Goal: Complete application form: Complete application form

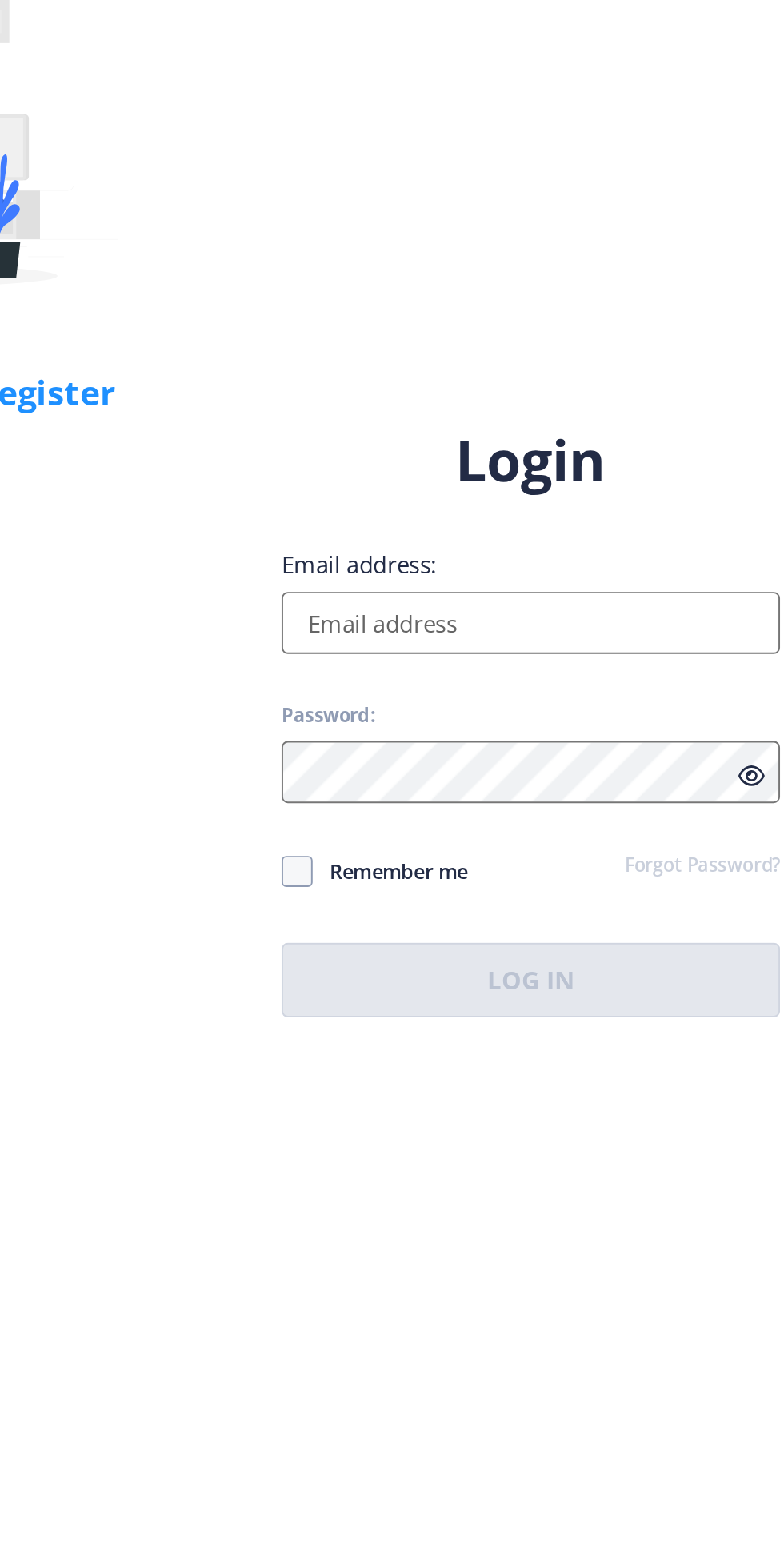
click at [581, 724] on input "Email address:" at bounding box center [567, 708] width 257 height 32
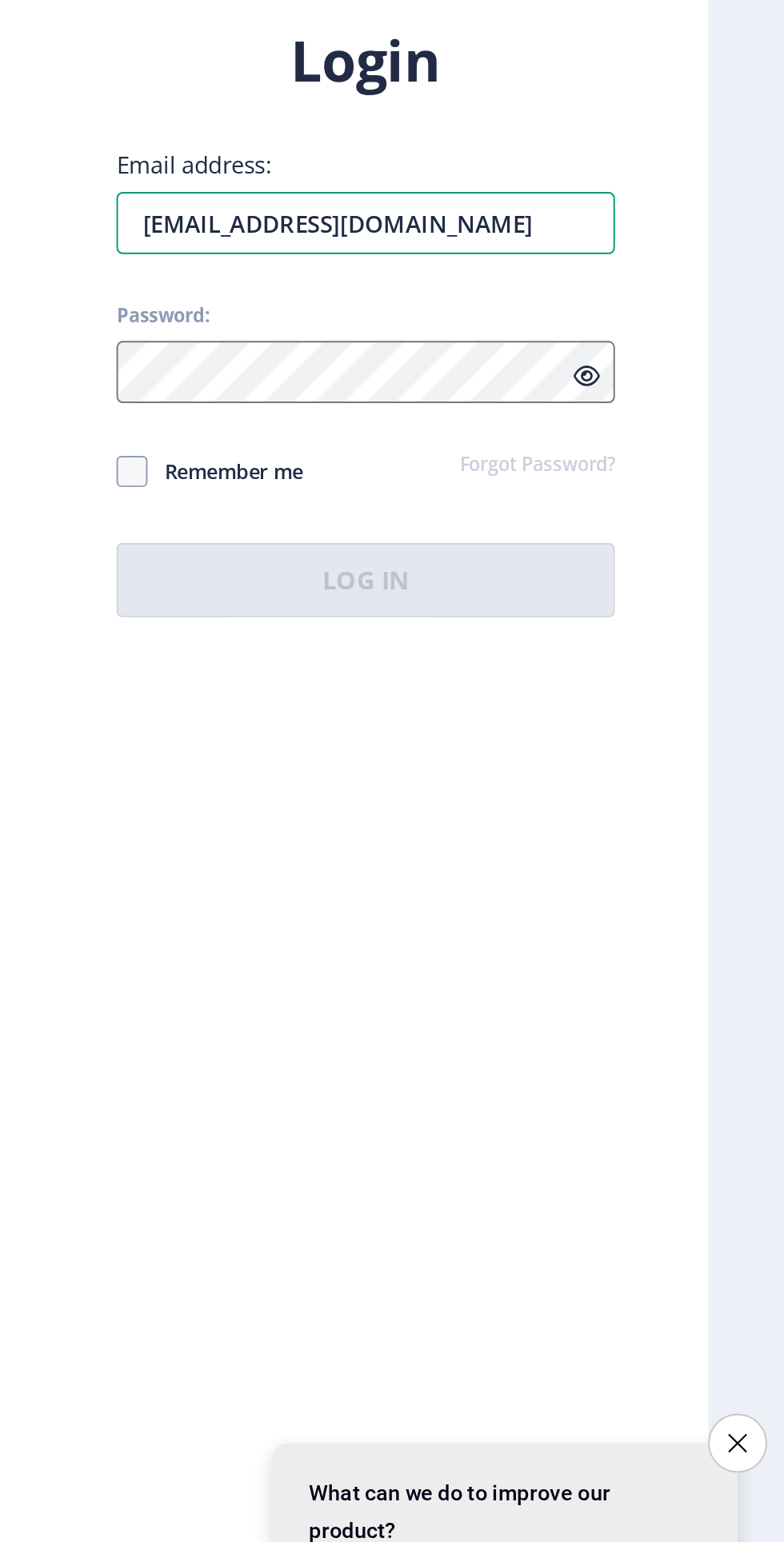
scroll to position [5, 0]
type input "[EMAIL_ADDRESS][DOMAIN_NAME]"
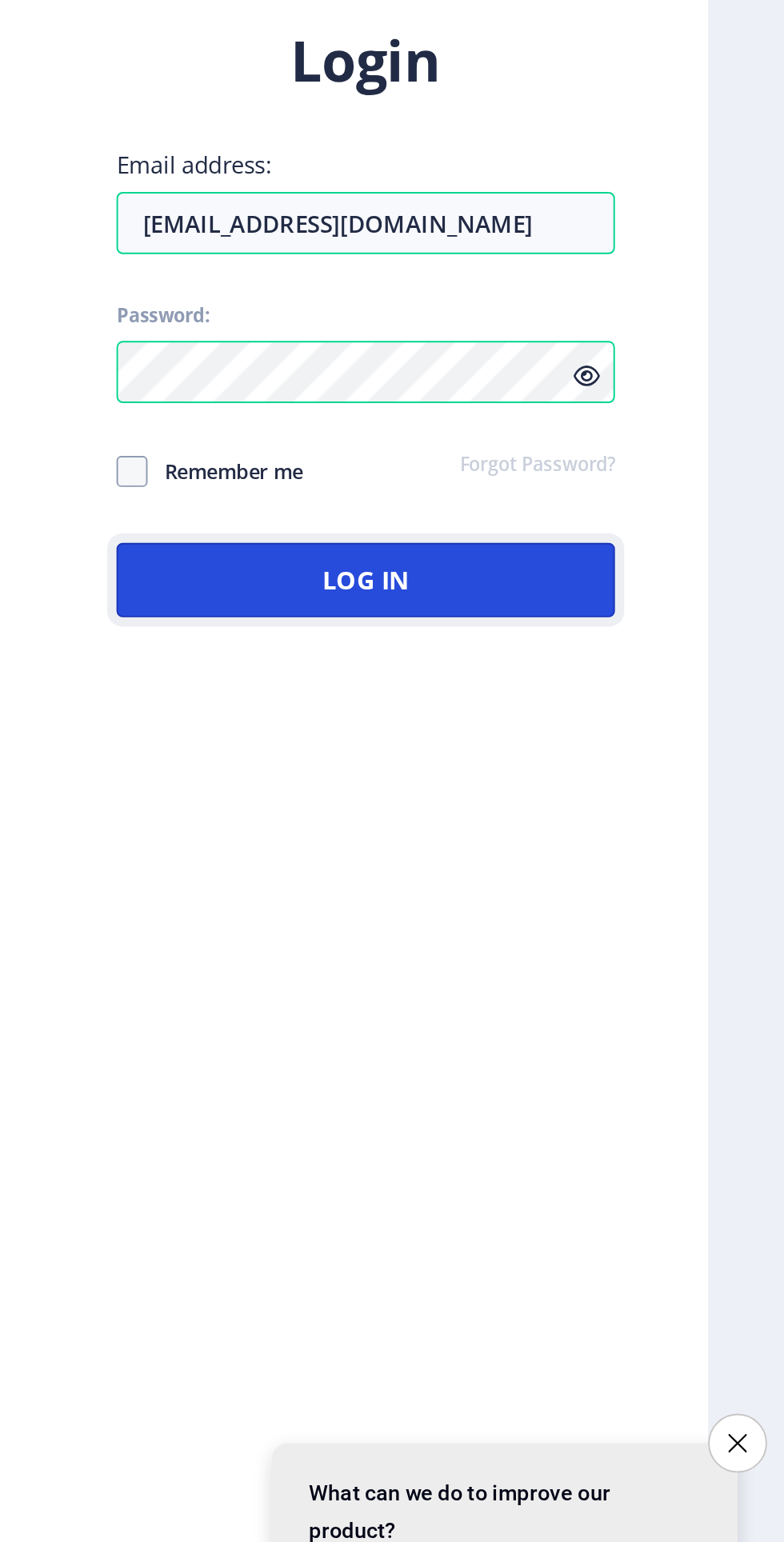
click at [543, 911] on button "Log In" at bounding box center [567, 892] width 257 height 39
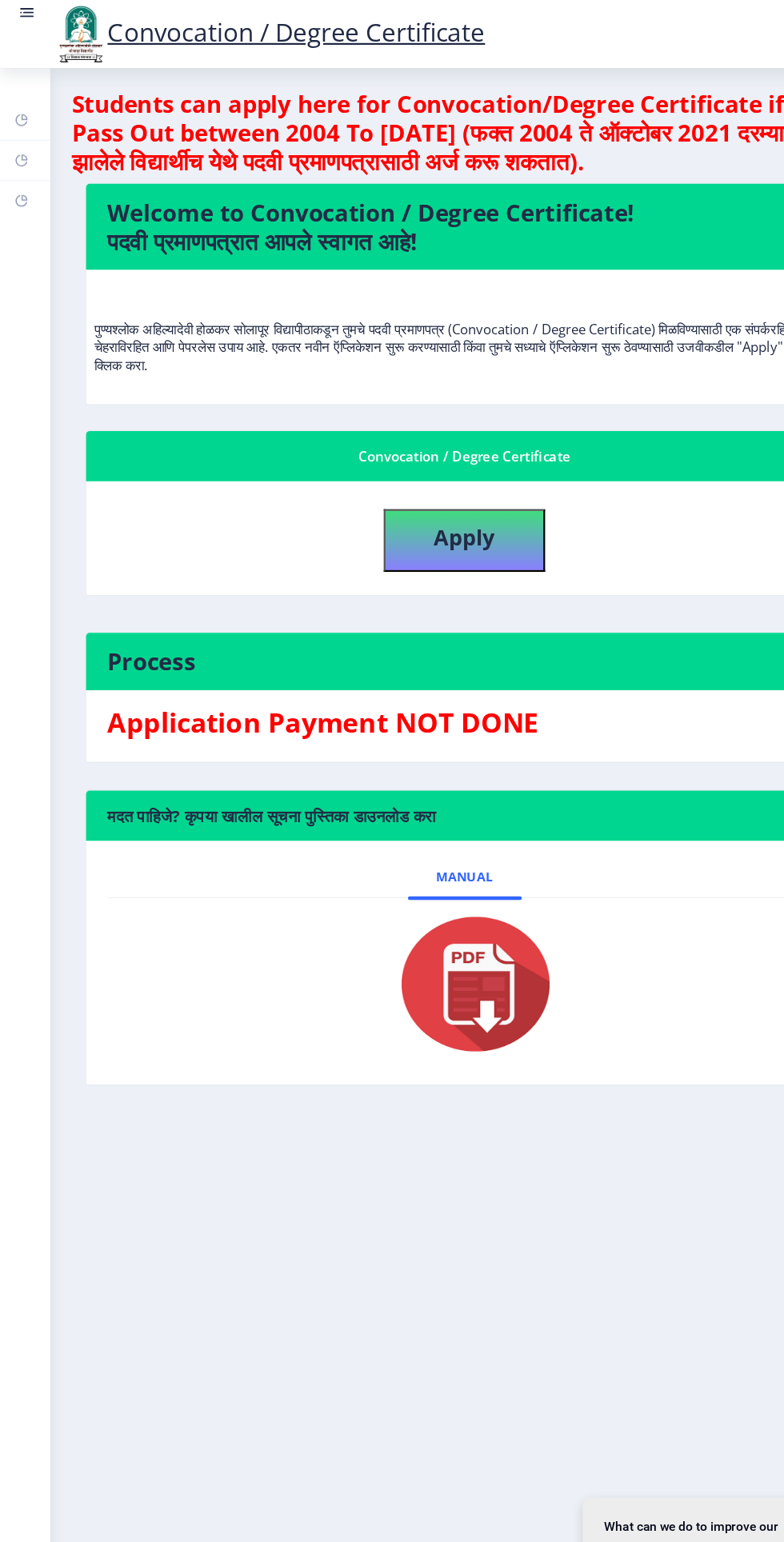
scroll to position [4, 0]
click at [437, 480] on b "Apply" at bounding box center [414, 480] width 54 height 26
select select
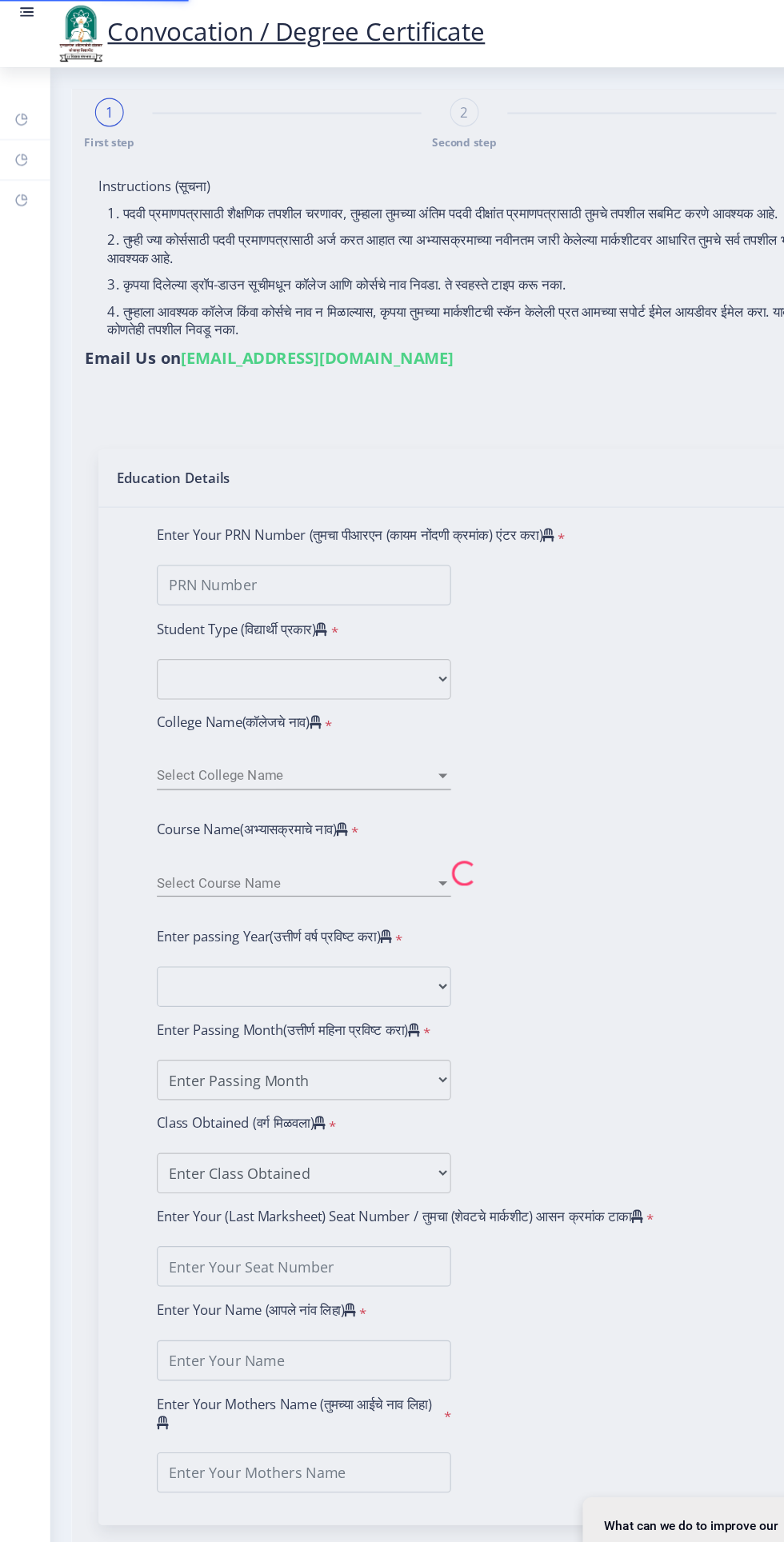
type input "PATIL NIRAJ SANTOSH REKHA"
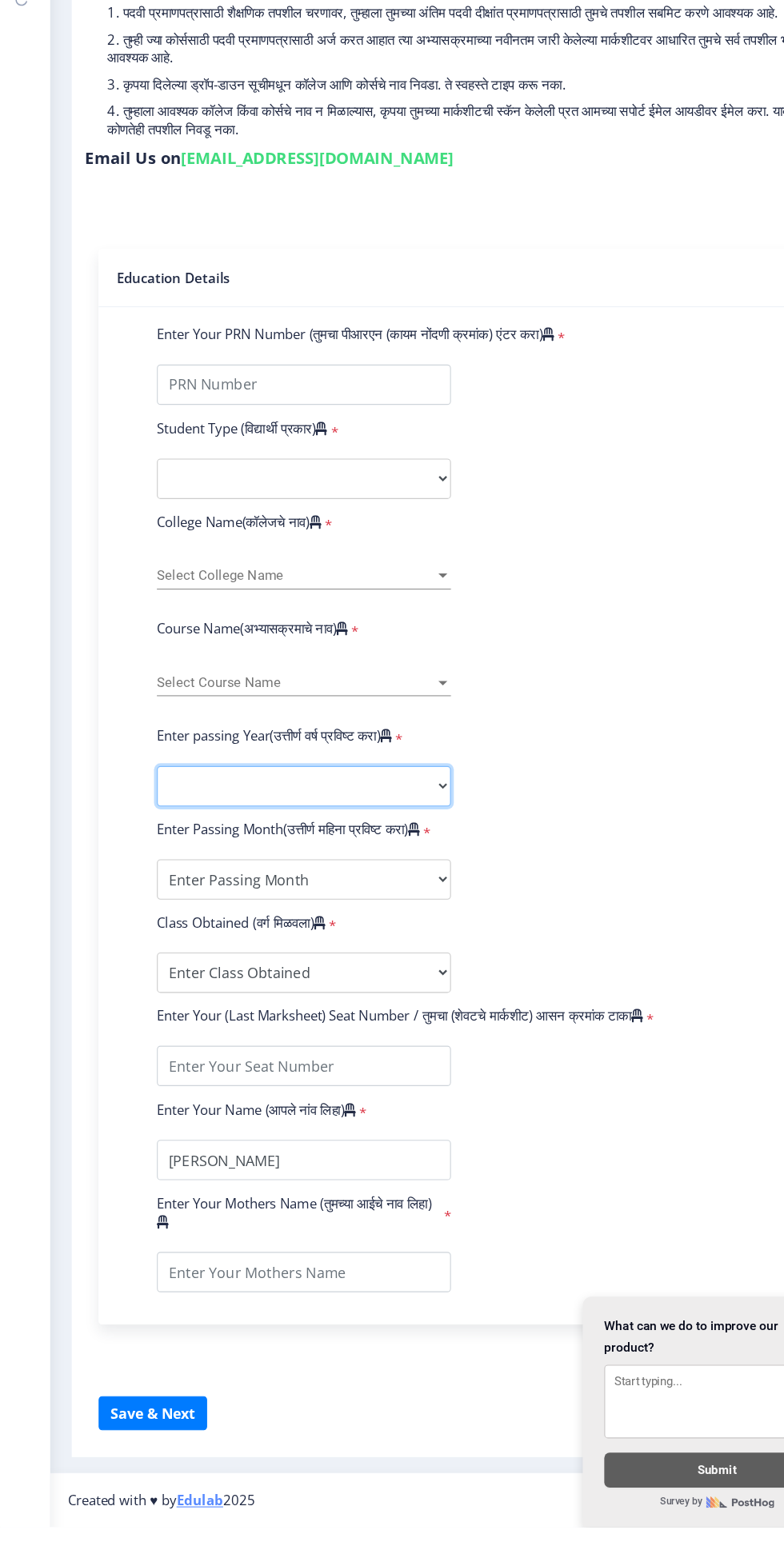
click at [396, 897] on select "2025 2024 2023 2022 2021 2020 2019 2018 2017 2016 2015 2014 2013 2012 2011 2010…" at bounding box center [271, 881] width 262 height 36
select select "2025"
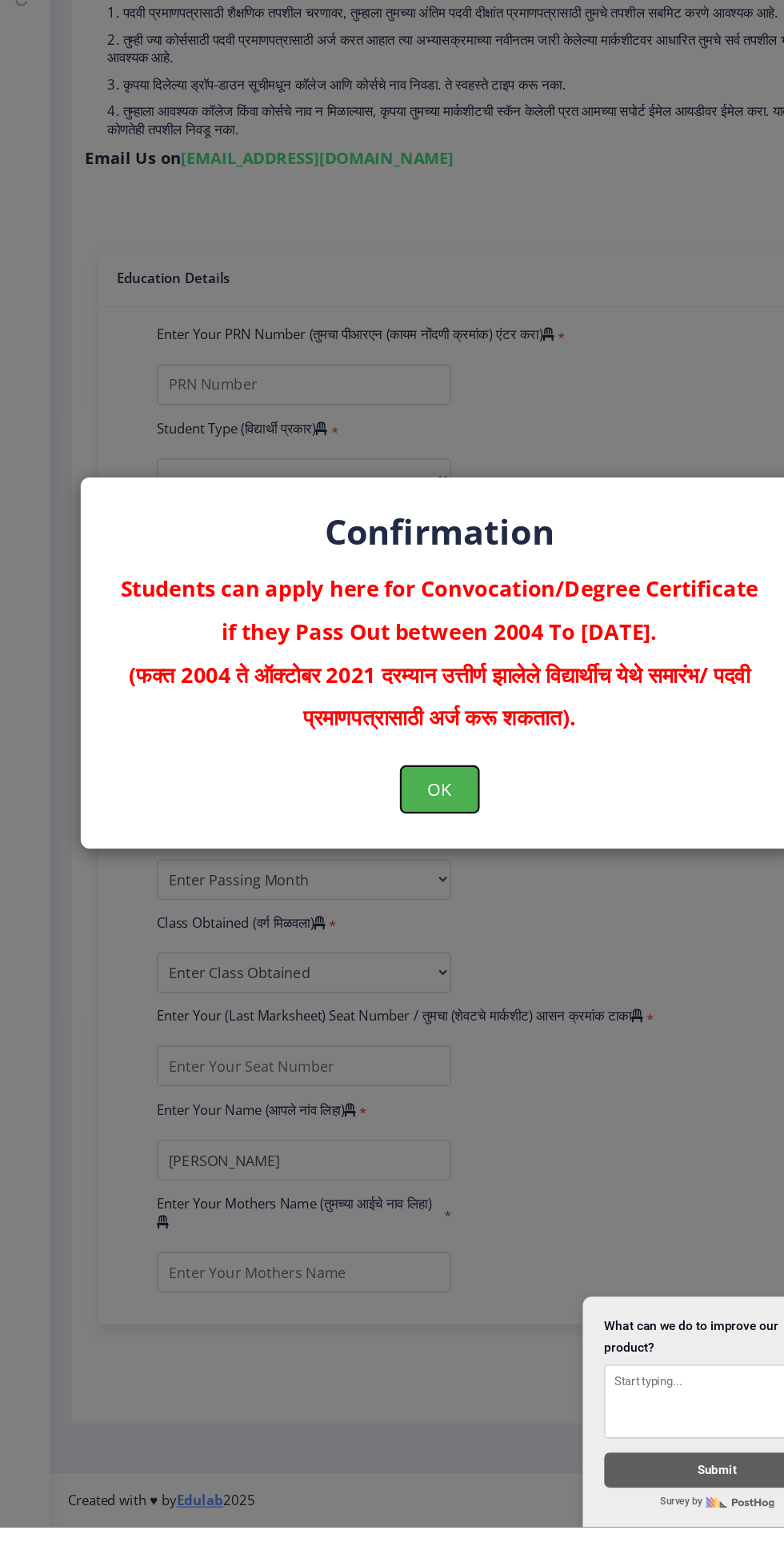
click at [417, 905] on button "OK" at bounding box center [392, 883] width 70 height 42
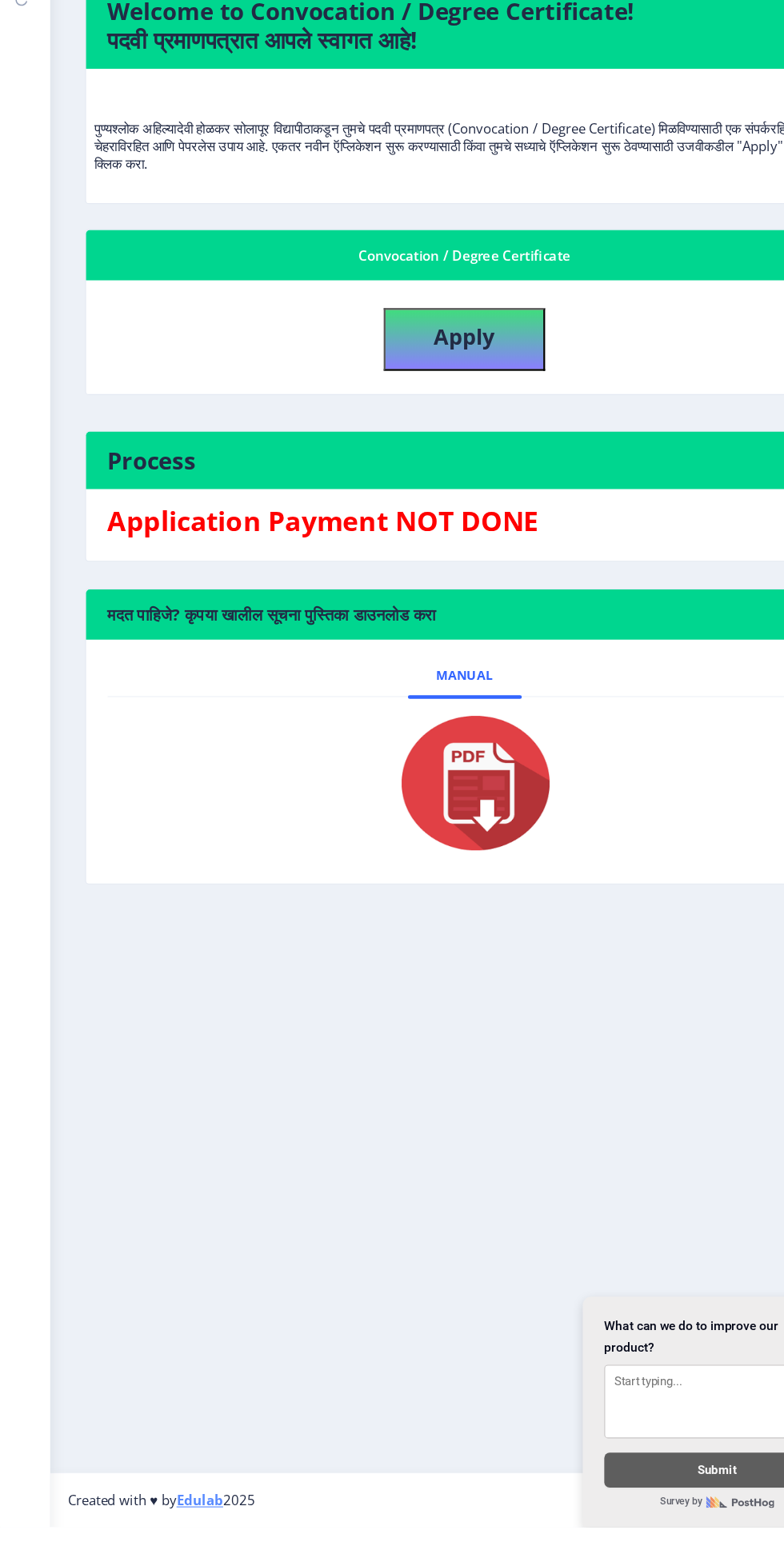
click at [420, 936] on img at bounding box center [414, 878] width 160 height 128
select select
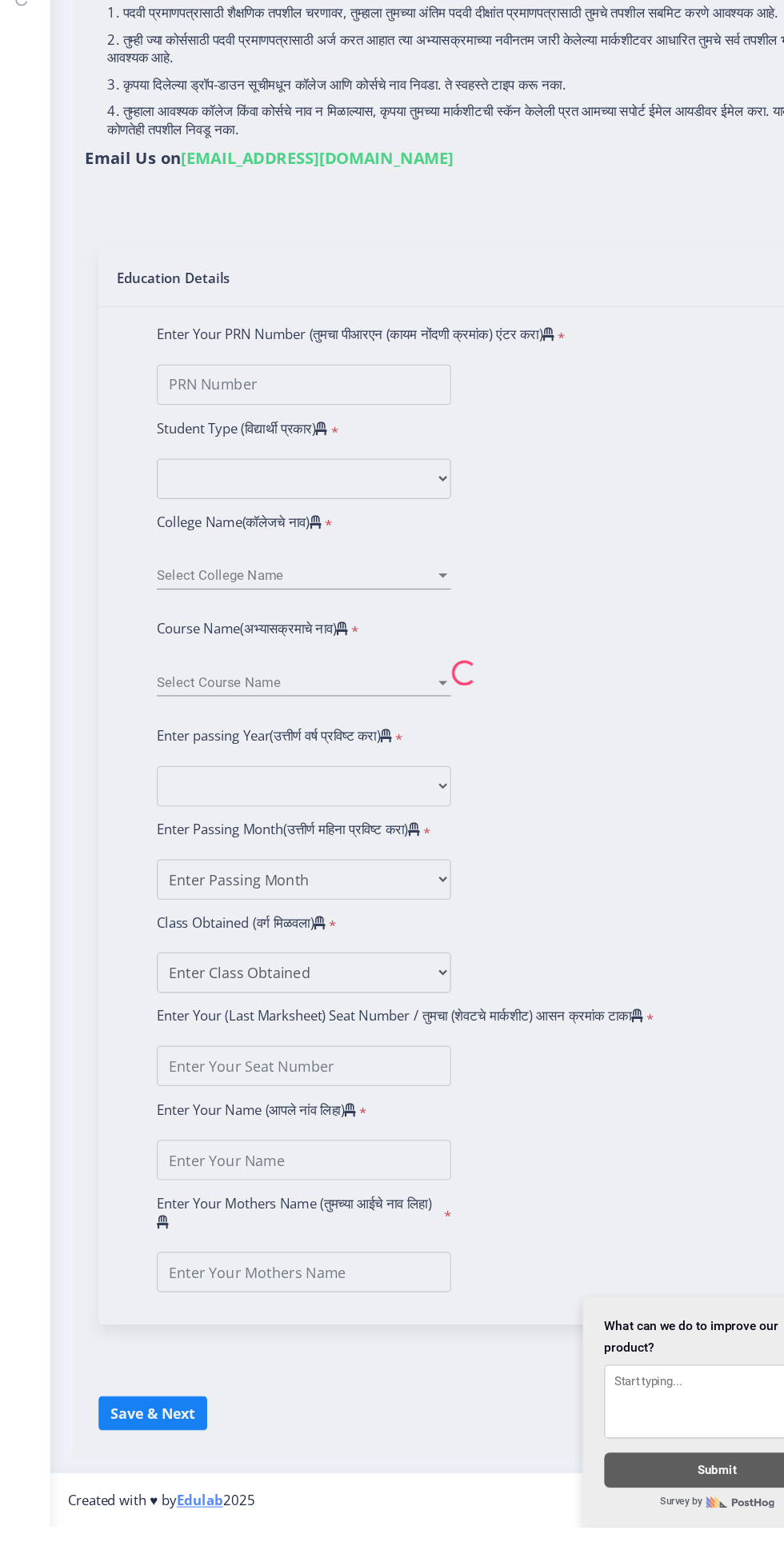
type input "PATIL NIRAJ SANTOSH REKHA"
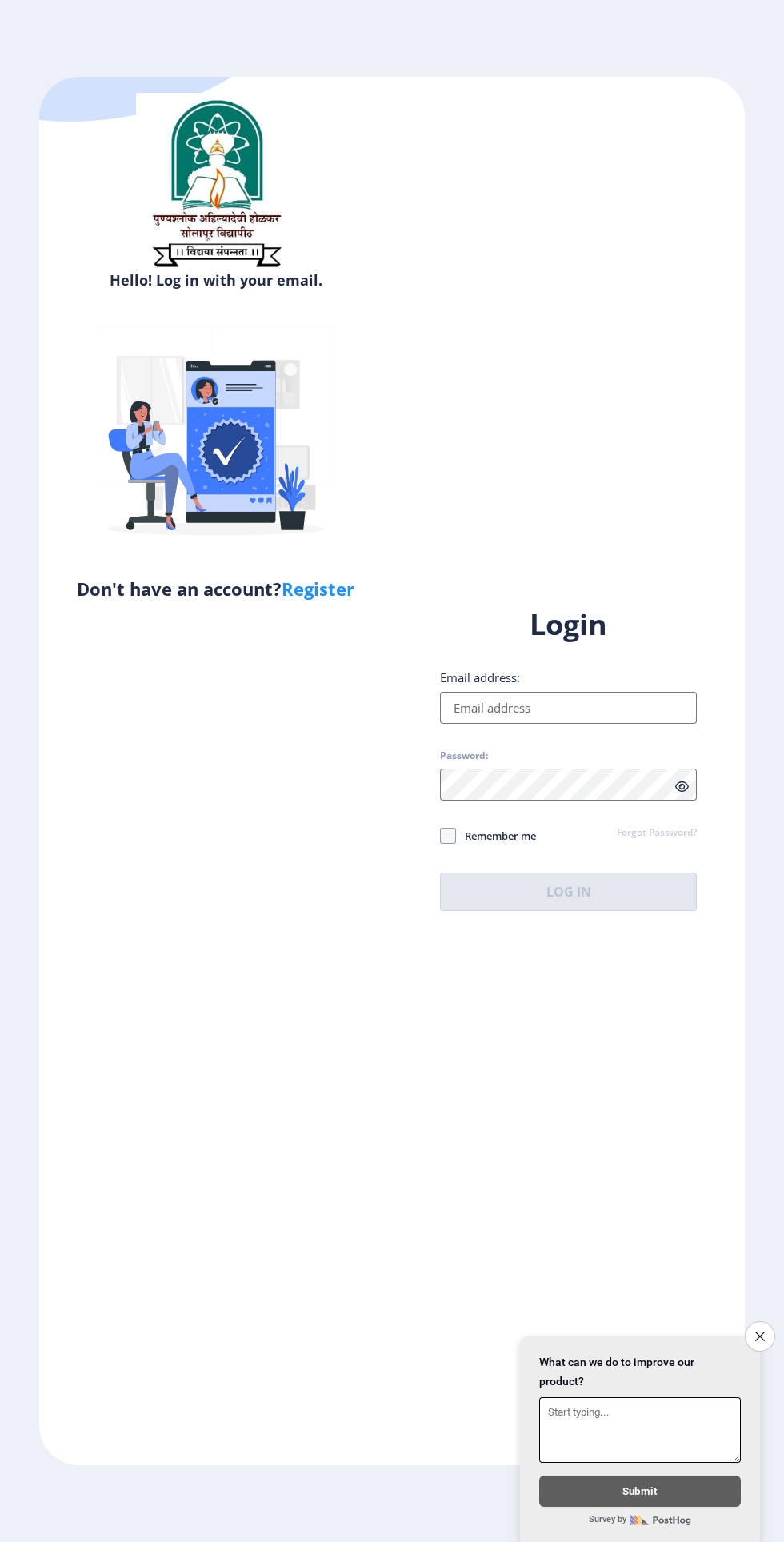
click at [759, 1333] on icon "Close survey" at bounding box center [760, 1337] width 10 height 10
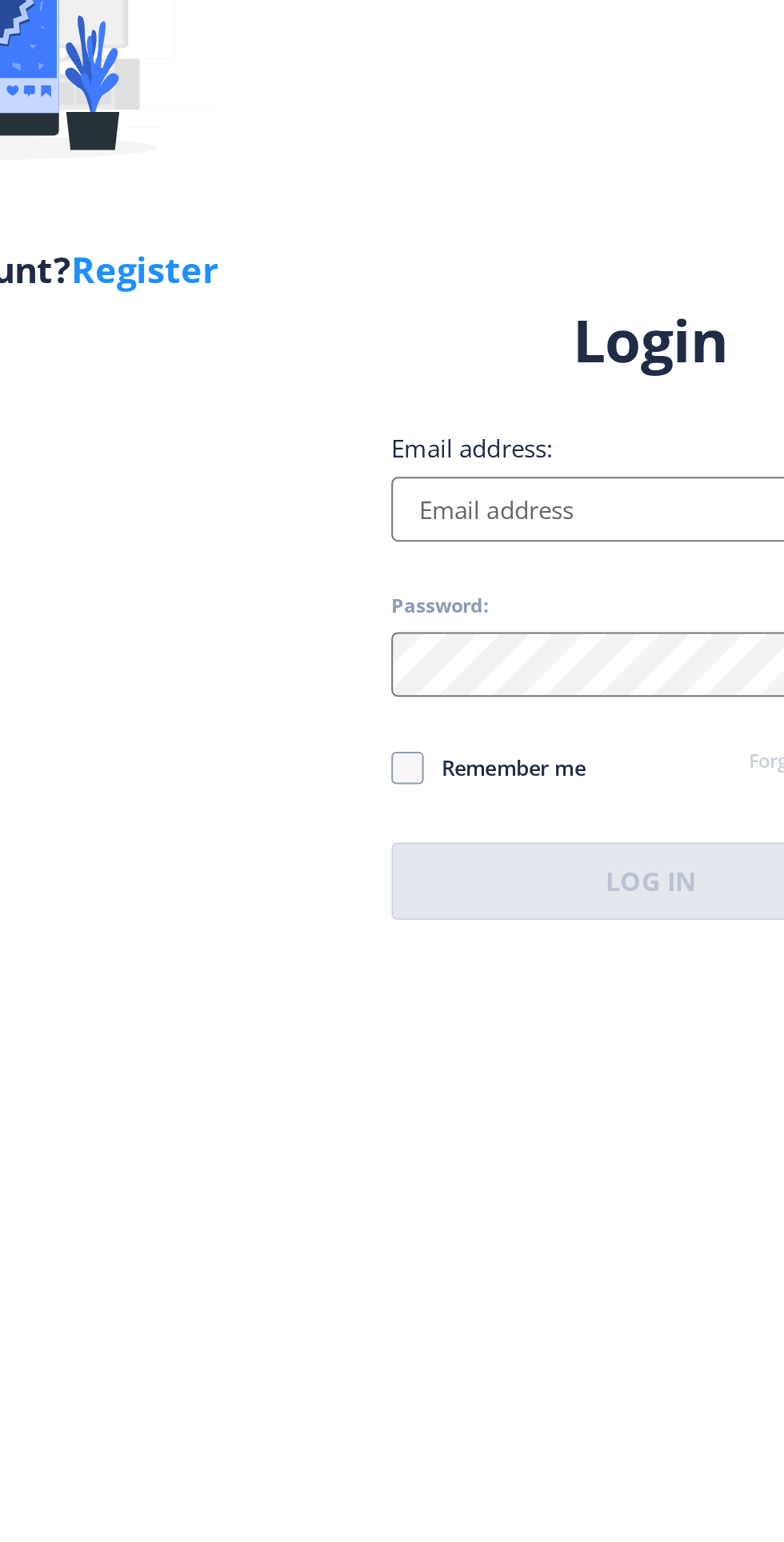
scroll to position [4, 0]
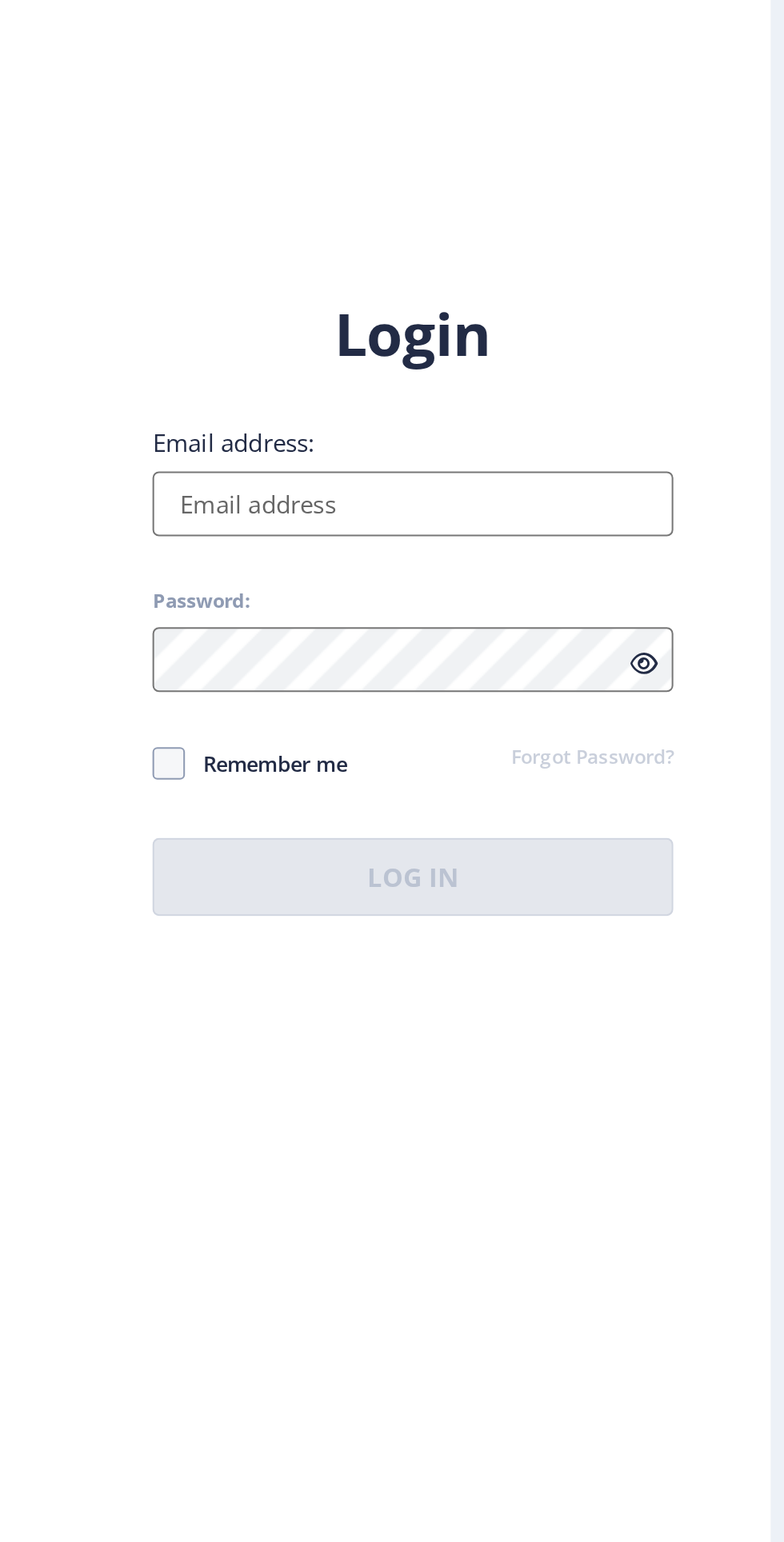
click at [617, 724] on input "Email address:" at bounding box center [567, 708] width 257 height 32
click at [575, 724] on input "Email address:" at bounding box center [567, 708] width 257 height 32
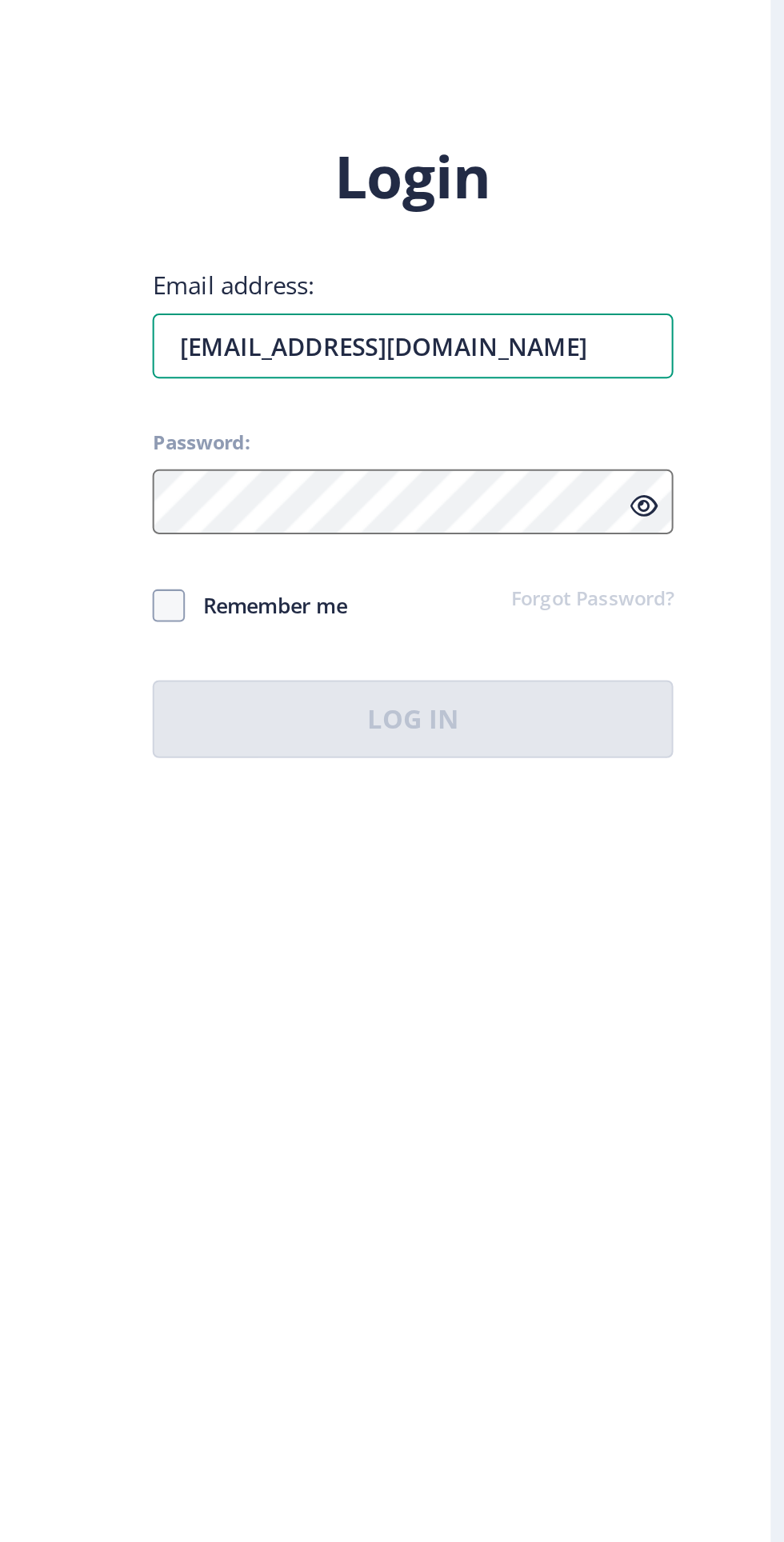
type input "[EMAIL_ADDRESS][DOMAIN_NAME]"
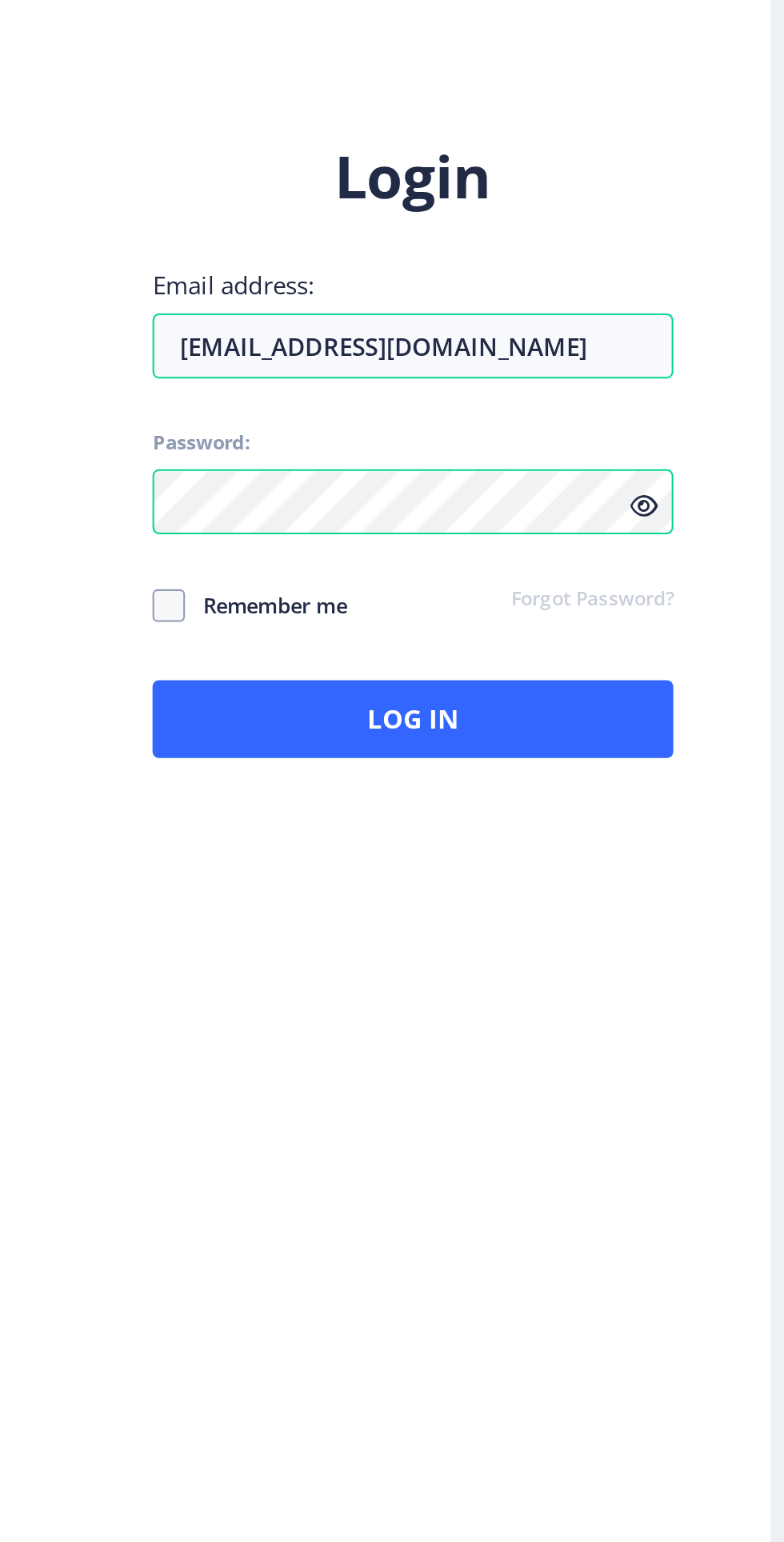
click at [684, 793] on icon at bounding box center [681, 787] width 14 height 12
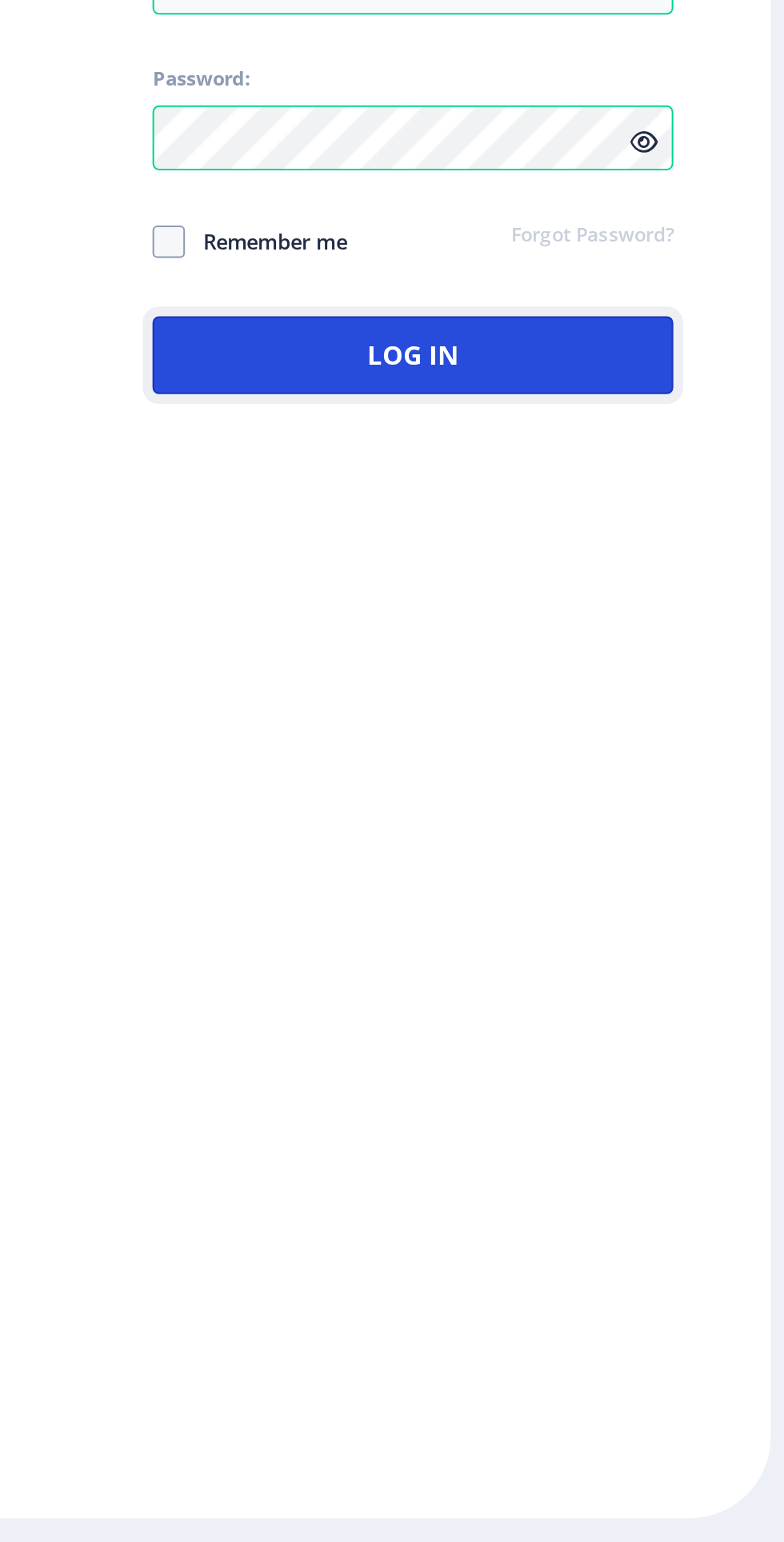
click at [609, 911] on button "Log In" at bounding box center [567, 892] width 257 height 39
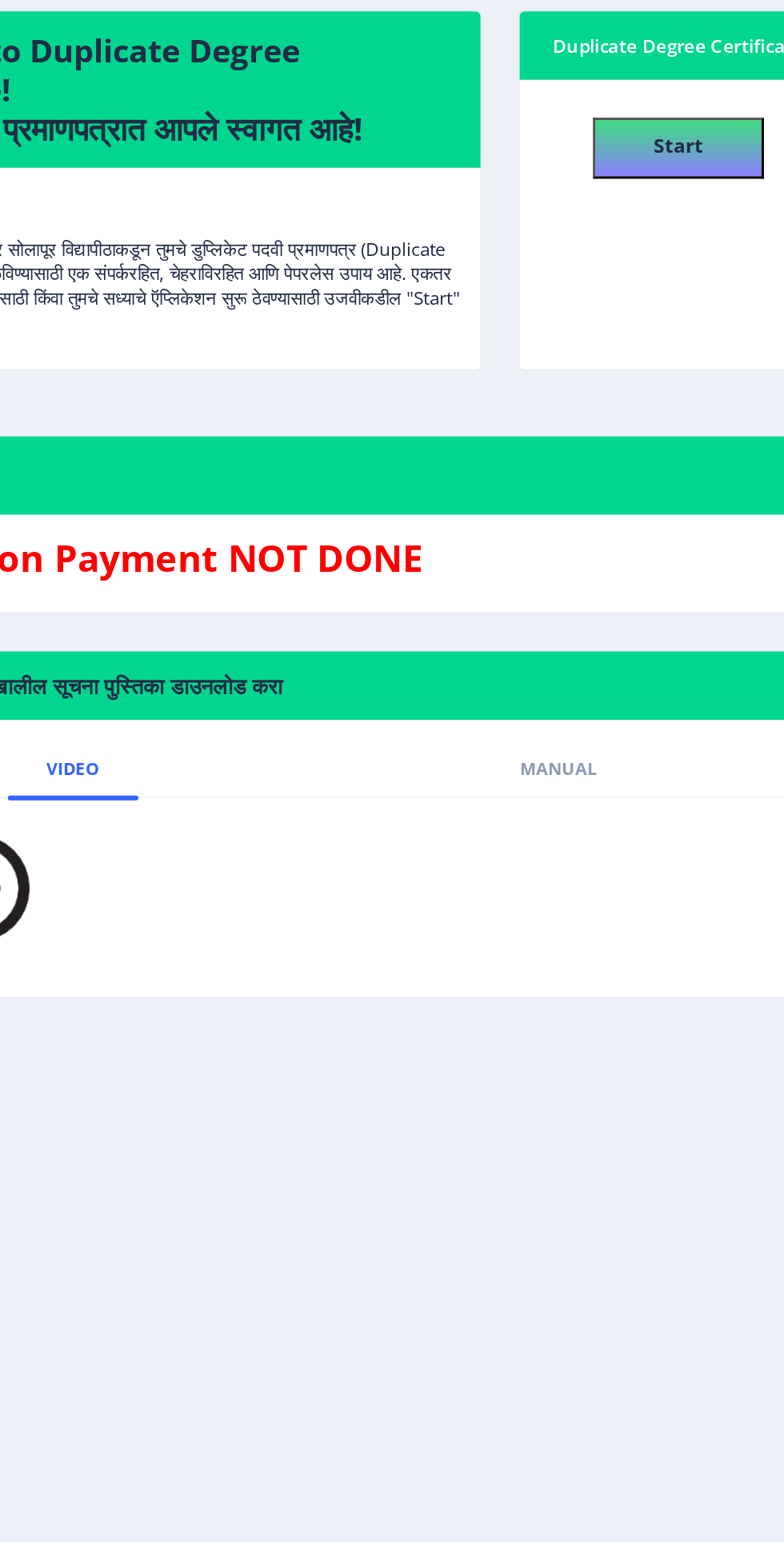
scroll to position [2, 0]
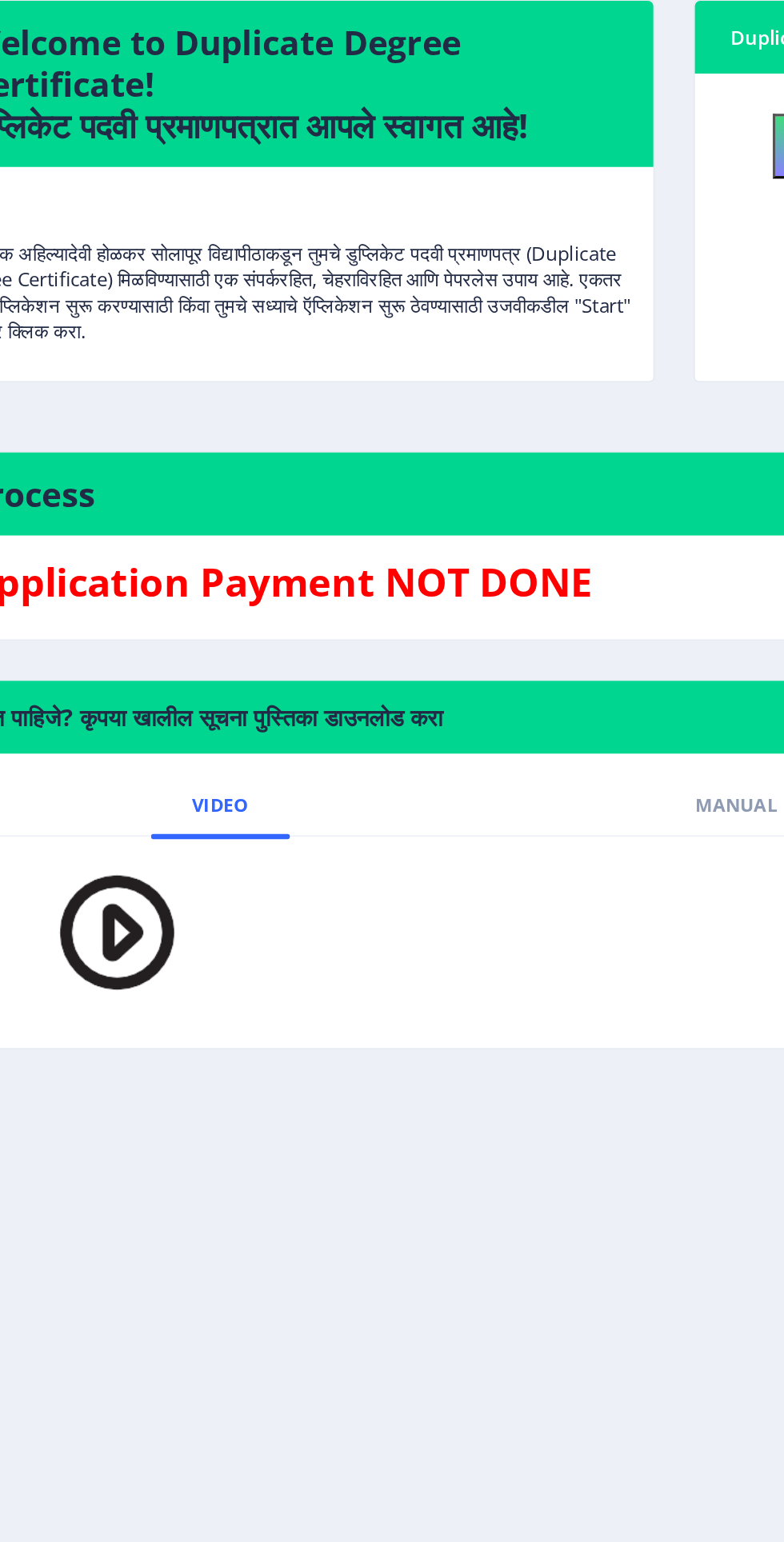
click at [198, 788] on img at bounding box center [177, 764] width 112 height 92
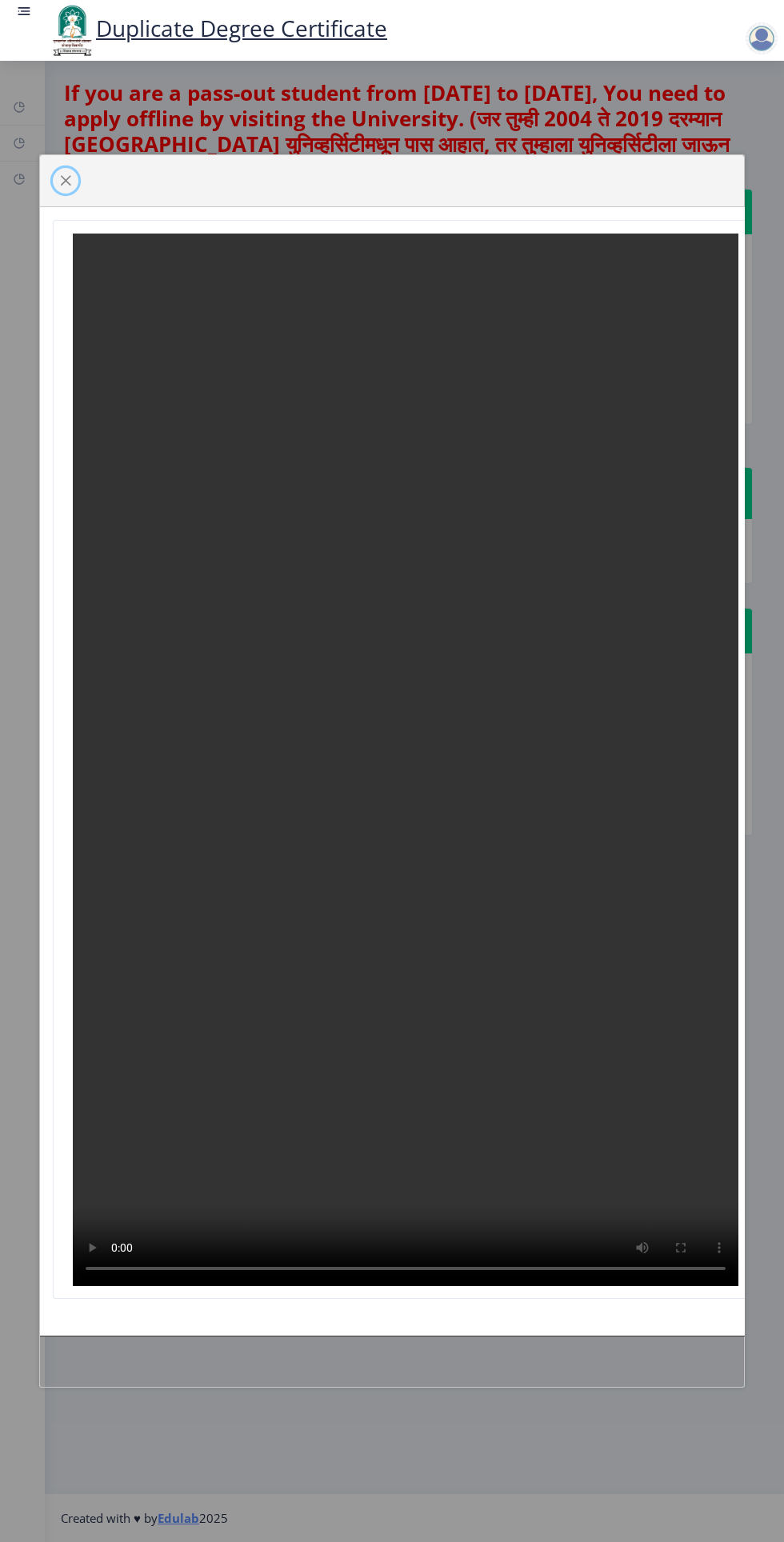
click at [66, 175] on span "button" at bounding box center [66, 181] width 13 height 13
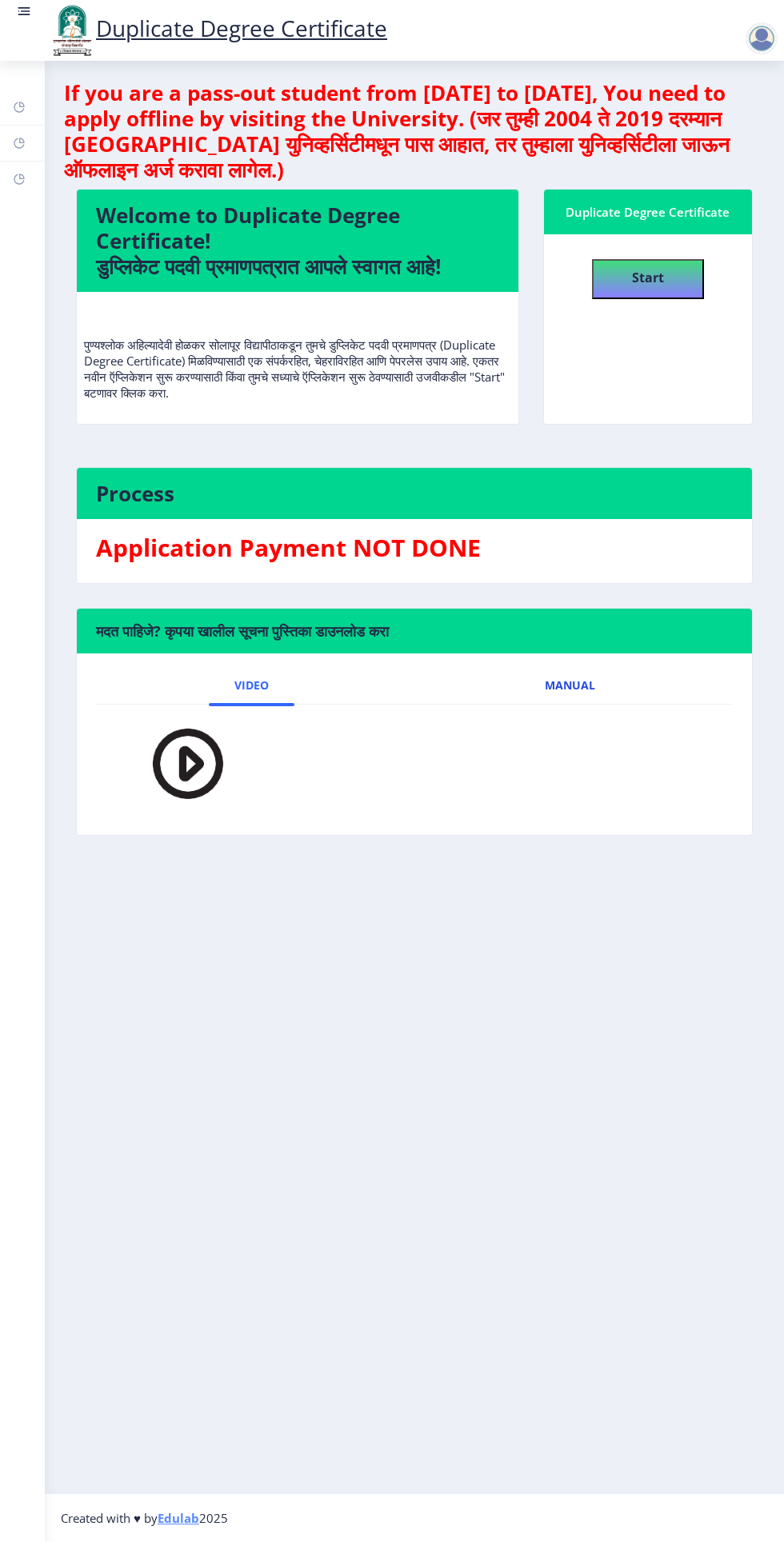
click at [593, 683] on span "Manual" at bounding box center [569, 686] width 50 height 13
click at [284, 680] on link "Video" at bounding box center [252, 685] width 85 height 39
click at [188, 761] on img at bounding box center [177, 764] width 112 height 92
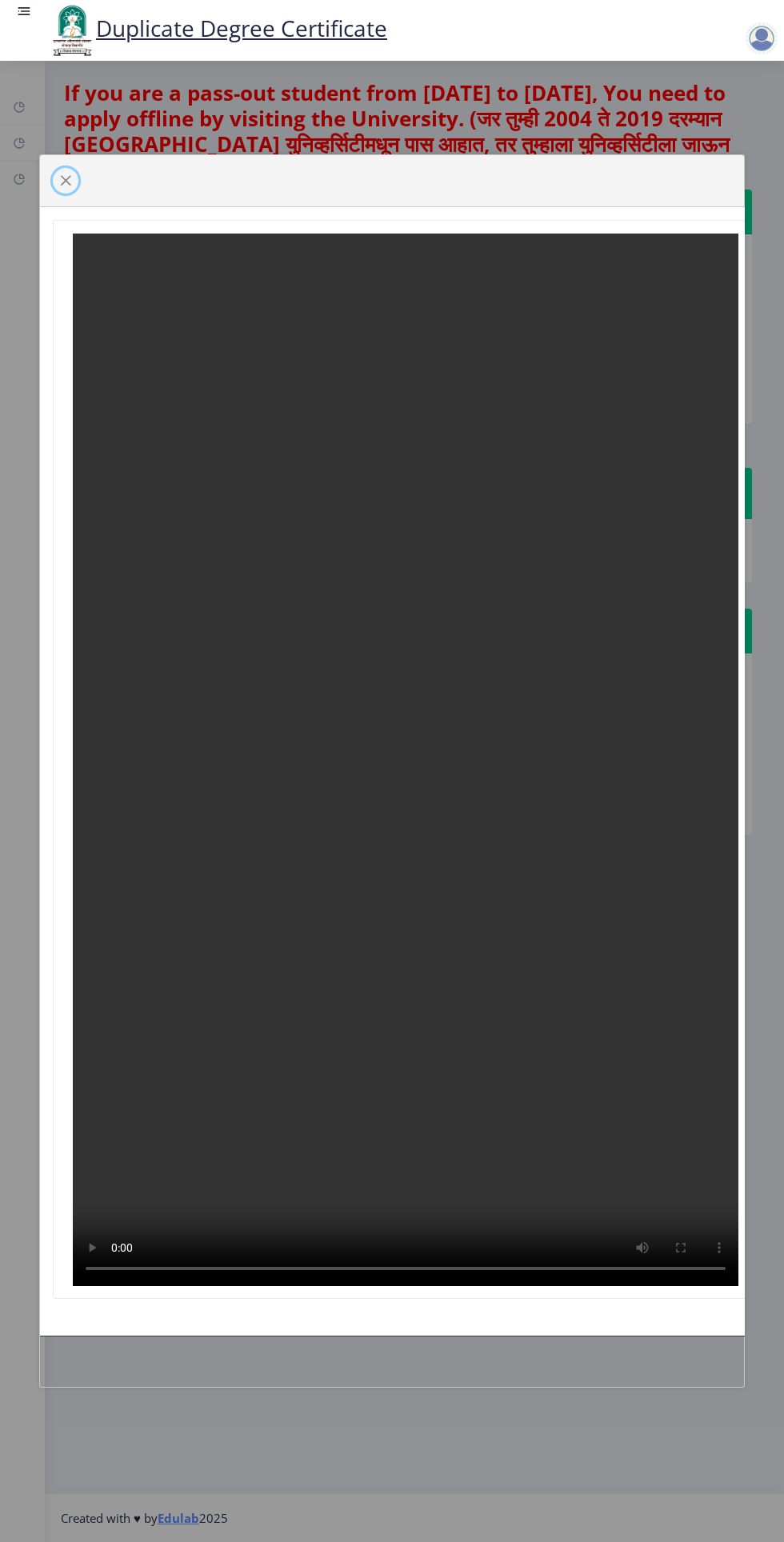
click at [71, 168] on button "button" at bounding box center [65, 180] width 25 height 25
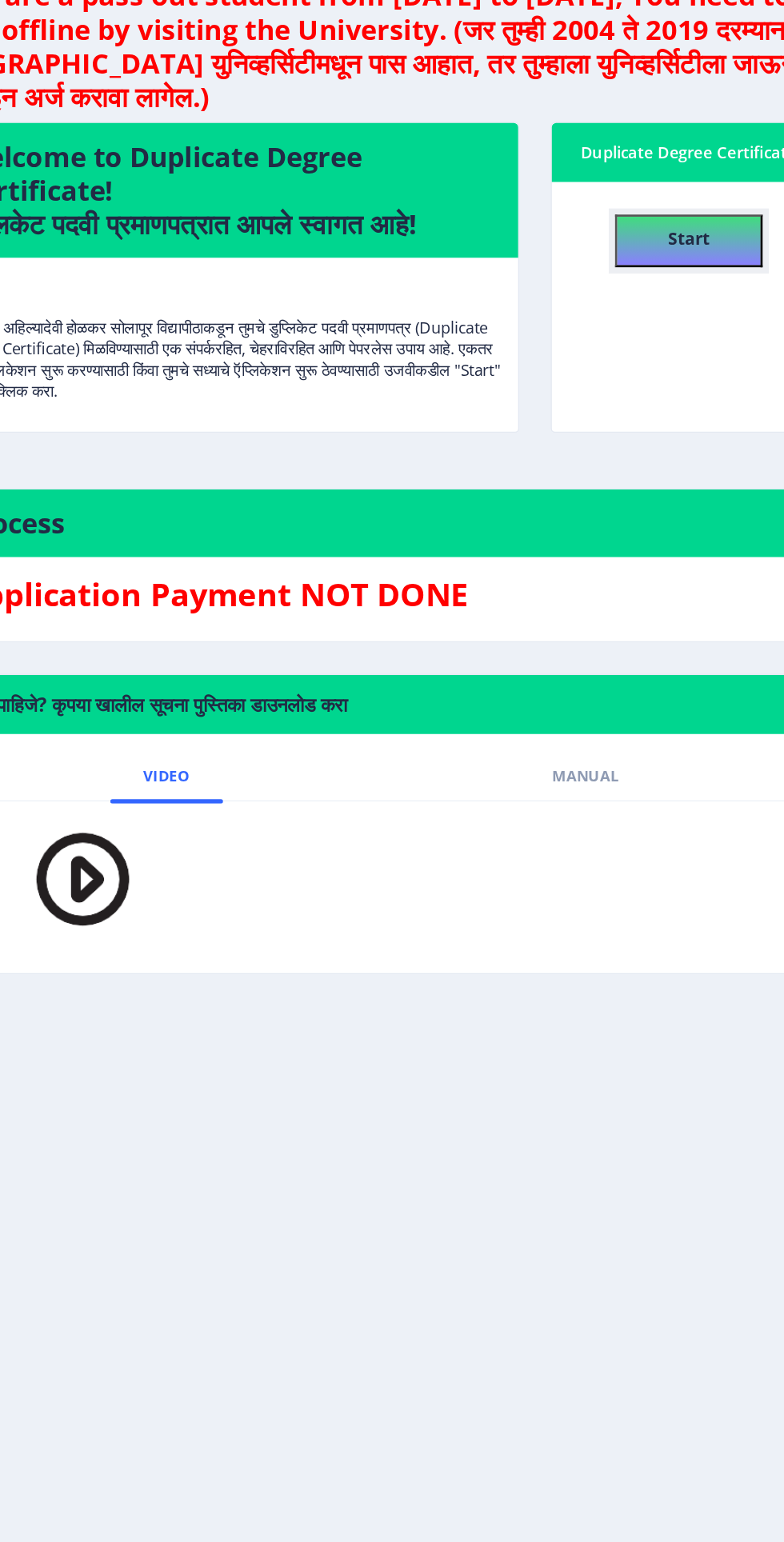
click at [637, 280] on b "Start" at bounding box center [647, 277] width 32 height 17
select select
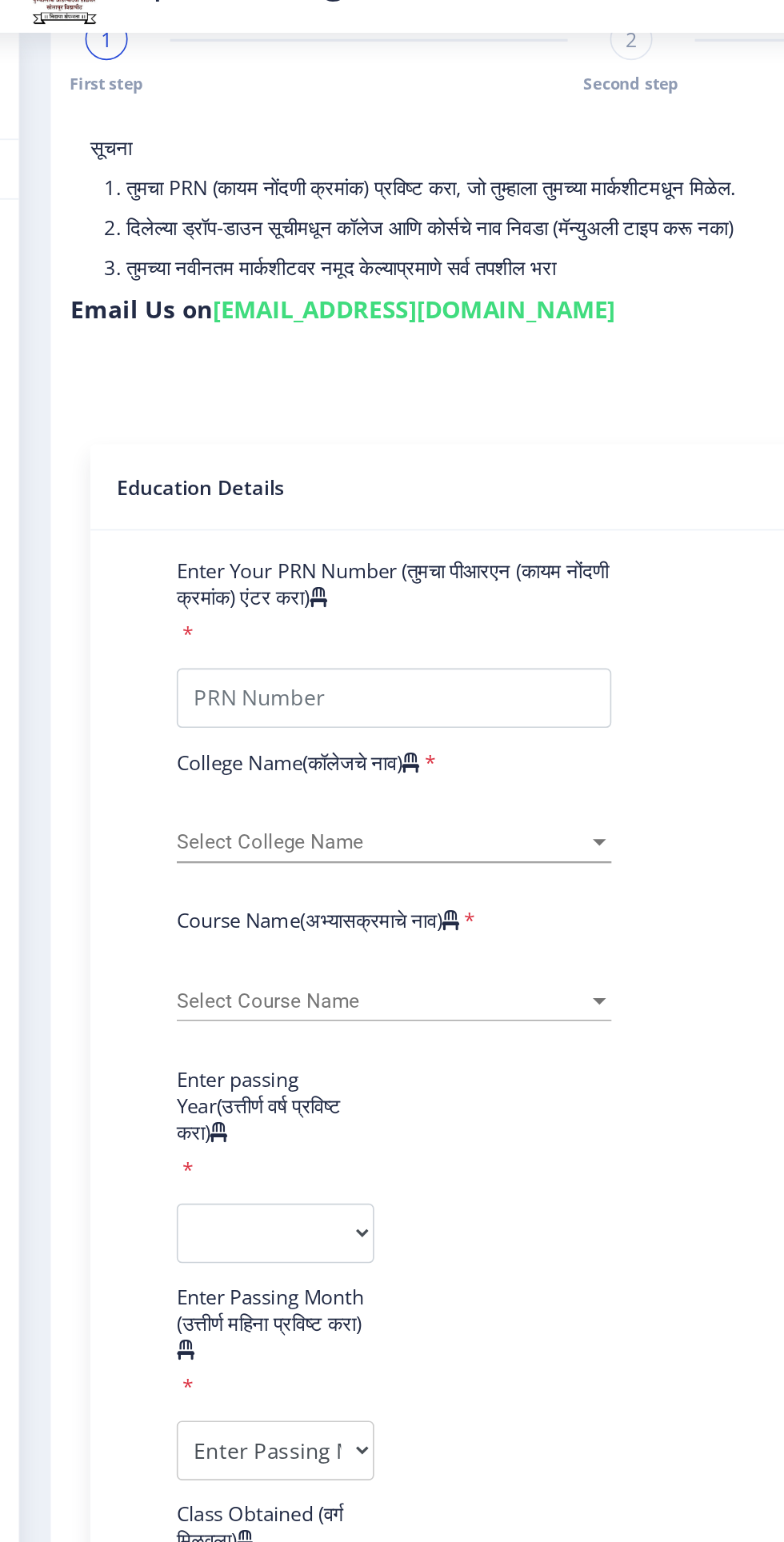
scroll to position [50, 0]
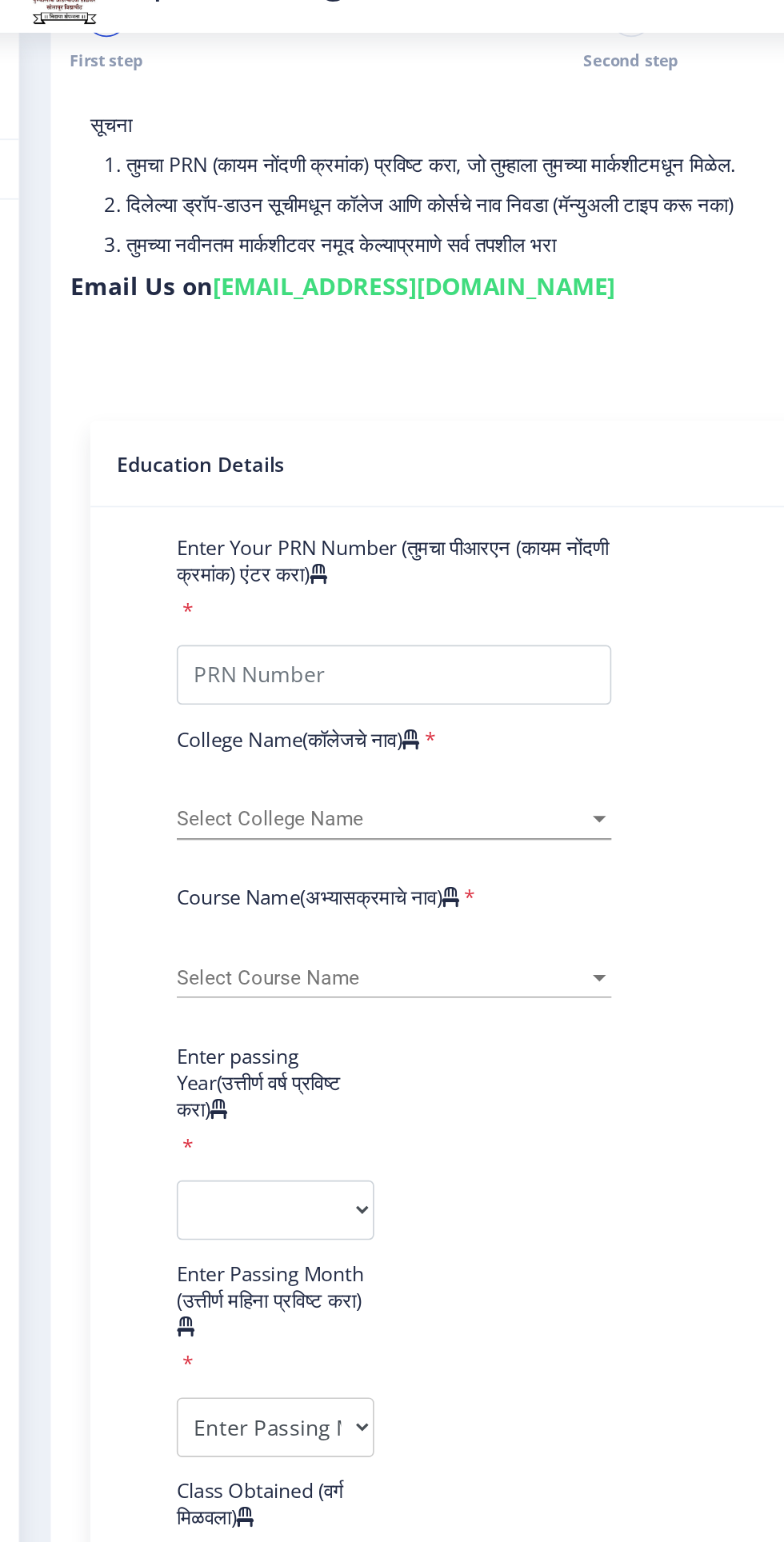
click at [336, 534] on span "Select College Name" at bounding box center [264, 536] width 248 height 14
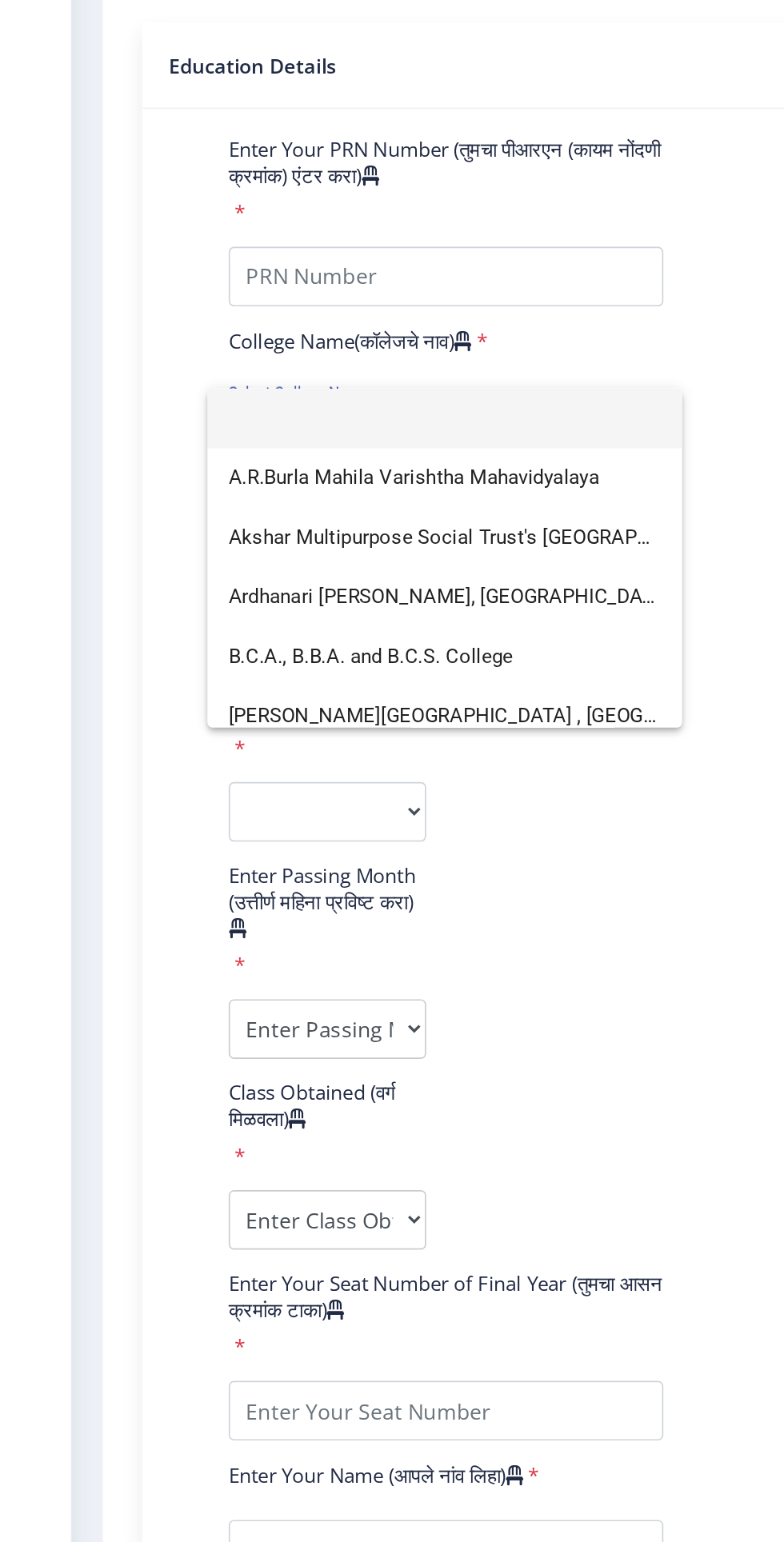
scroll to position [2, 0]
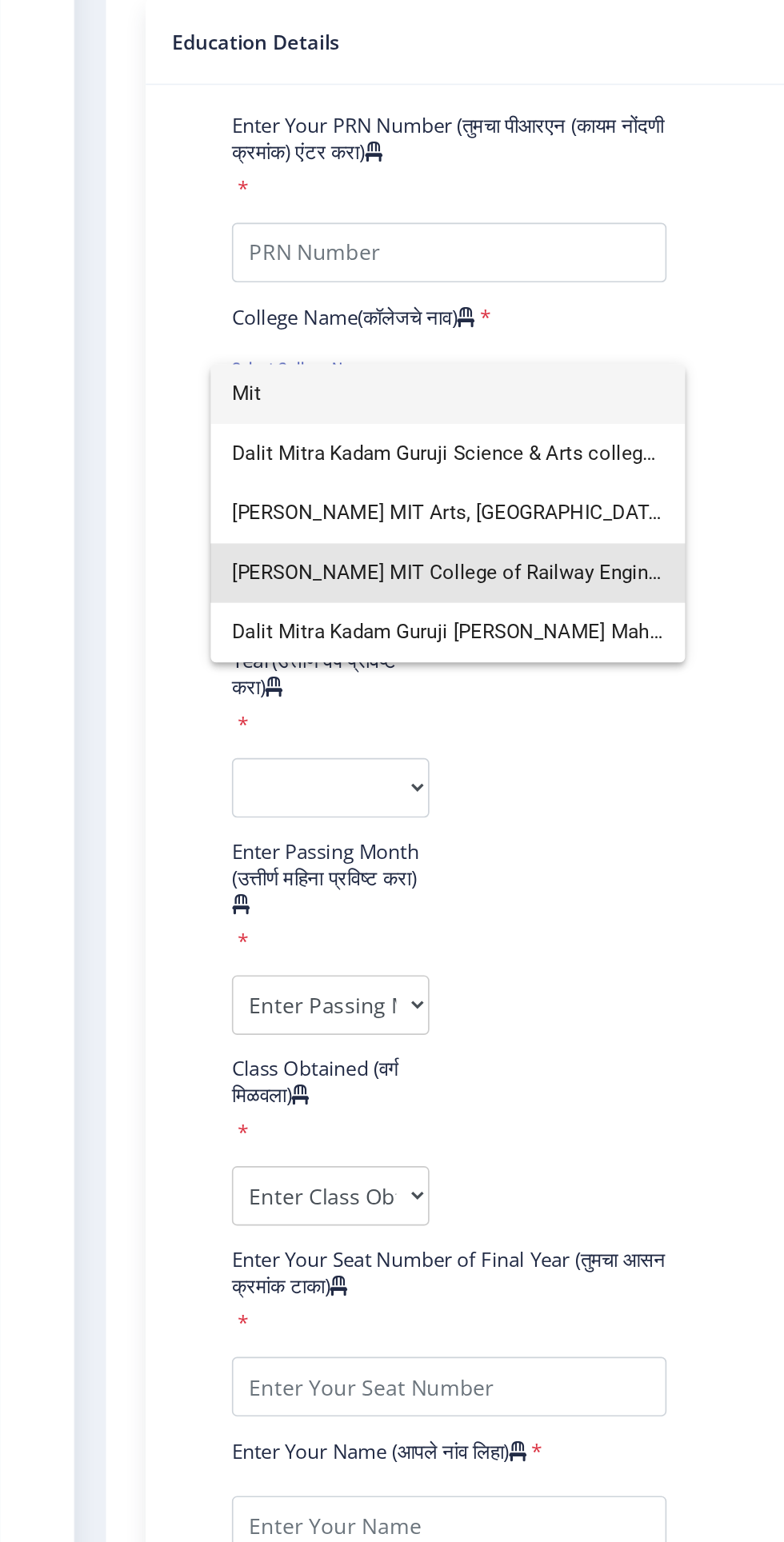
type input "Mit"
click at [349, 641] on span "[PERSON_NAME] MIT College of Railway Engineering & Research, [GEOGRAPHIC_DATA] …" at bounding box center [271, 642] width 261 height 36
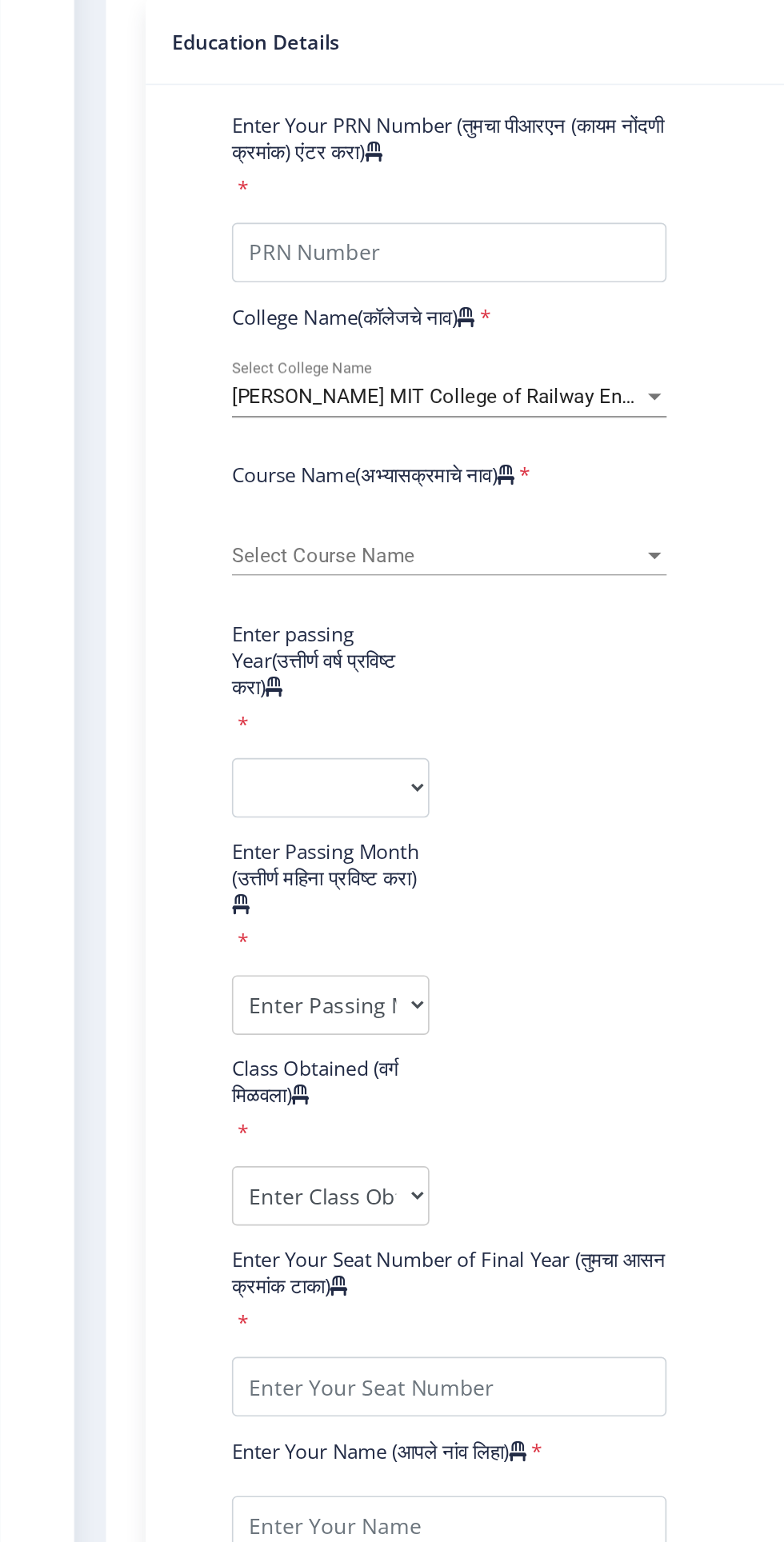
click at [372, 634] on span "Select Course Name" at bounding box center [264, 632] width 248 height 14
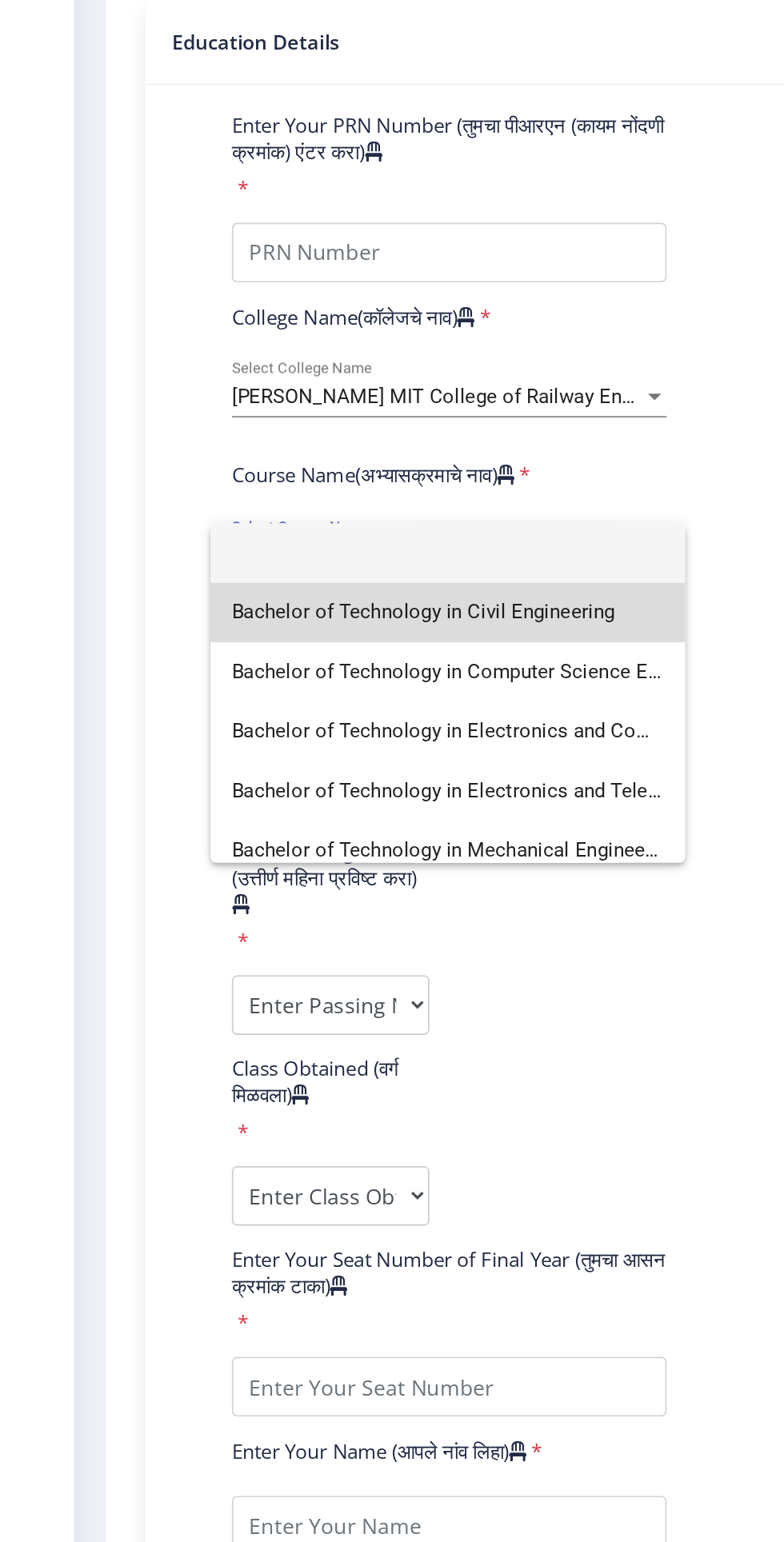
click at [330, 664] on span "Bachelor of Technology in Civil Engineering" at bounding box center [271, 666] width 261 height 36
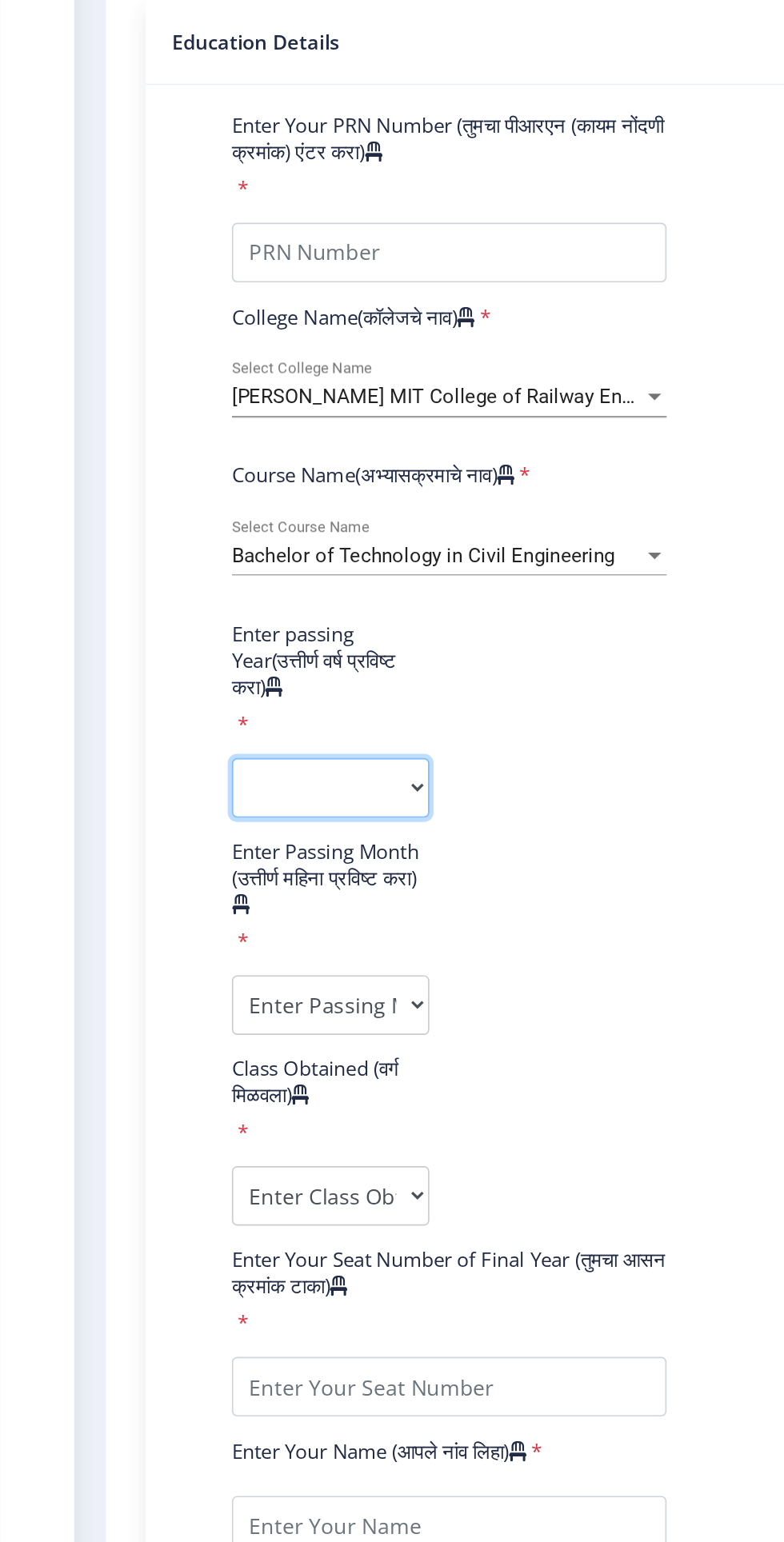
click at [227, 778] on select "2025 2024 2023 2022 2021 2020 2019 2018 2017 2016 2015 2014 2013 2012 2011 2010…" at bounding box center [199, 772] width 119 height 36
select select "2025"
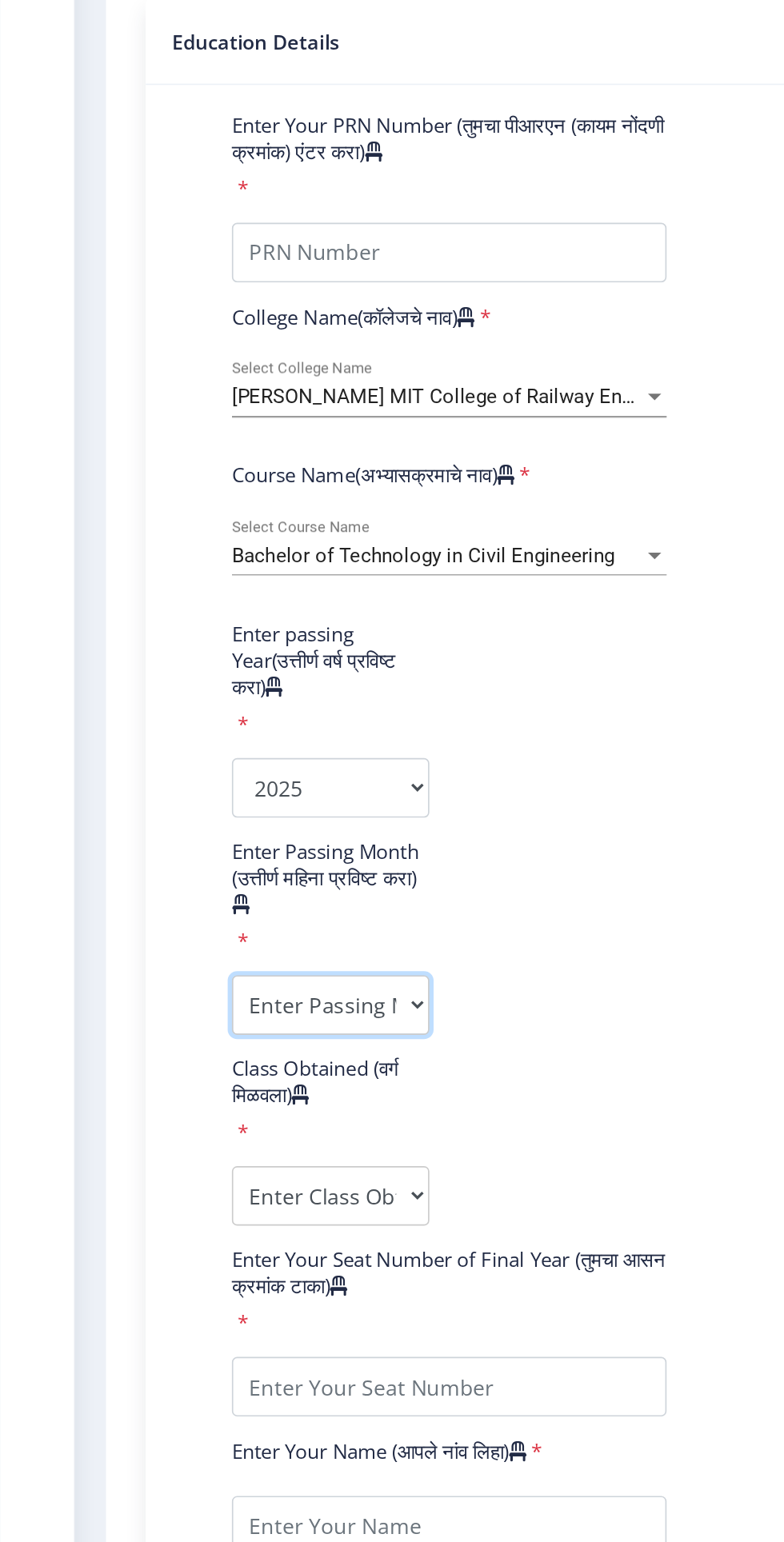
click at [215, 908] on select "Enter Passing Month (01) January (02) February (03) March (04) April (05) May (…" at bounding box center [199, 903] width 119 height 36
select select "July"
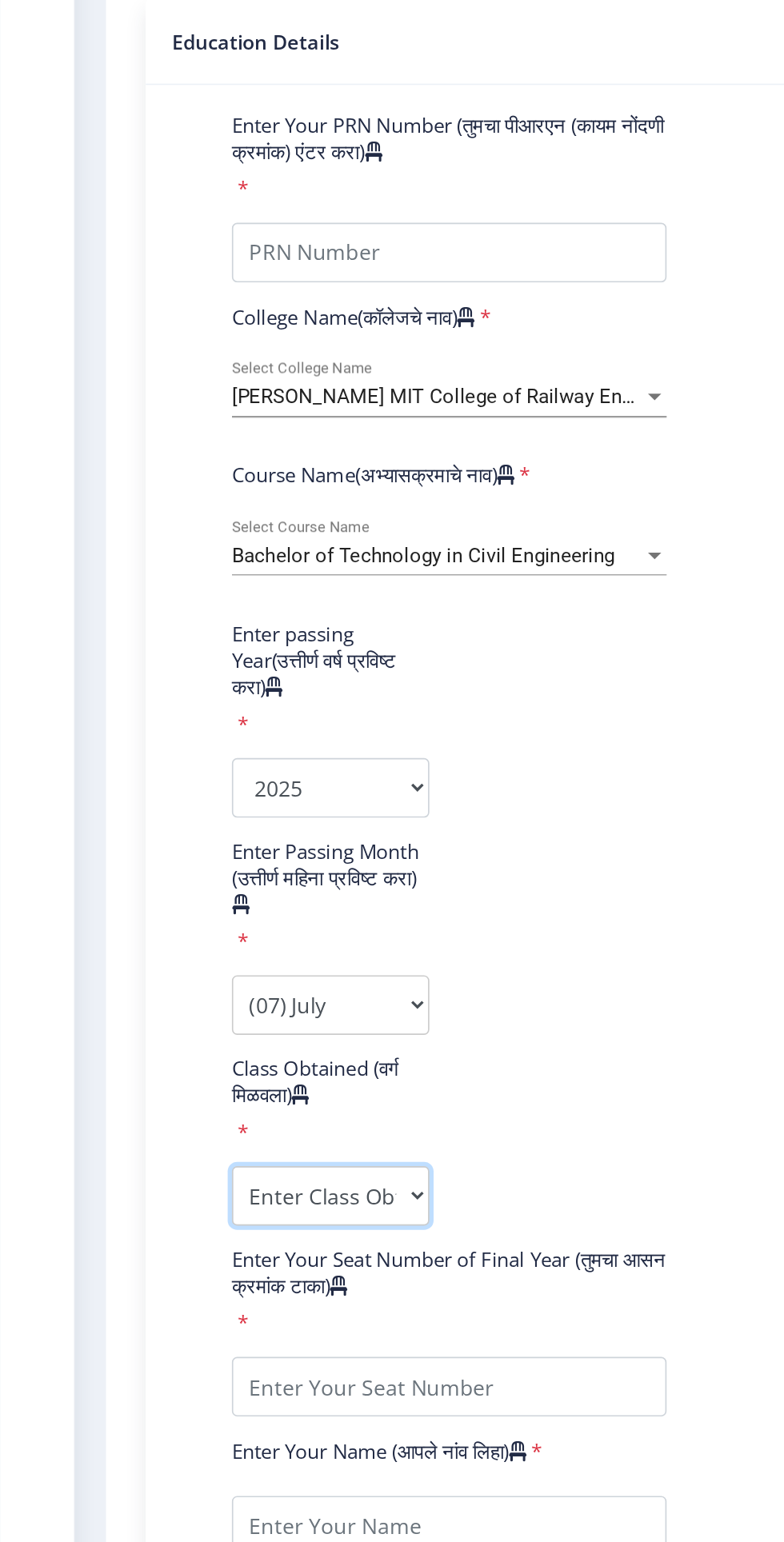
click at [239, 1026] on select "Enter Class Obtained DISTINCTION FIRST CLASS HIGHER SECOND CLASS SECOND CLASS P…" at bounding box center [199, 1018] width 119 height 36
select select "FIRST CLASS"
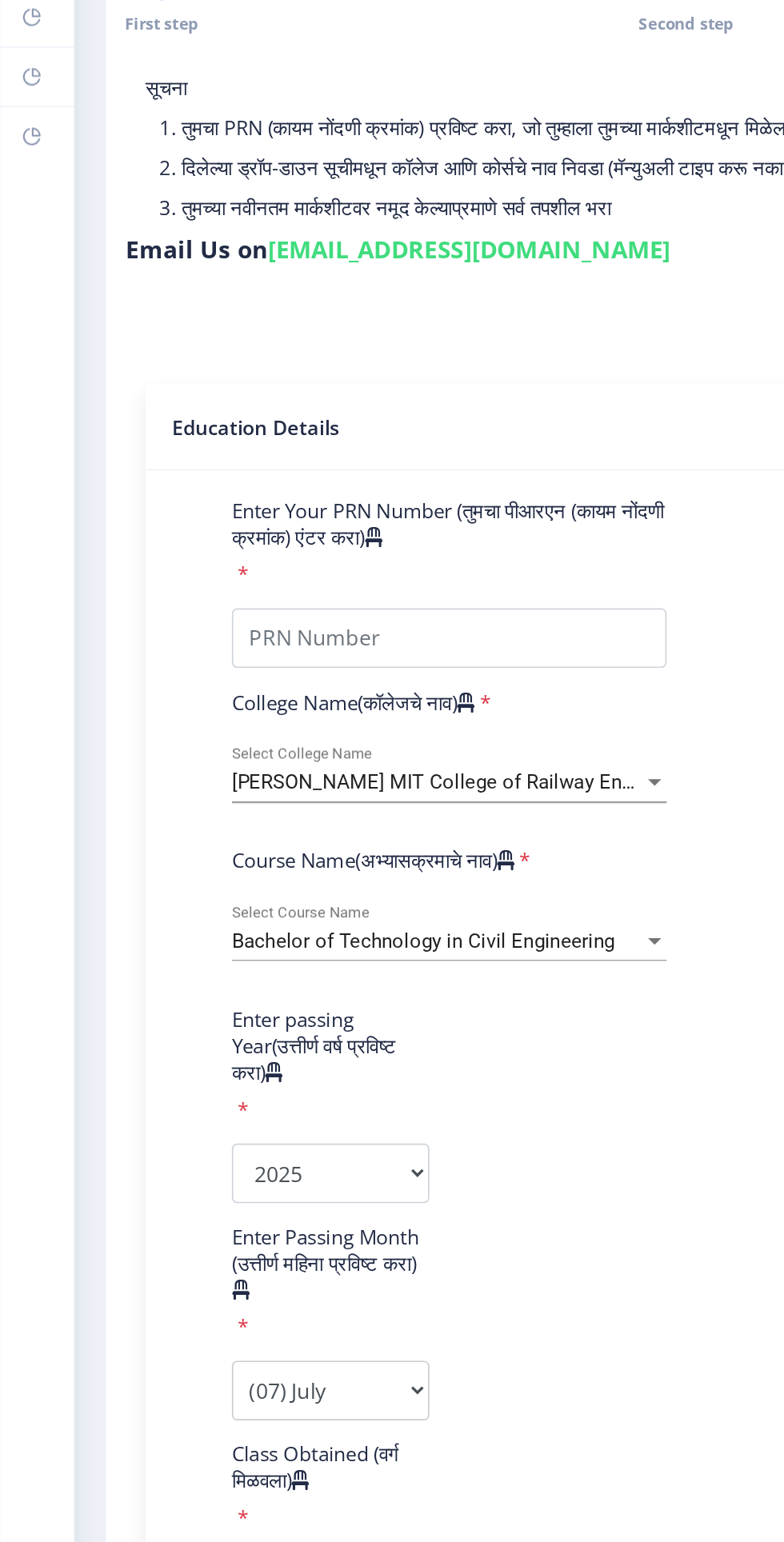
scroll to position [27, 0]
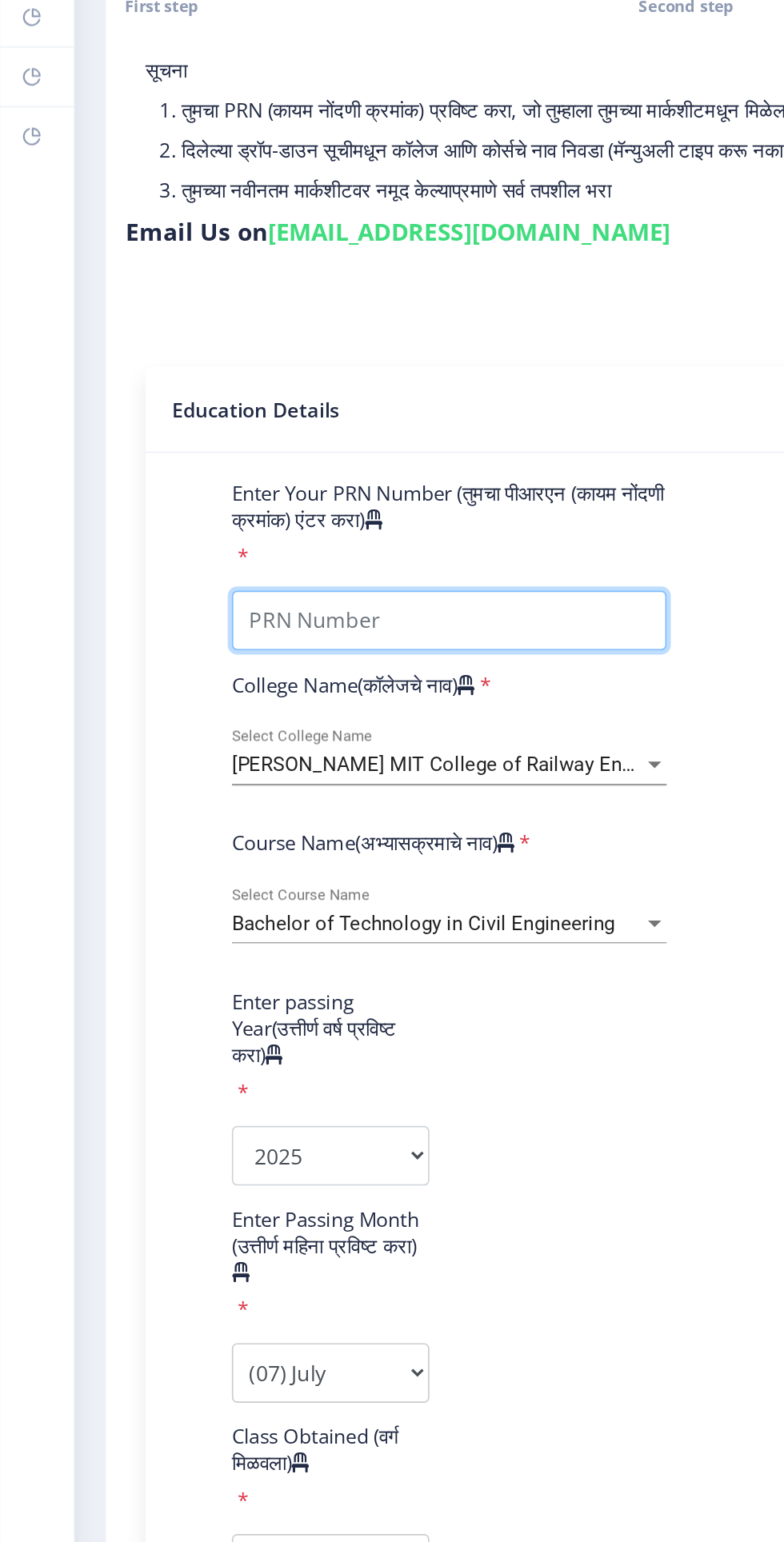
click at [299, 454] on input "Enter Your PRN Number (तुमचा पीआरएन (कायम नोंदणी क्रमांक) एंटर करा)" at bounding box center [271, 472] width 262 height 36
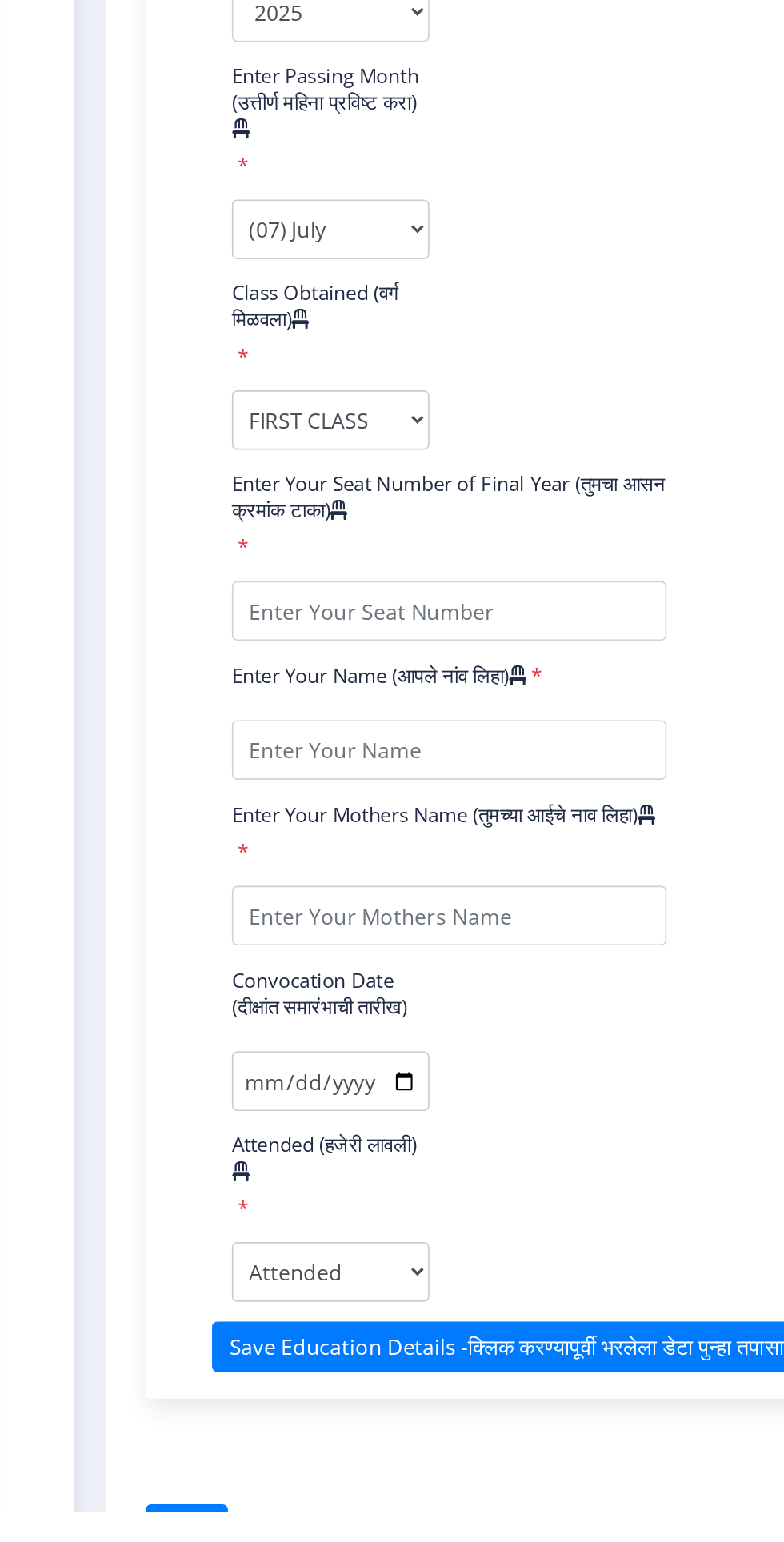
scroll to position [48, 0]
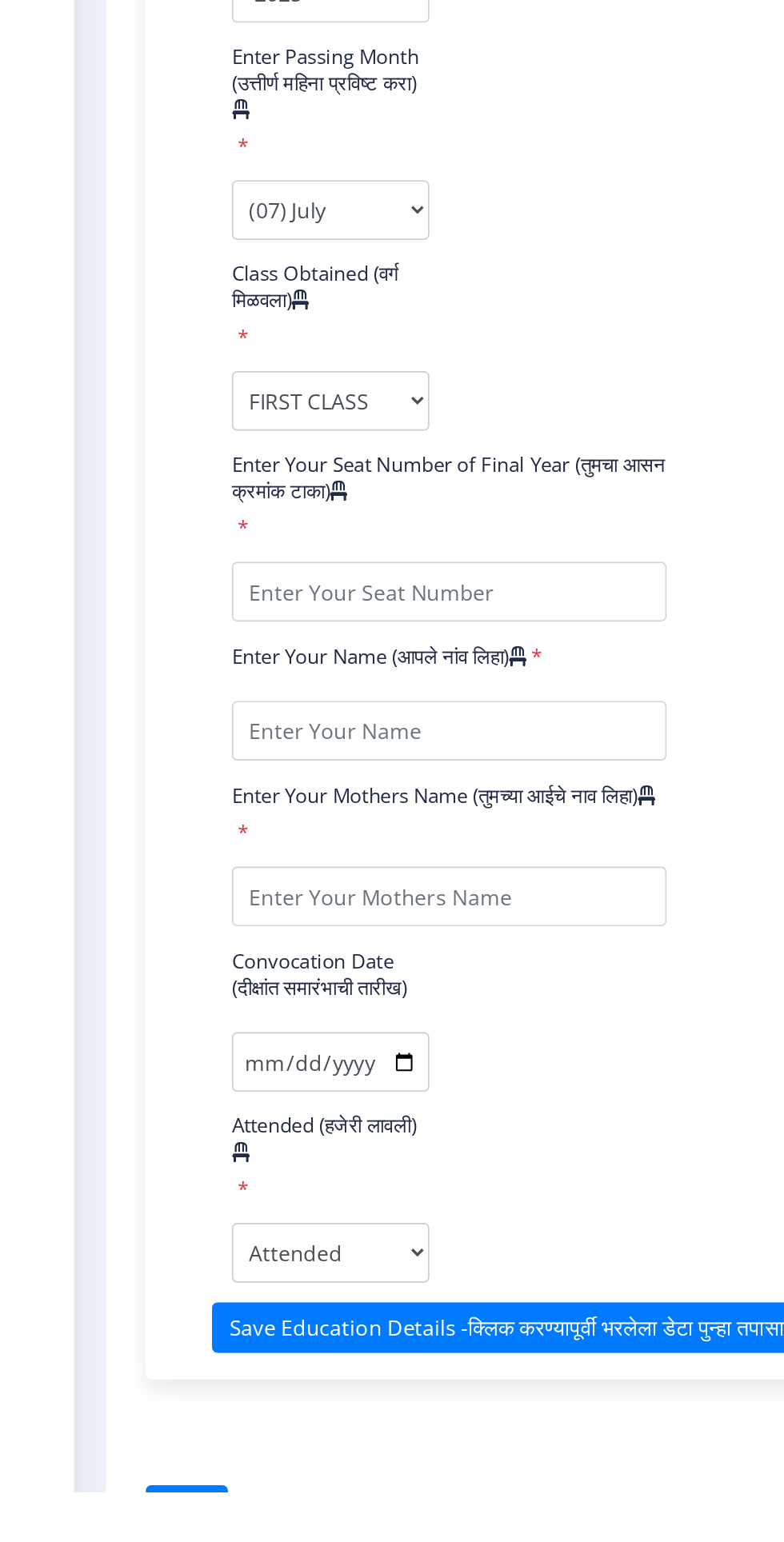
type input "202101007018468"
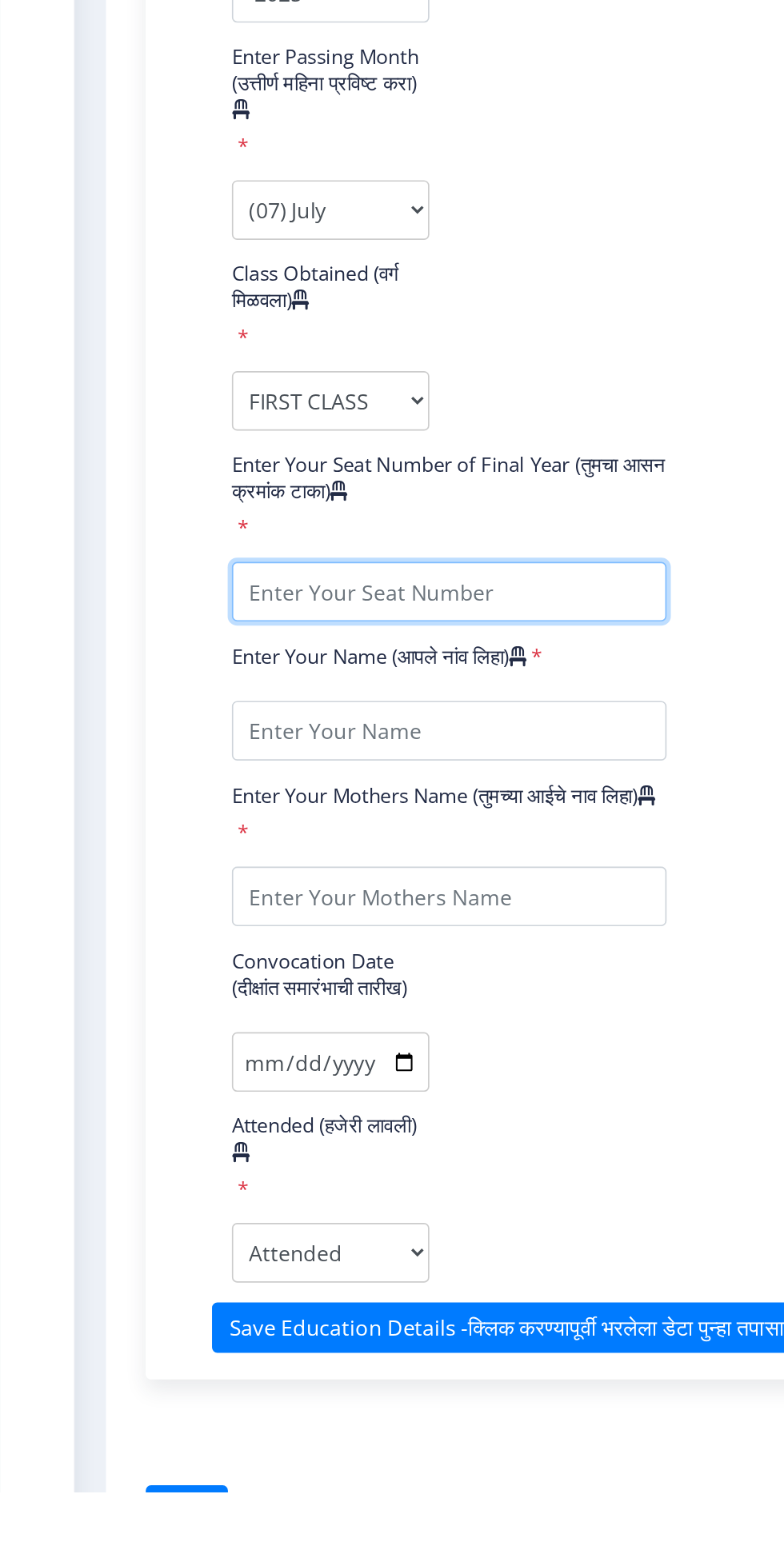
click at [344, 981] on input "textarea" at bounding box center [271, 999] width 262 height 36
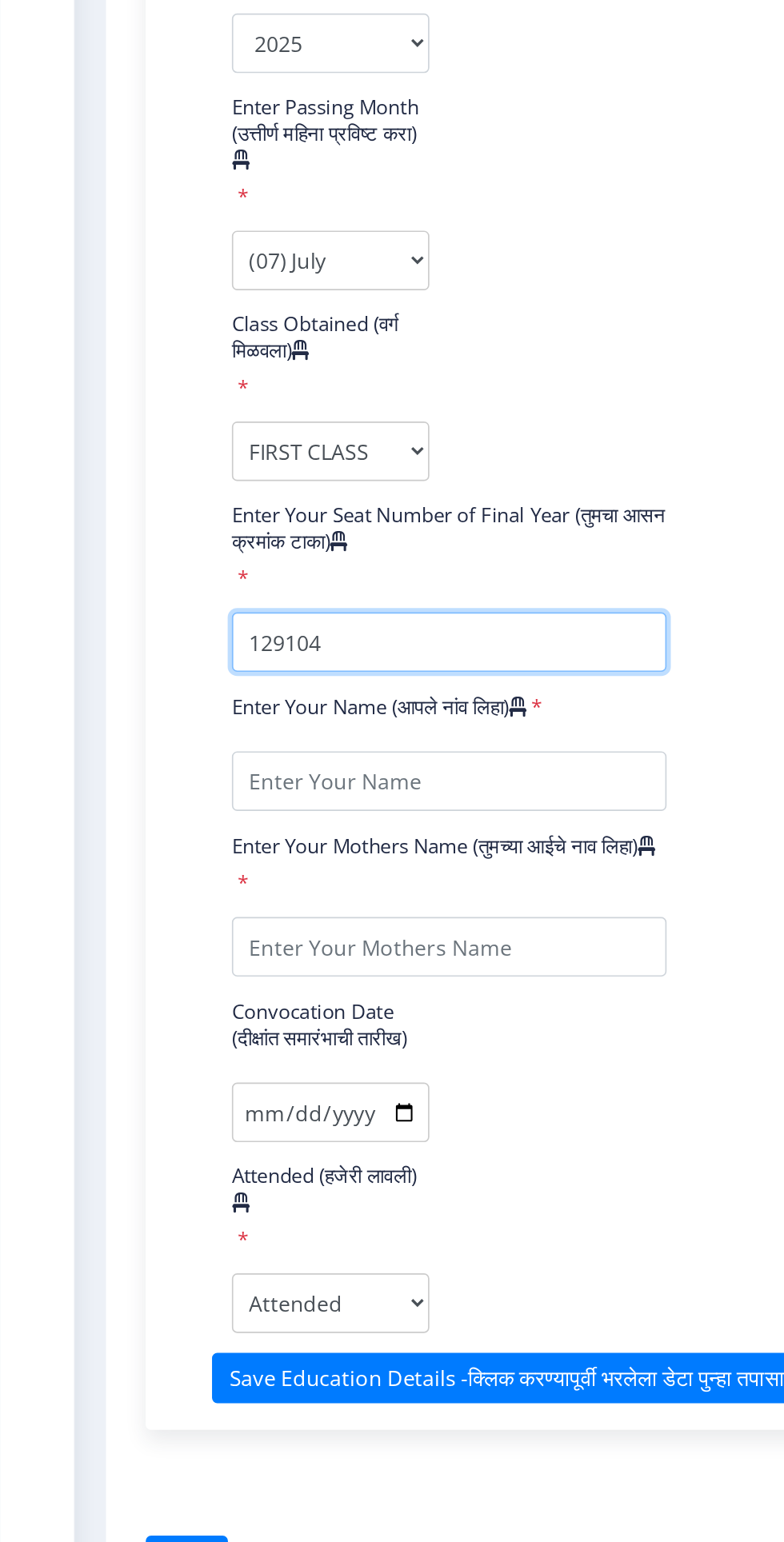
type input "129104"
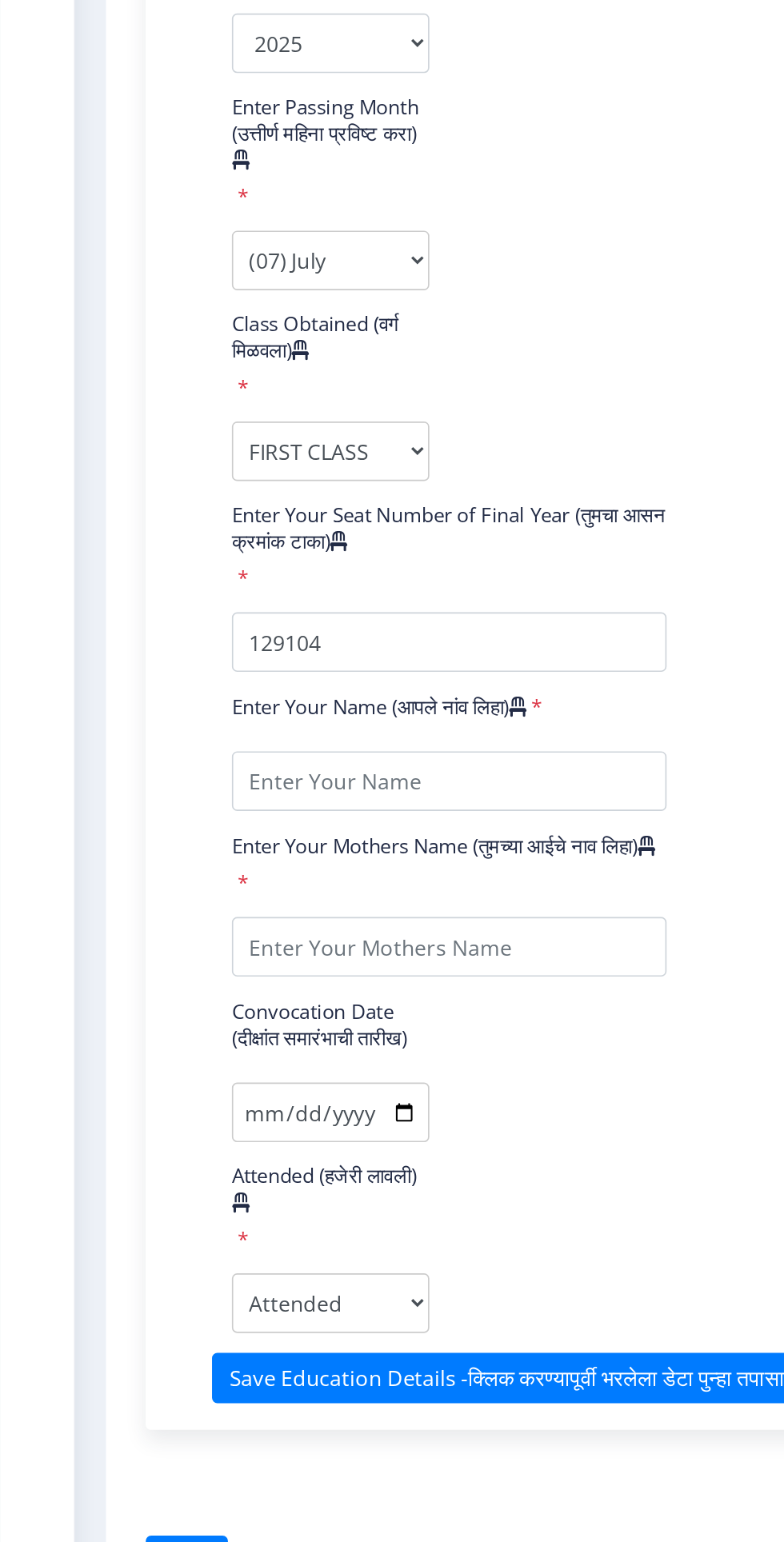
click at [317, 1114] on label "Enter Your Mothers Name (तुमच्या आईचे नाव लिहा)" at bounding box center [267, 1122] width 255 height 16
click at [317, 332] on input "Enter Your PRN Number (तुमचा पीआरएन (कायम नोंदणी क्रमांक) एंटर करा)" at bounding box center [271, 314] width 262 height 36
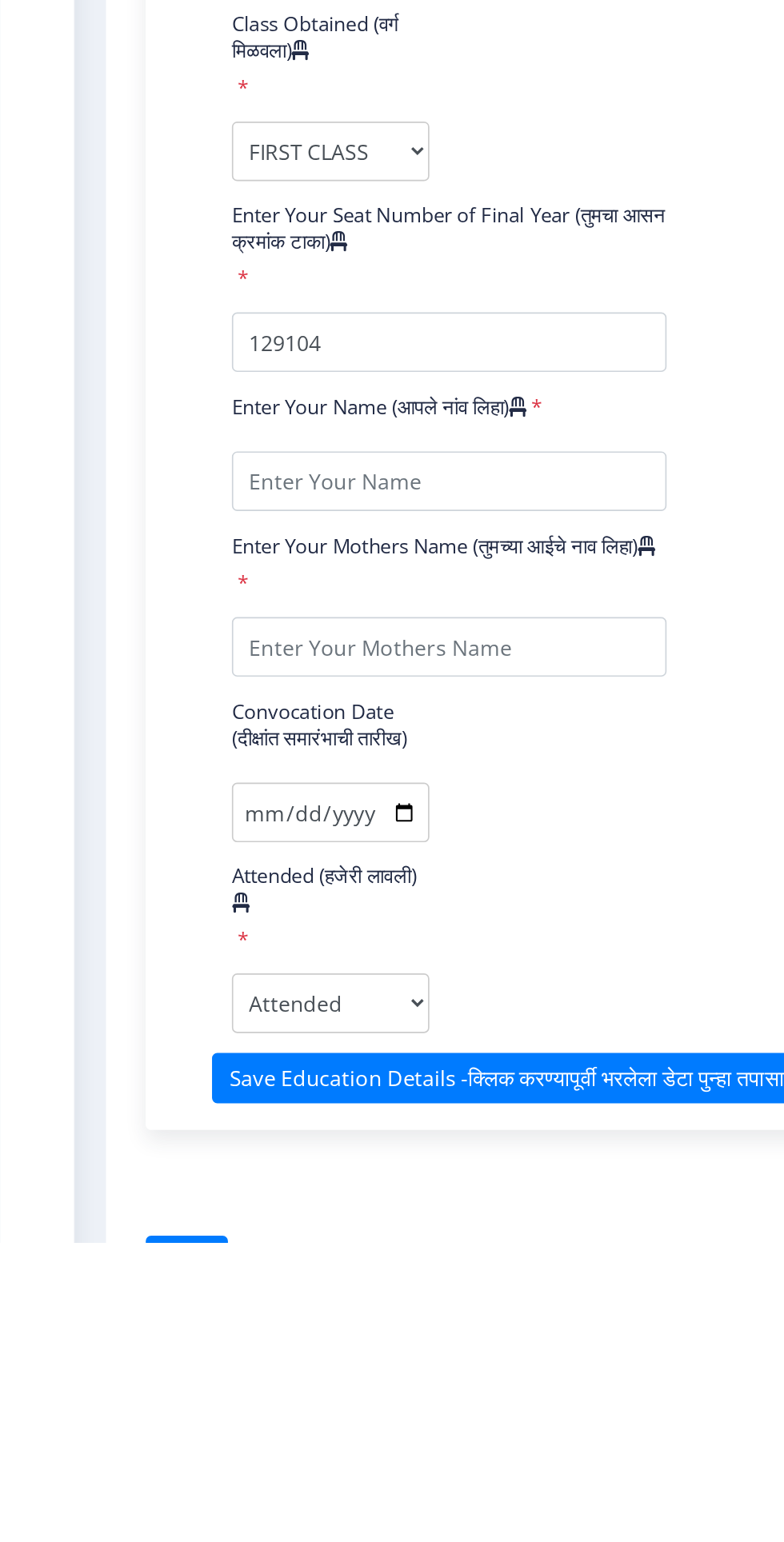
scroll to position [44, 0]
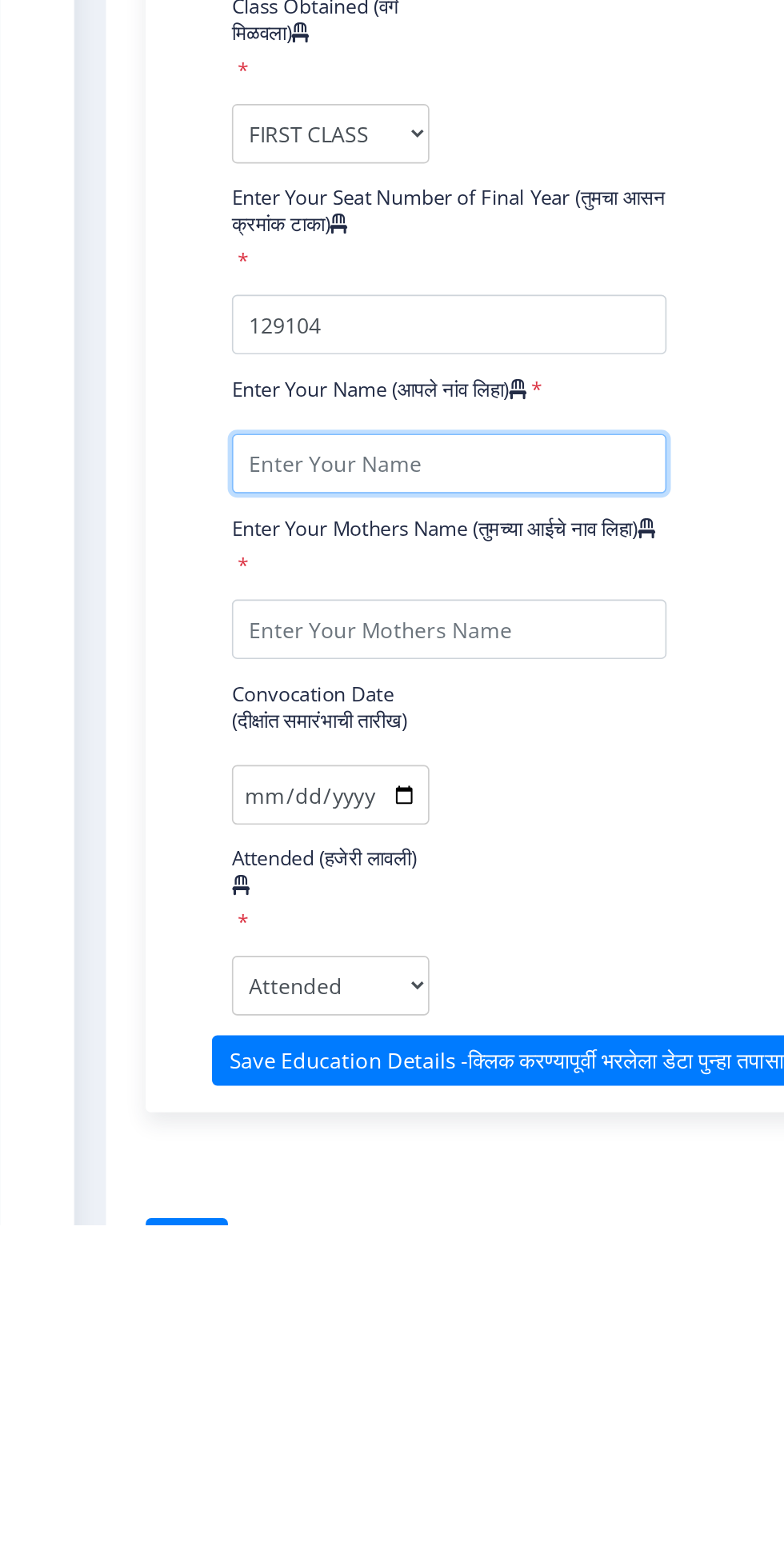
click at [328, 1065] on input "textarea" at bounding box center [271, 1083] width 262 height 36
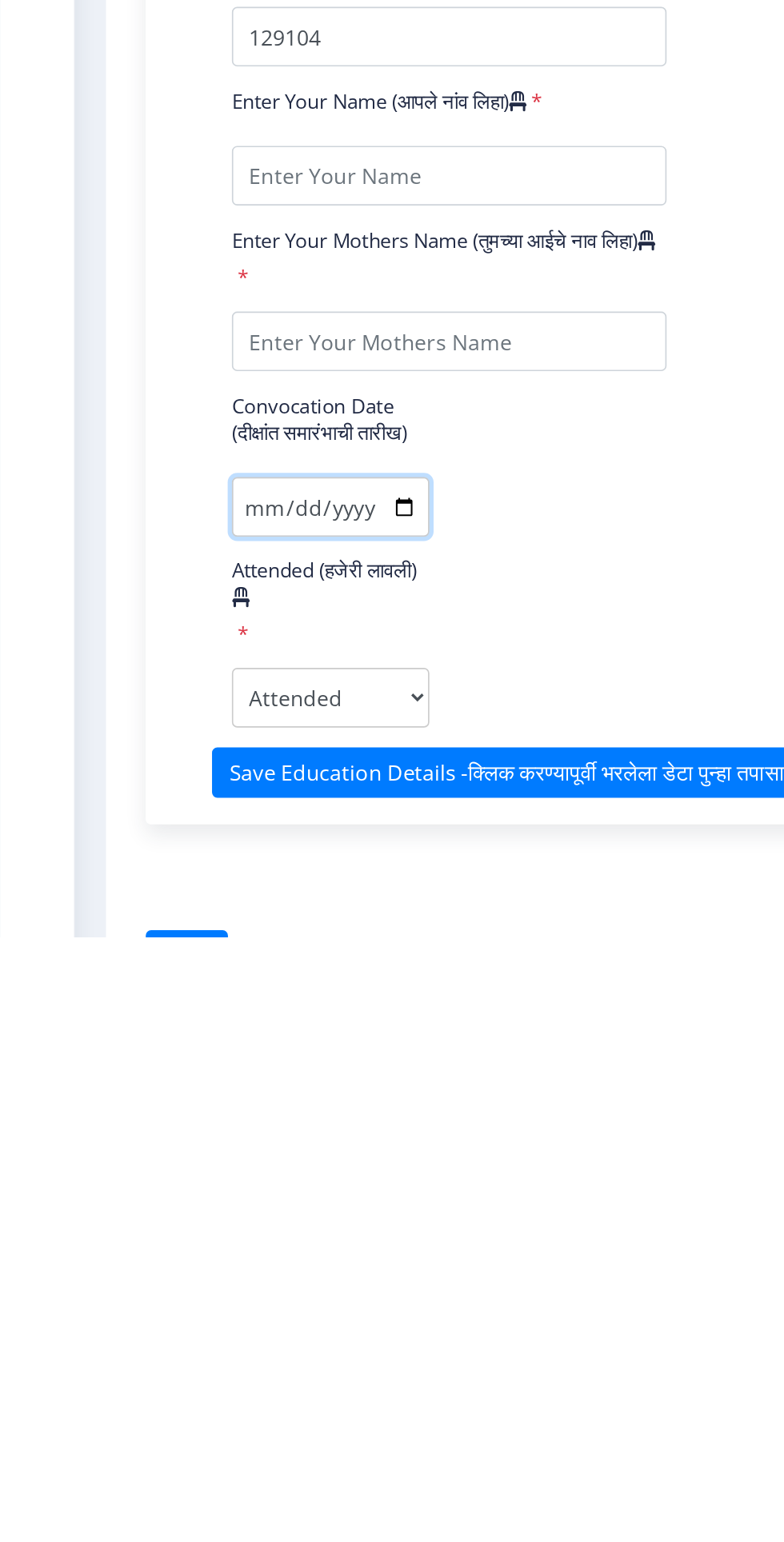
click at [239, 1261] on form "Enter Your PRN Number (तुमचा पीआरएन (कायम नोंदणी क्रमांक) एंटर करा) * College N…" at bounding box center [414, 844] width 572 height 1230
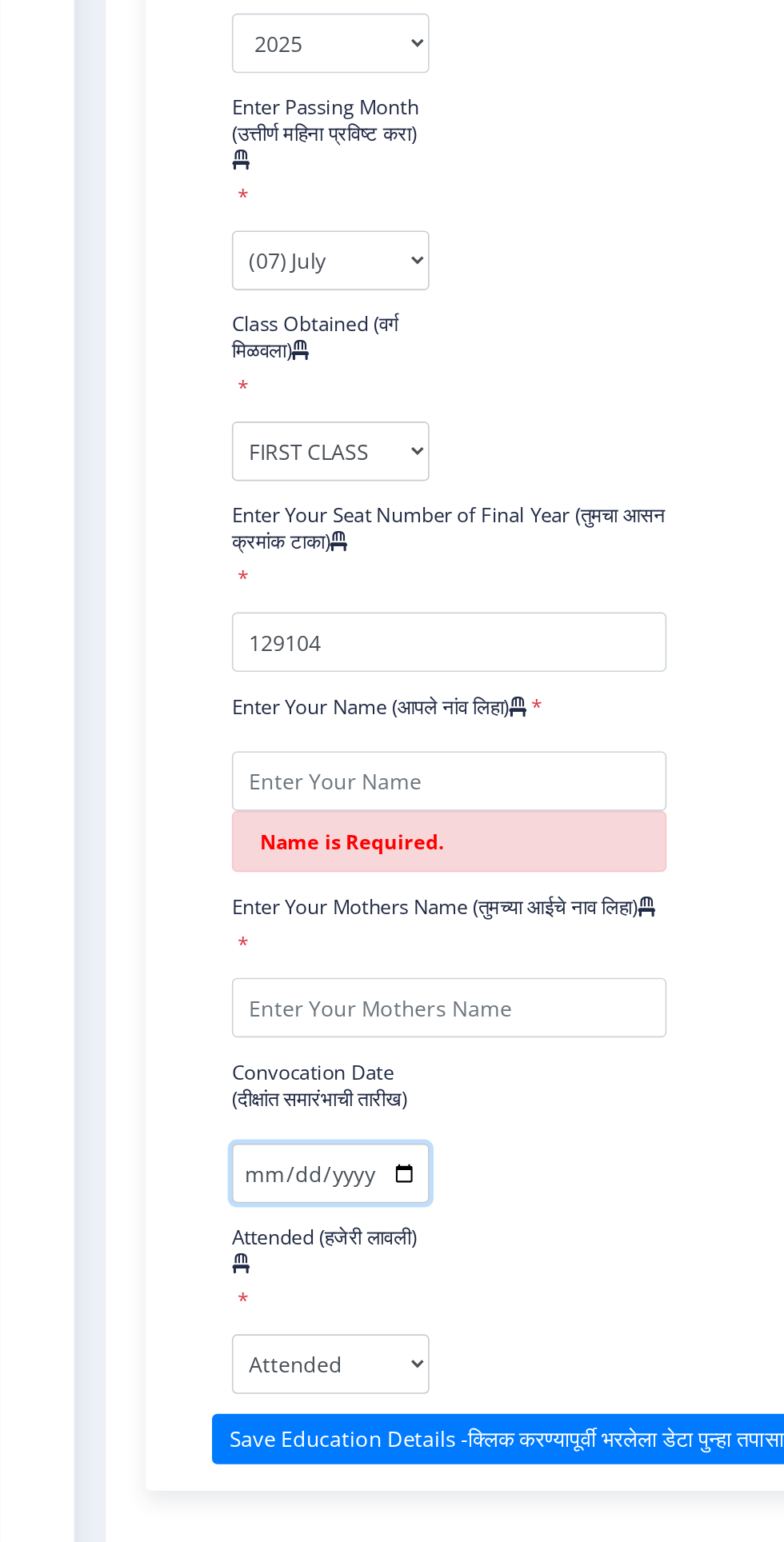
click at [239, 1305] on input "Convocation Date (दीक्षांत समारंभाची तारीख)" at bounding box center [199, 1320] width 119 height 36
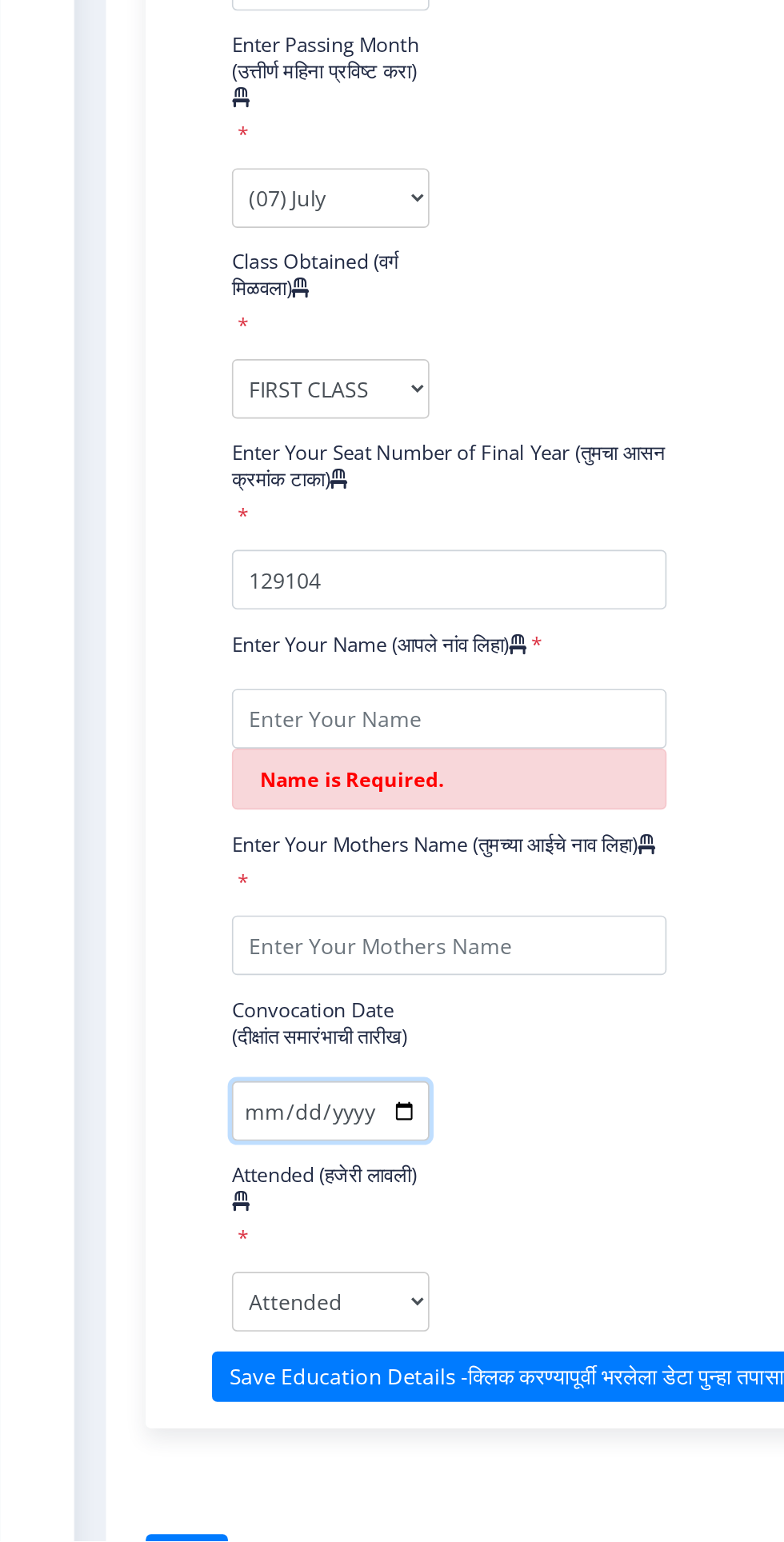
scroll to position [0, 0]
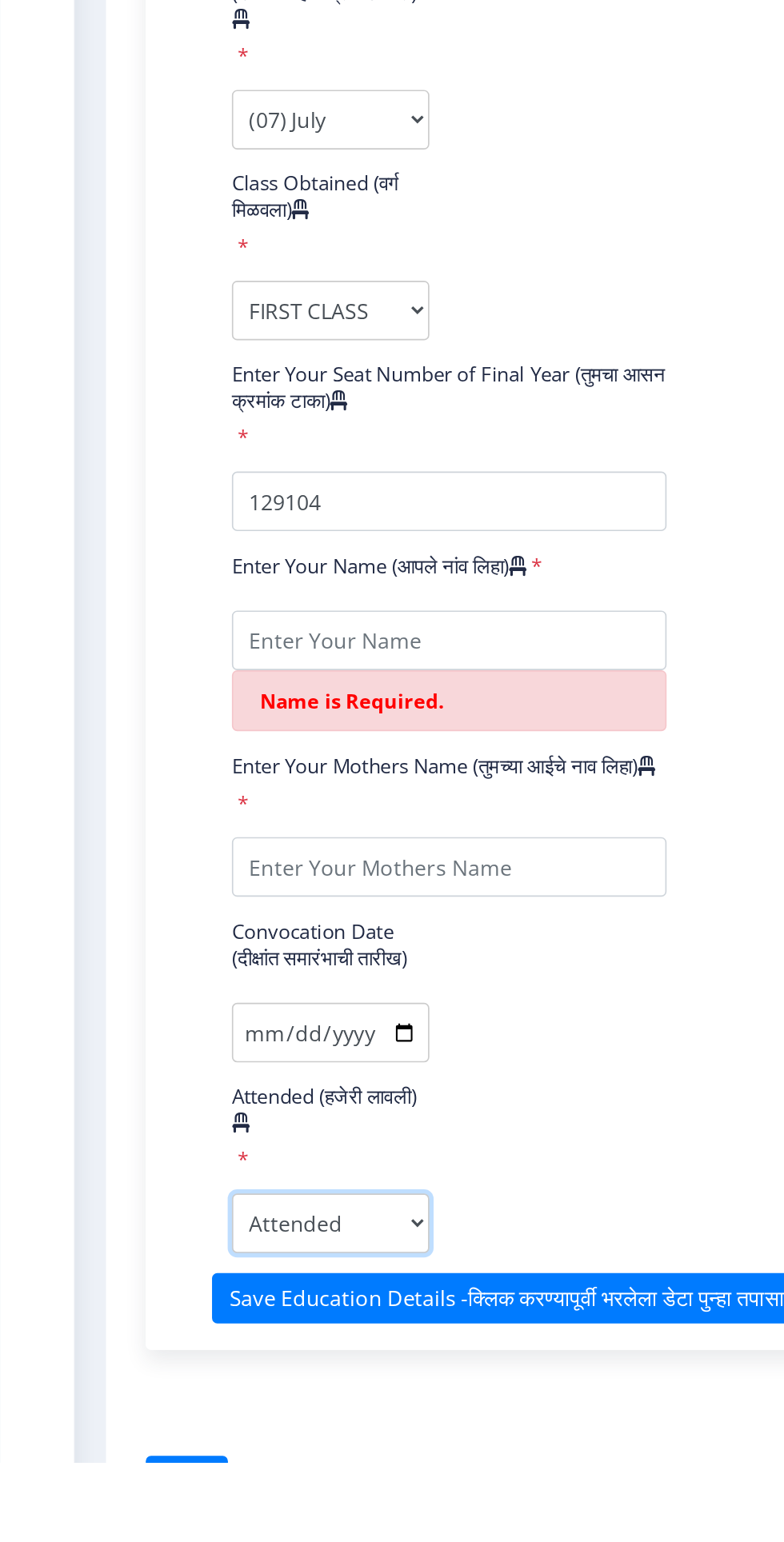
click at [235, 1416] on select "Attended Yes No" at bounding box center [199, 1398] width 119 height 36
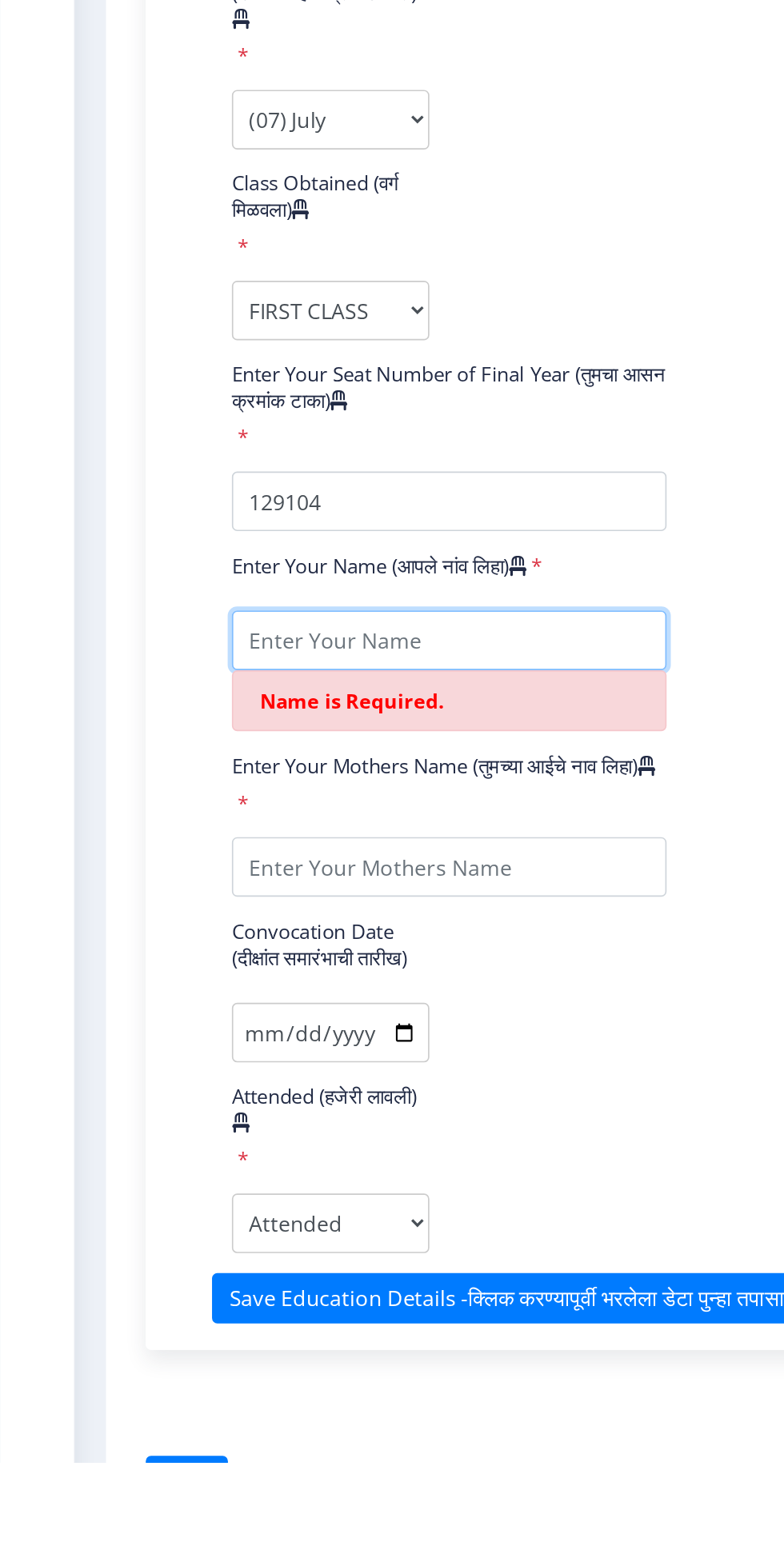
click at [321, 1048] on input "textarea" at bounding box center [271, 1046] width 262 height 36
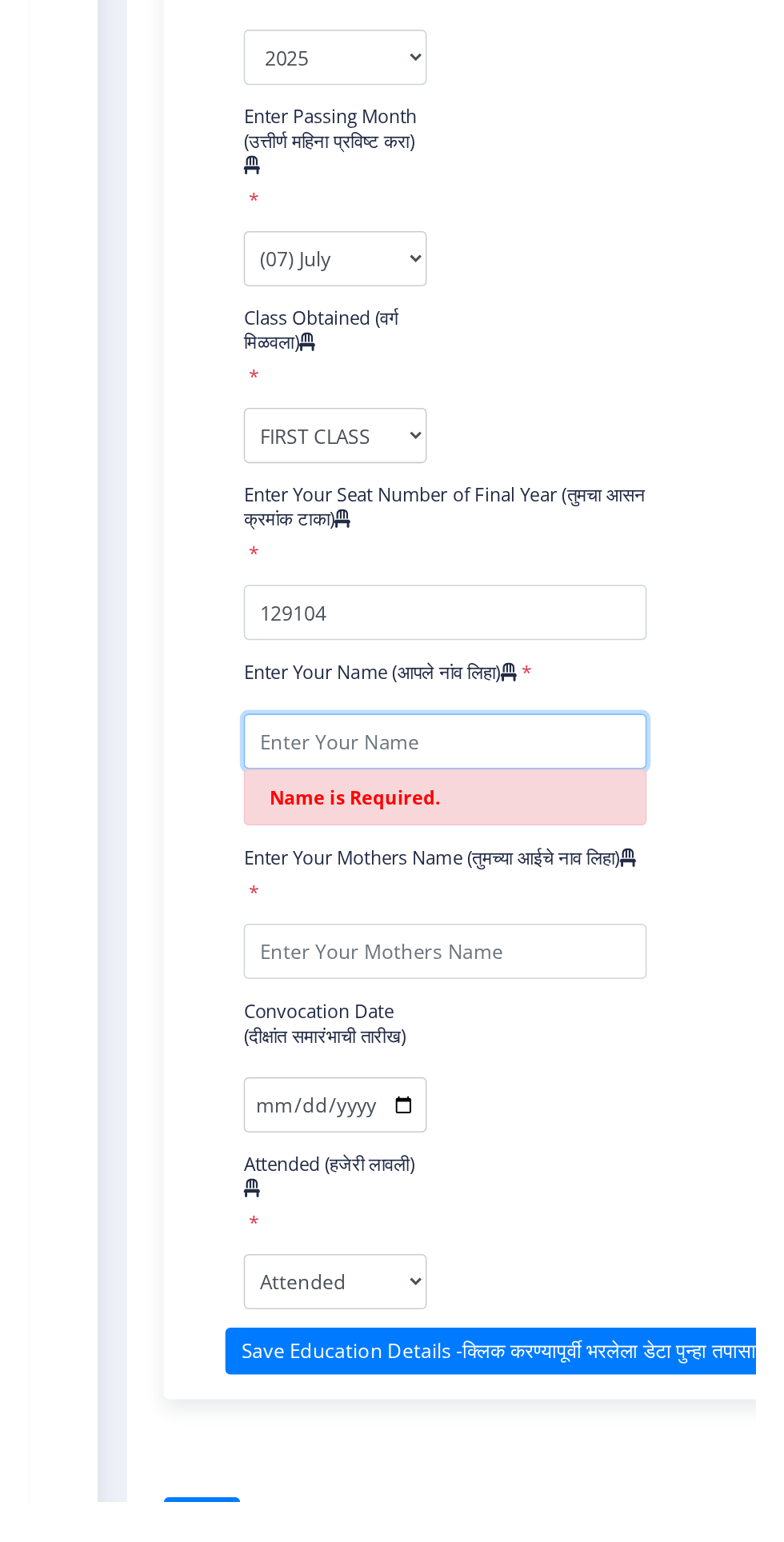
scroll to position [8, 0]
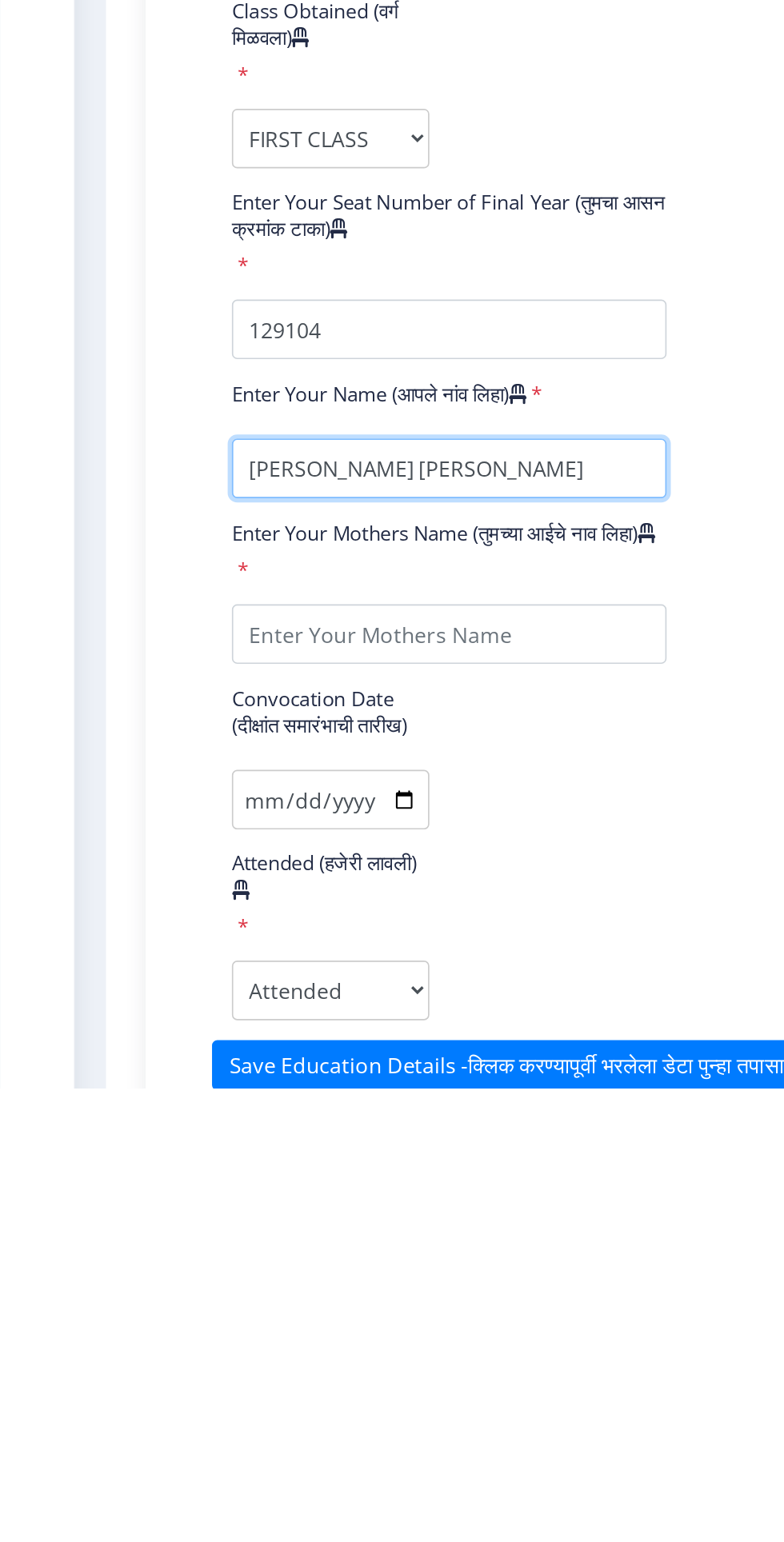
type input "[PERSON_NAME] [PERSON_NAME]"
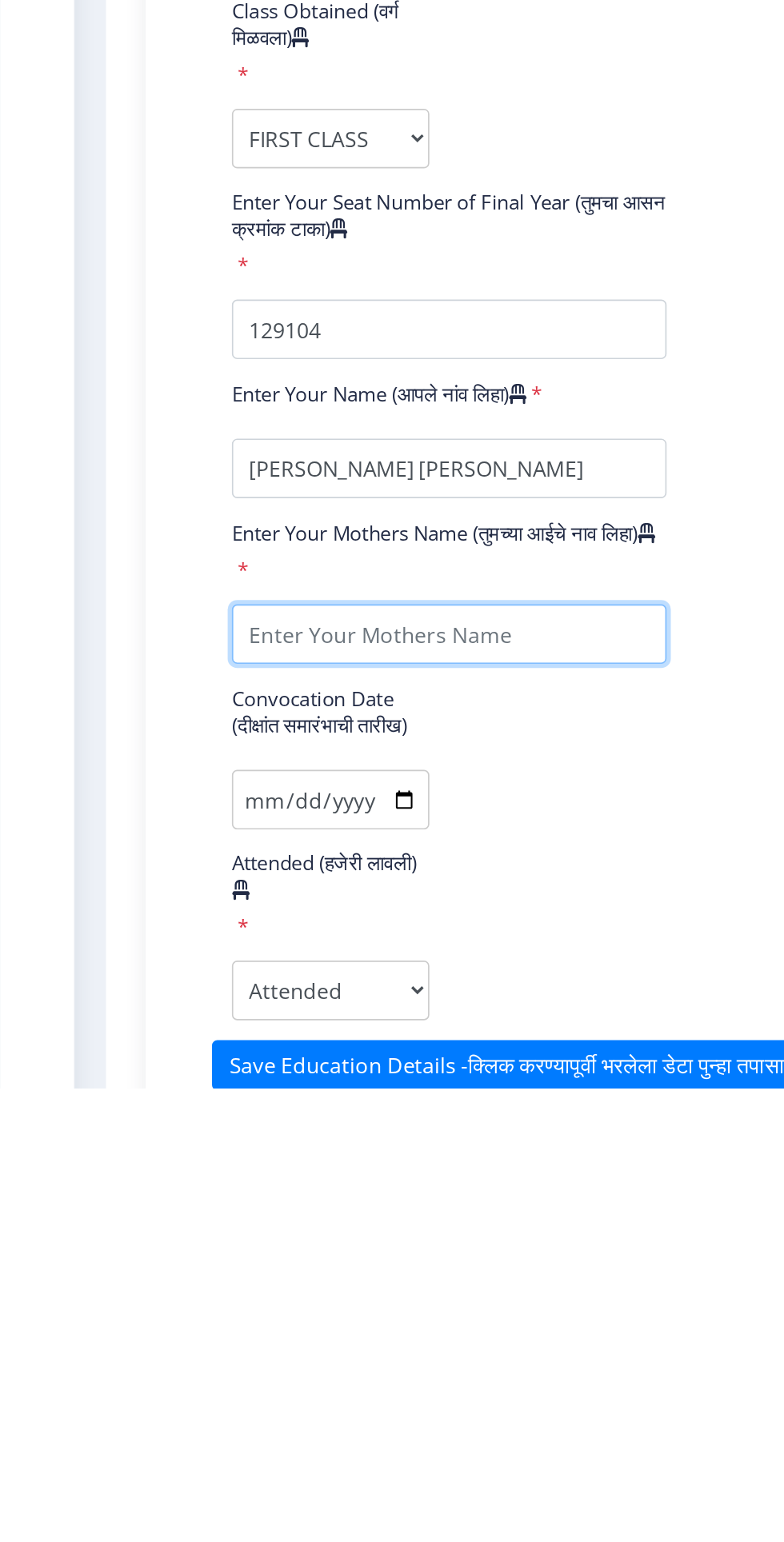
click at [303, 1280] on input "textarea" at bounding box center [271, 1268] width 262 height 36
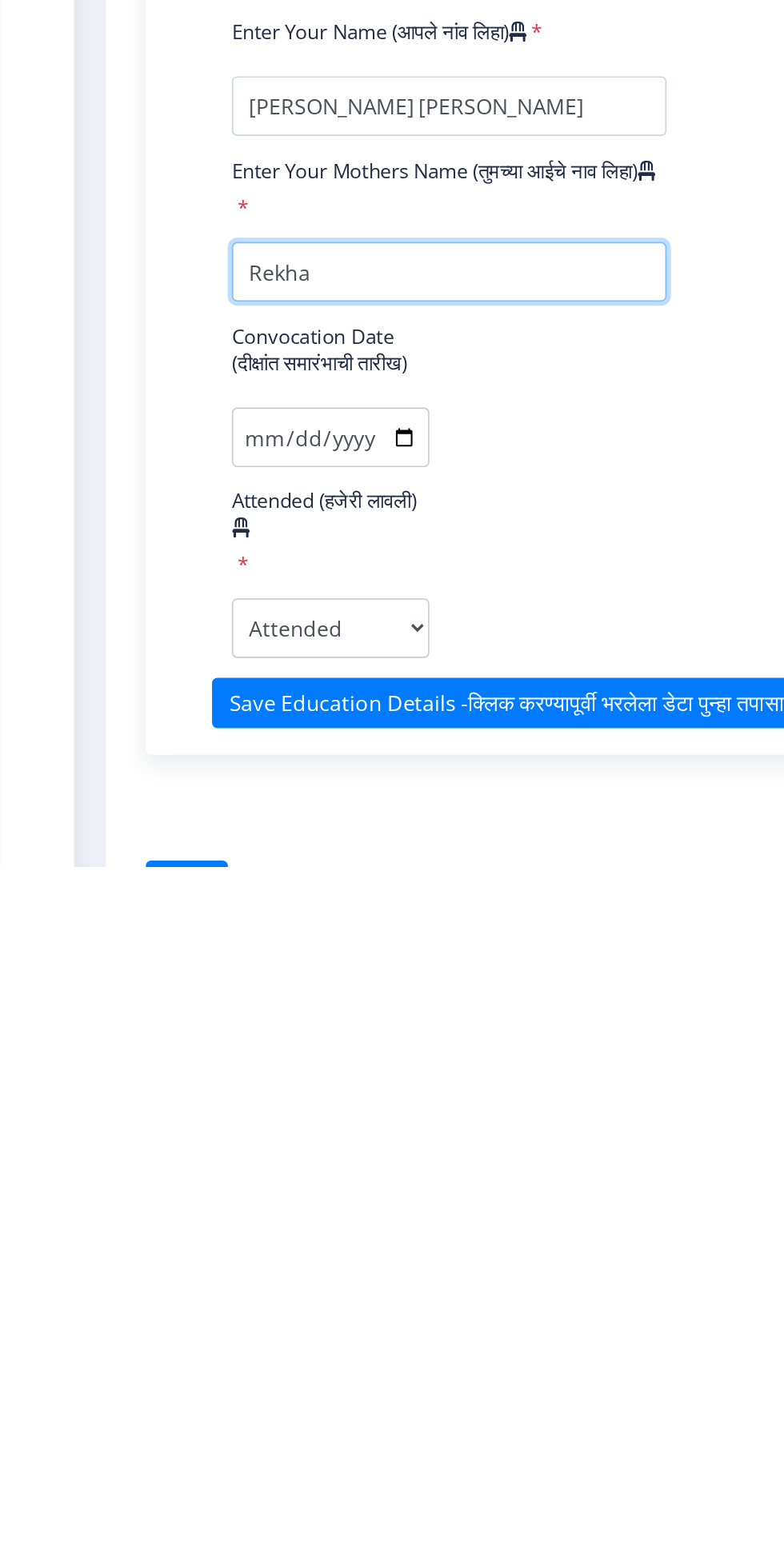
type input "Rekha"
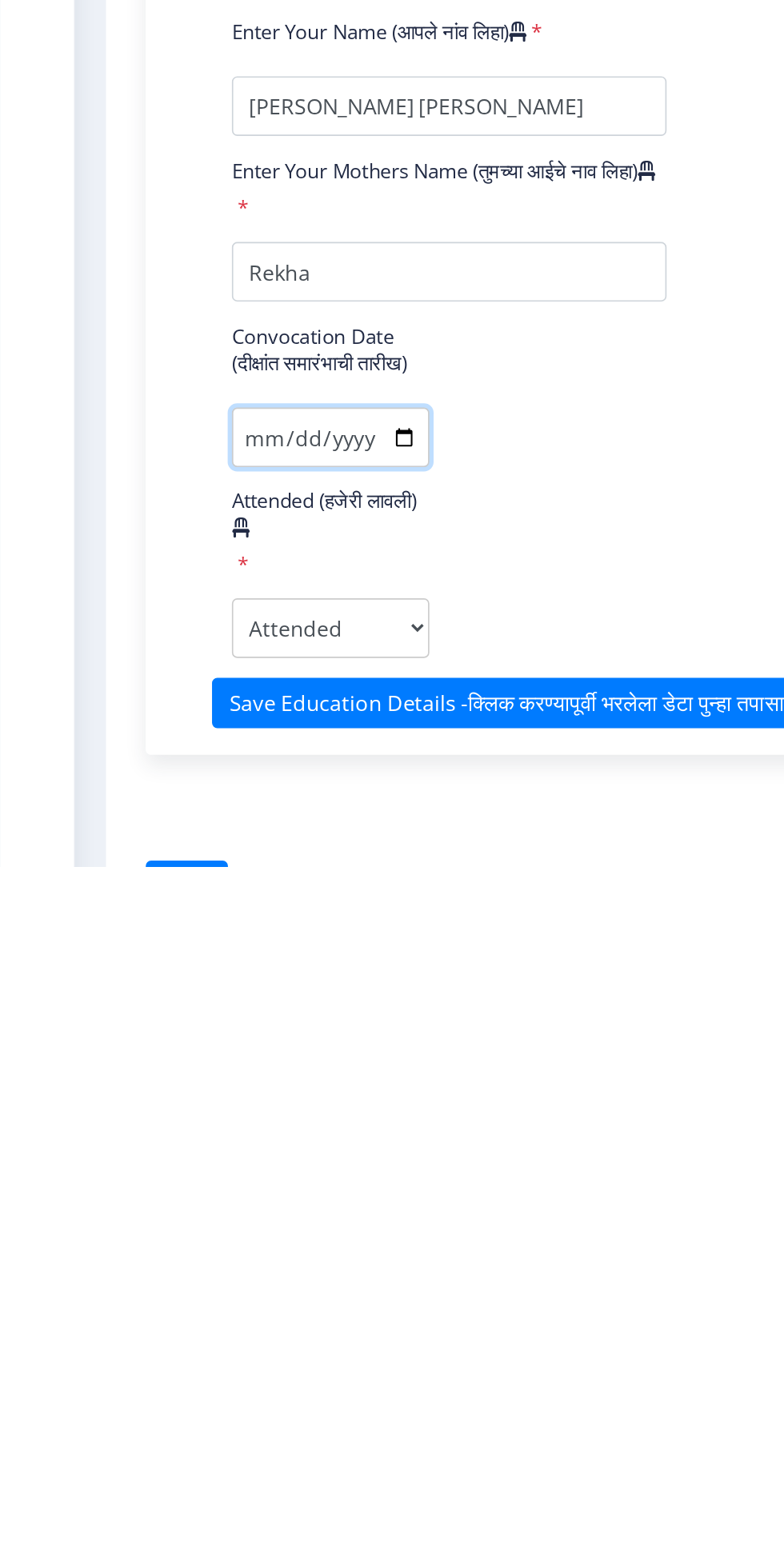
click at [226, 1301] on input "Convocation Date (दीक्षांत समारंभाची तारीख)" at bounding box center [199, 1283] width 119 height 36
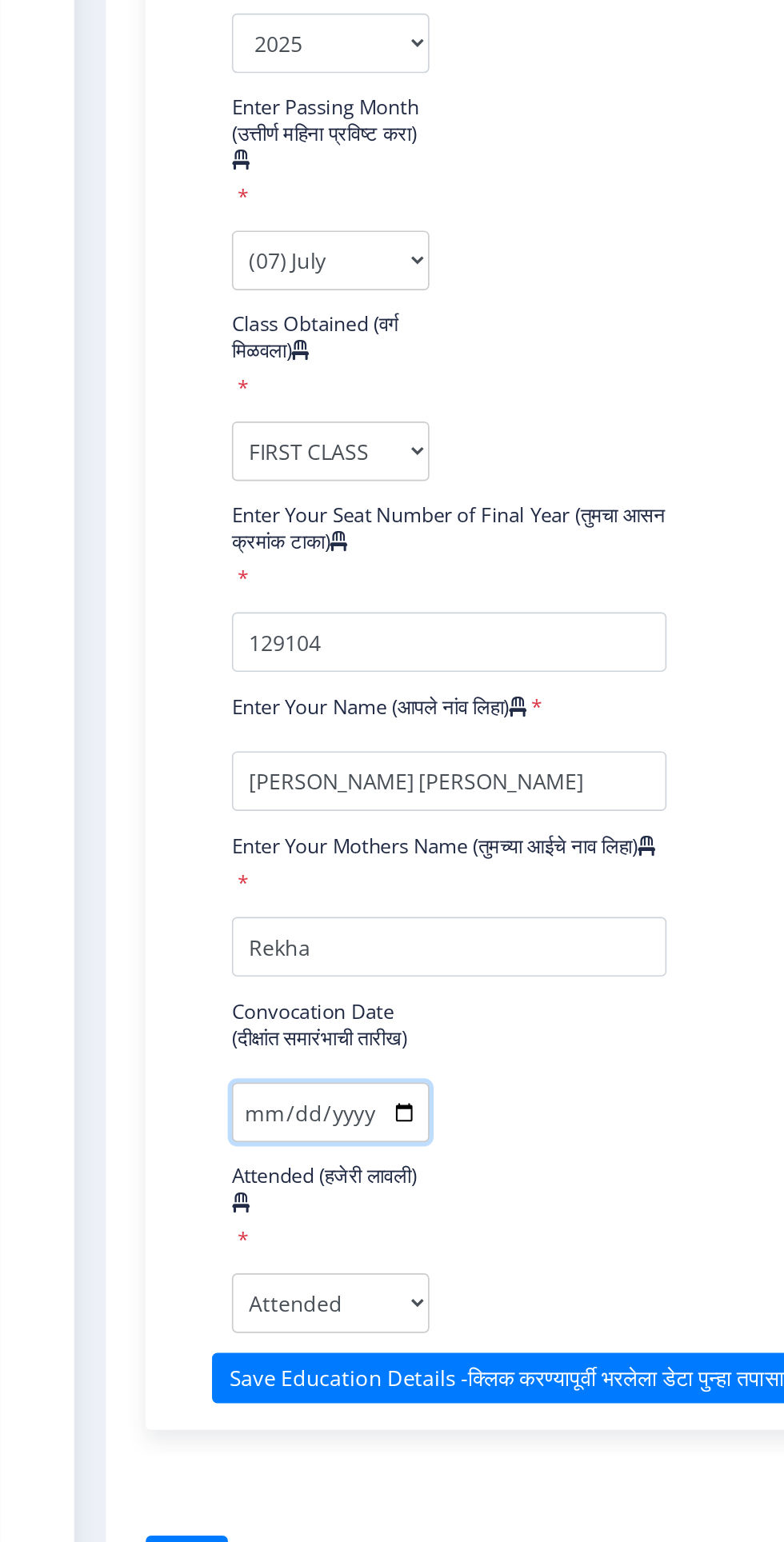
scroll to position [0, 0]
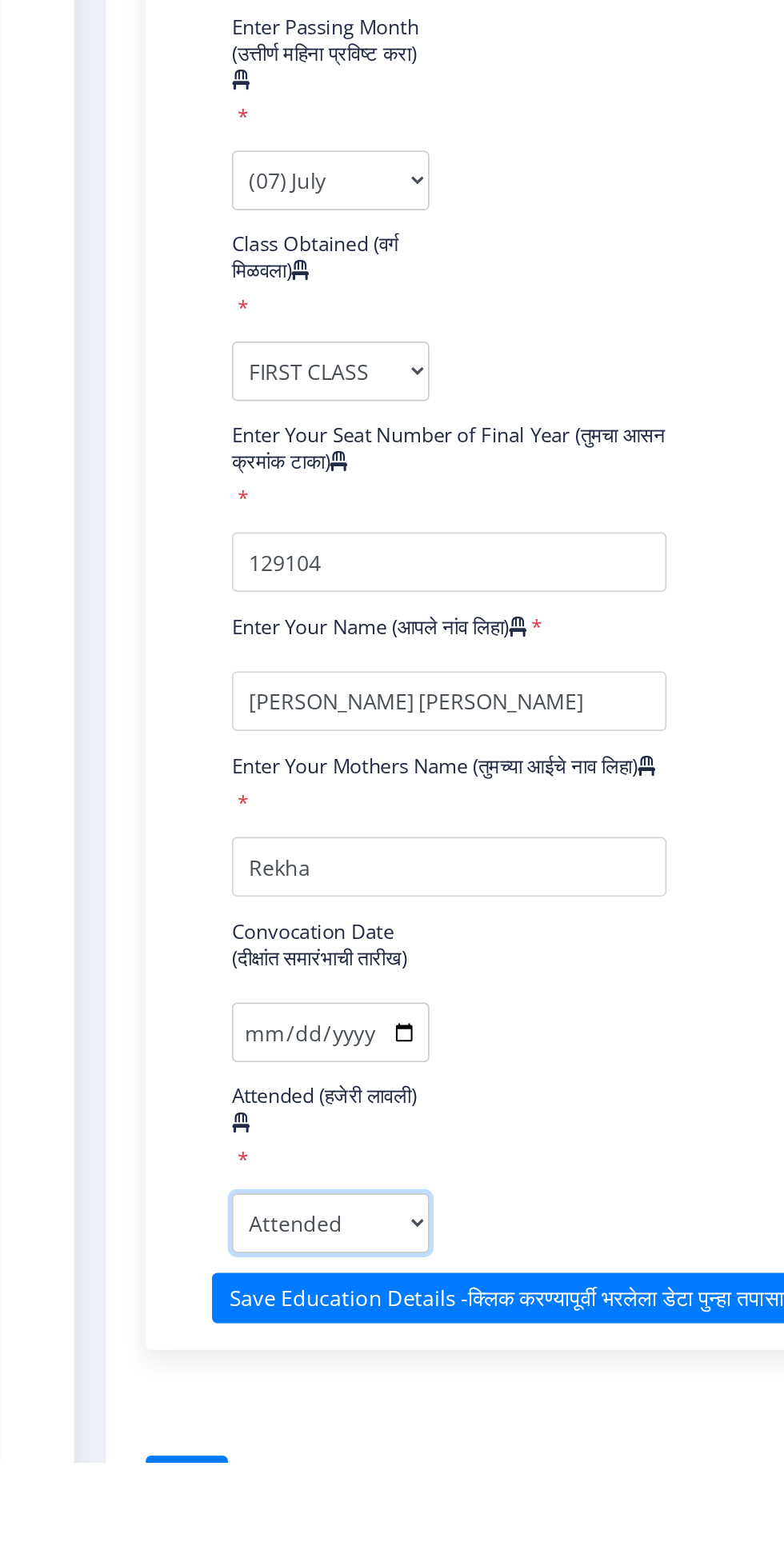
click at [235, 1416] on select "Attended Yes No" at bounding box center [199, 1398] width 119 height 36
select select "false"
click at [126, 1541] on button "next" at bounding box center [112, 1553] width 49 height 30
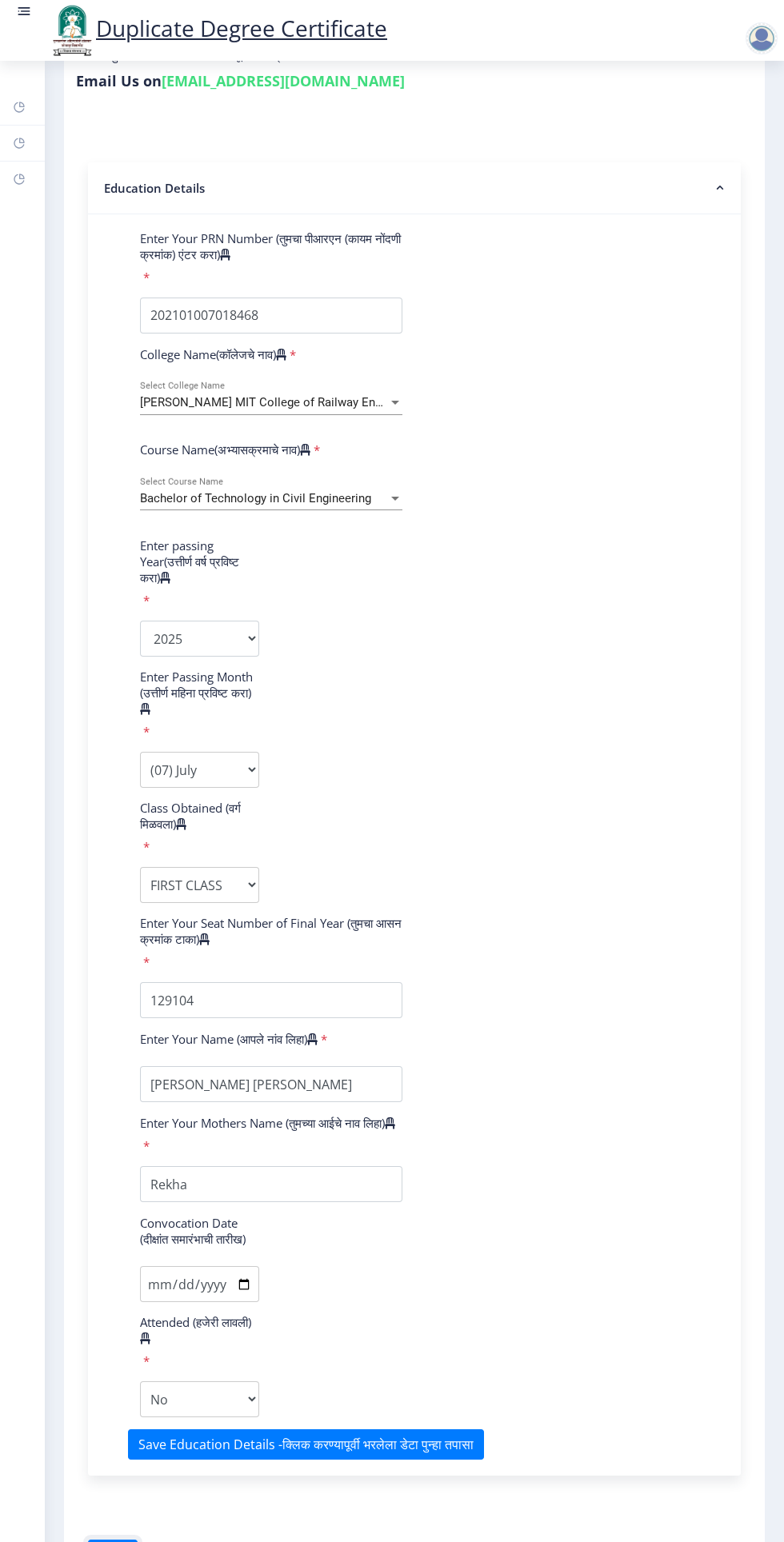
click at [113, 1541] on button "next" at bounding box center [112, 1554] width 49 height 30
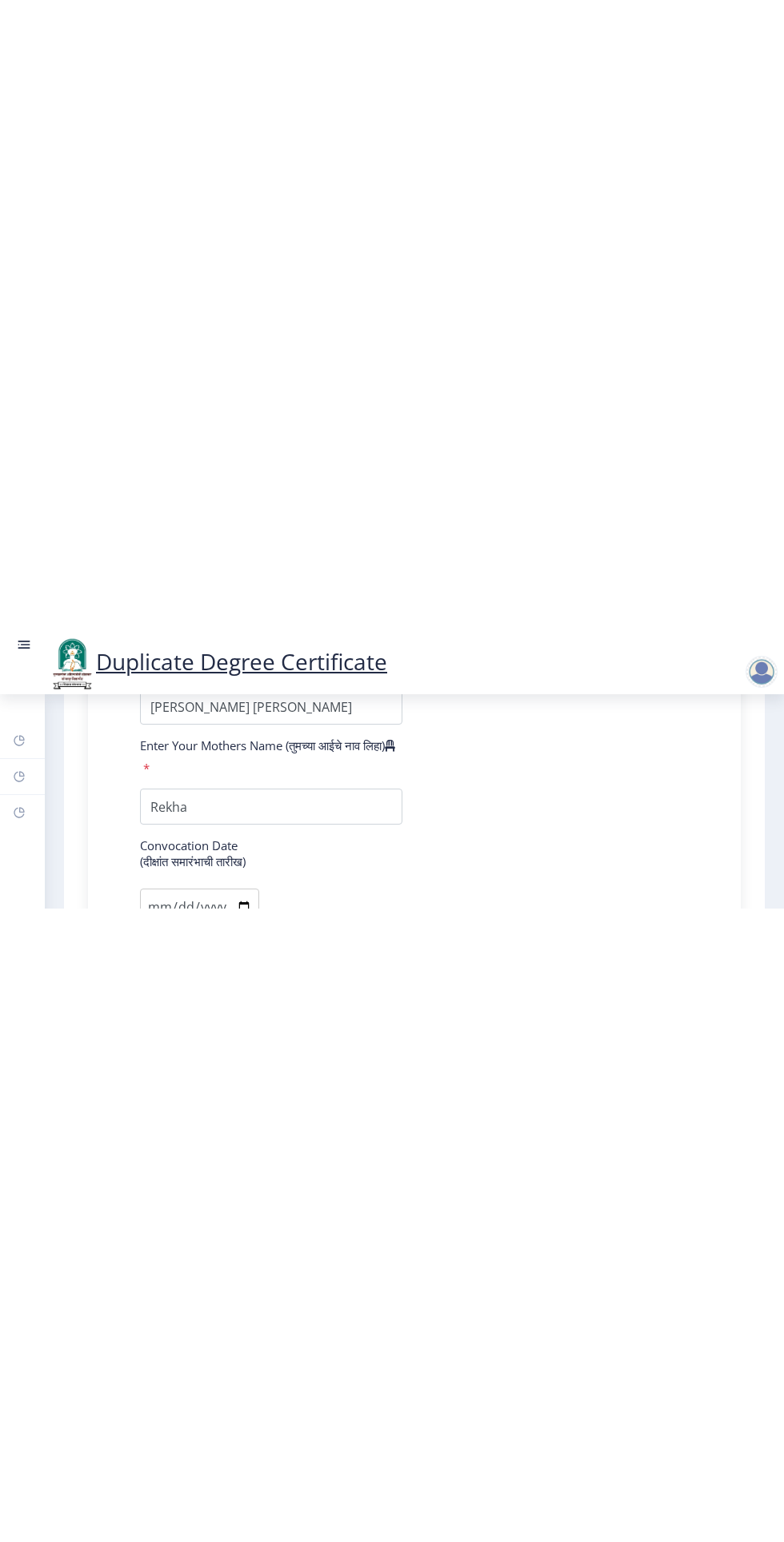
scroll to position [1516, 0]
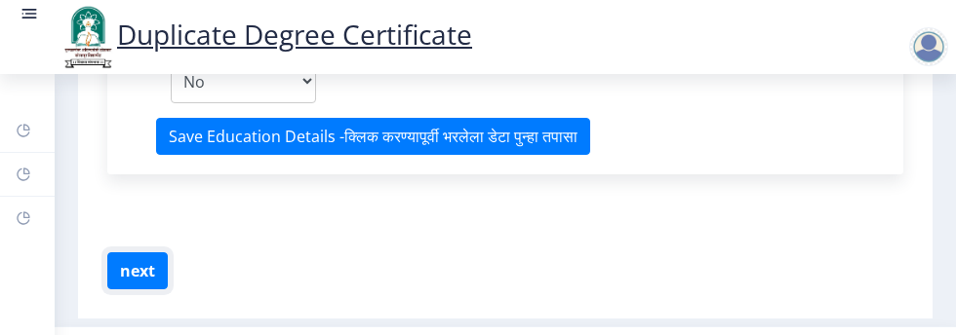
click at [135, 290] on button "next" at bounding box center [137, 271] width 60 height 37
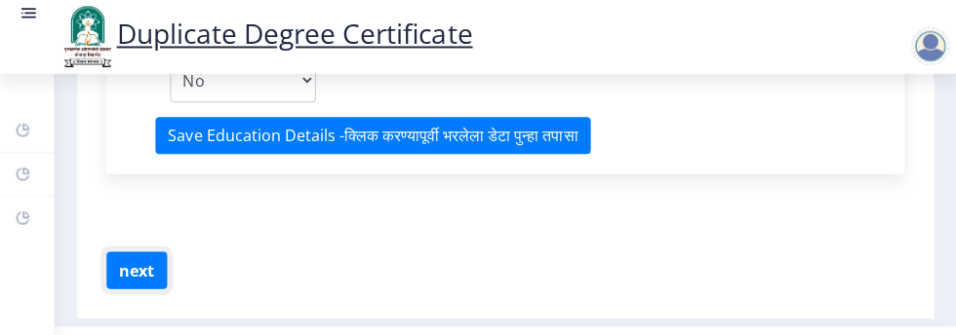
click at [127, 290] on button "next" at bounding box center [137, 271] width 60 height 37
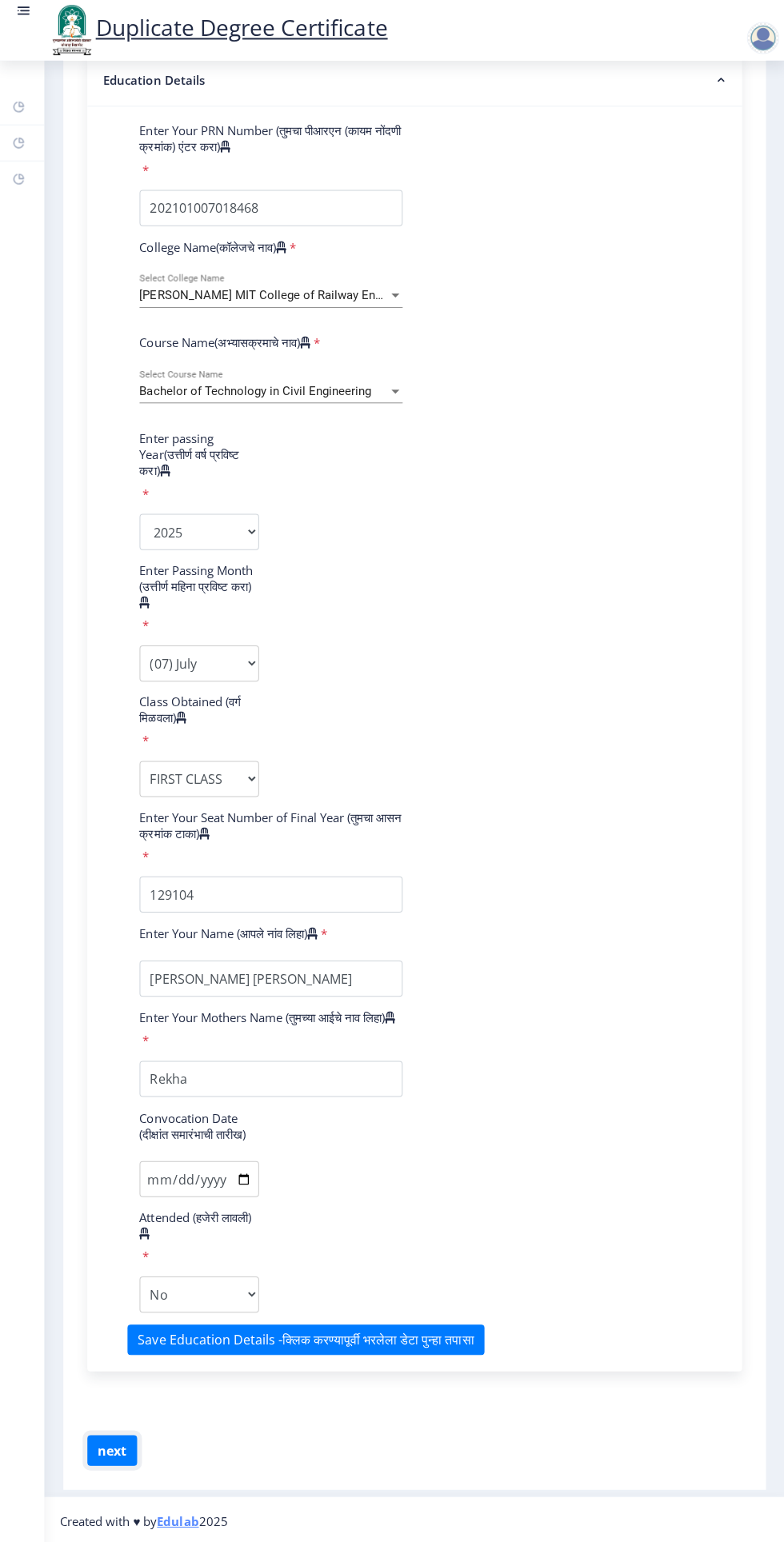
scroll to position [185, 0]
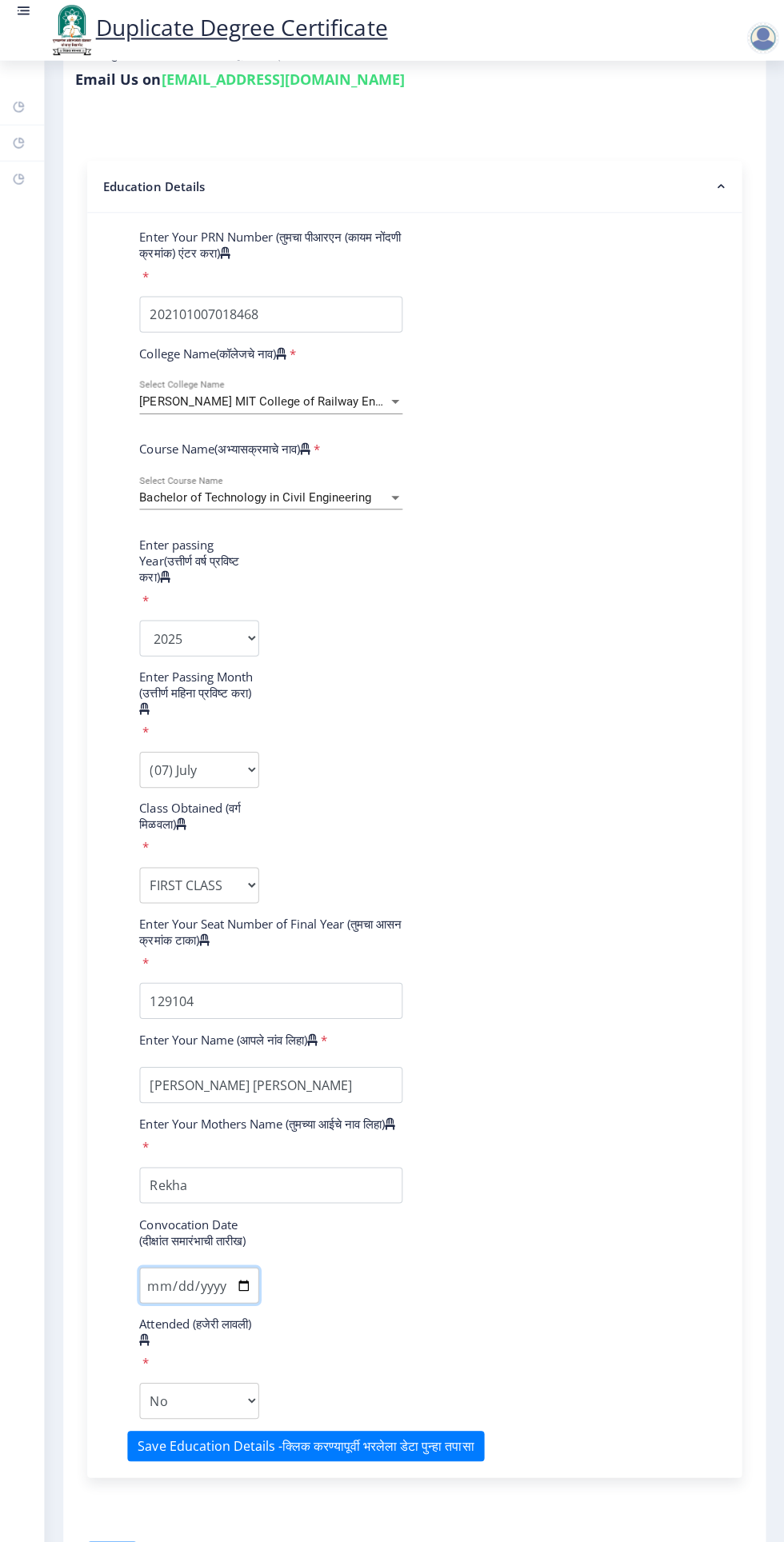
click at [231, 1287] on input "Convocation Date (दीक्षांत समारंभाची तारीख)" at bounding box center [199, 1283] width 119 height 36
click at [113, 1541] on button "next" at bounding box center [112, 1553] width 49 height 30
click at [452, 1454] on button "Save Education Details -क्लिक करण्यापूर्वी भरलेला डेटा पुन्हा तपासा" at bounding box center [306, 1443] width 356 height 30
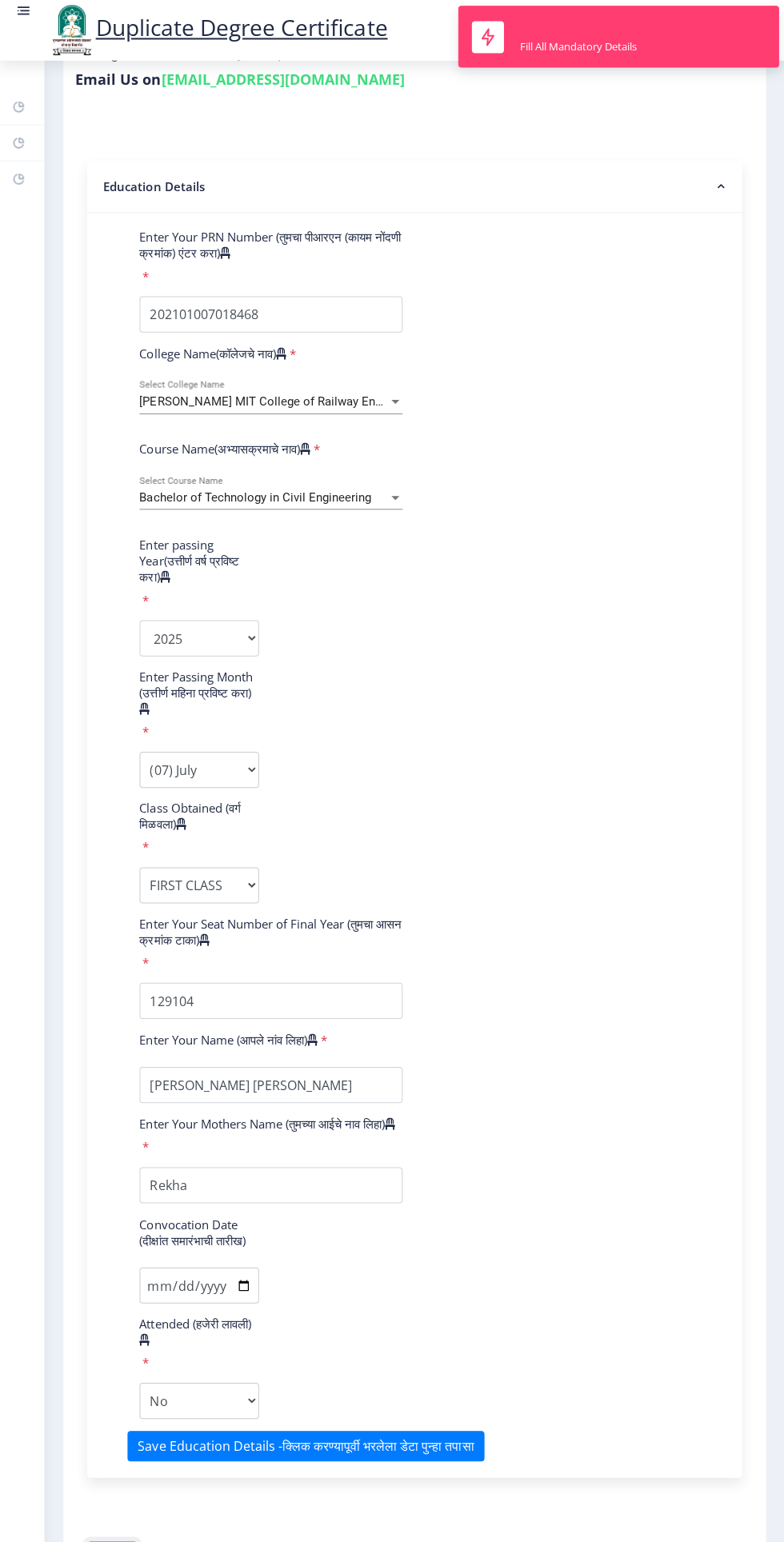
click at [116, 1541] on button "next" at bounding box center [112, 1553] width 49 height 30
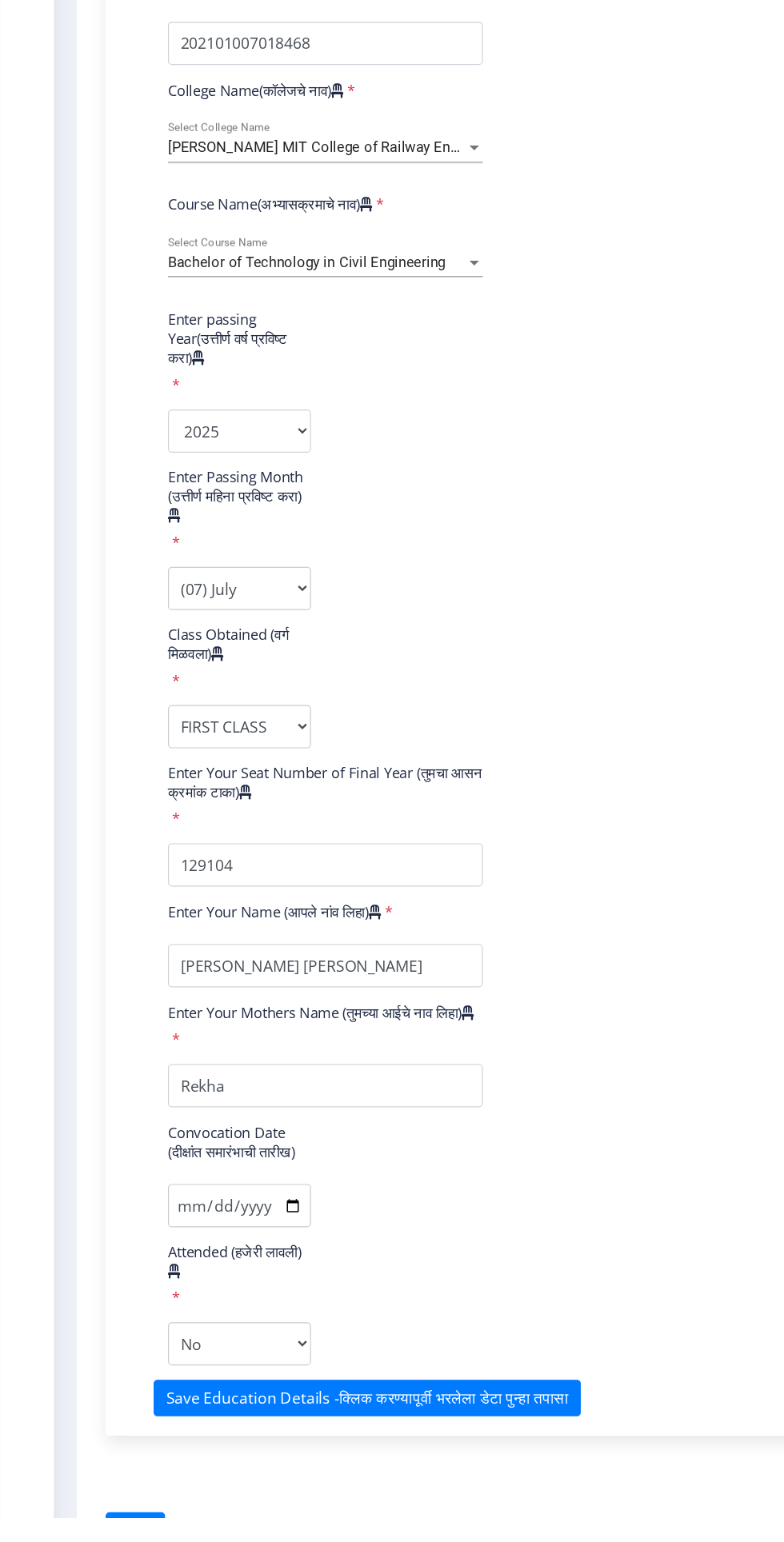
click at [194, 1541] on div "सूचना 1. तुमचा PRN (कायम नोंदणी क्रमांक) प्रविष्ट करा, जो तुम्हाला तुमच्या मार्…" at bounding box center [414, 771] width 685 height 1627
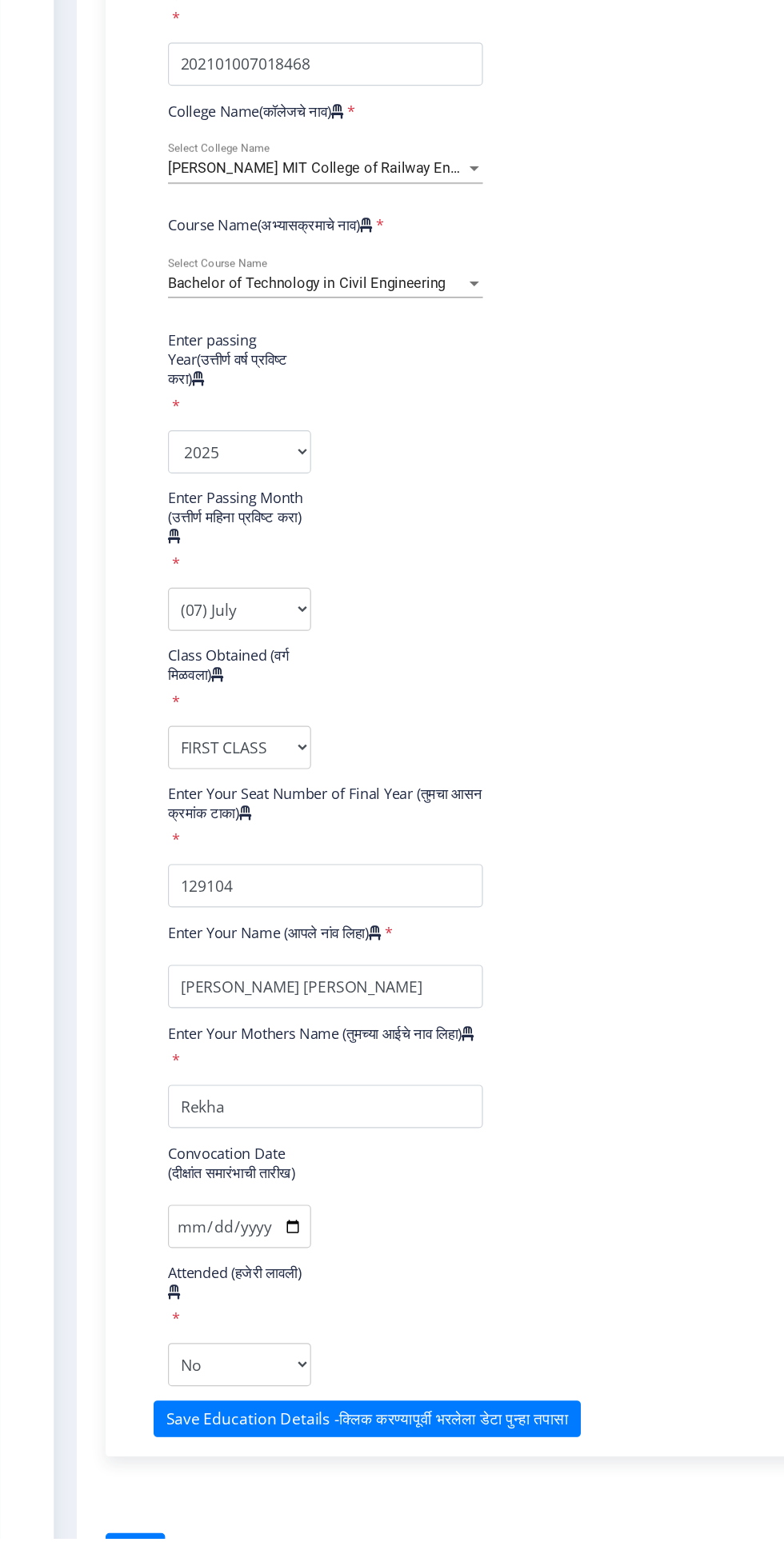
scroll to position [62, 0]
